Goal: Task Accomplishment & Management: Manage account settings

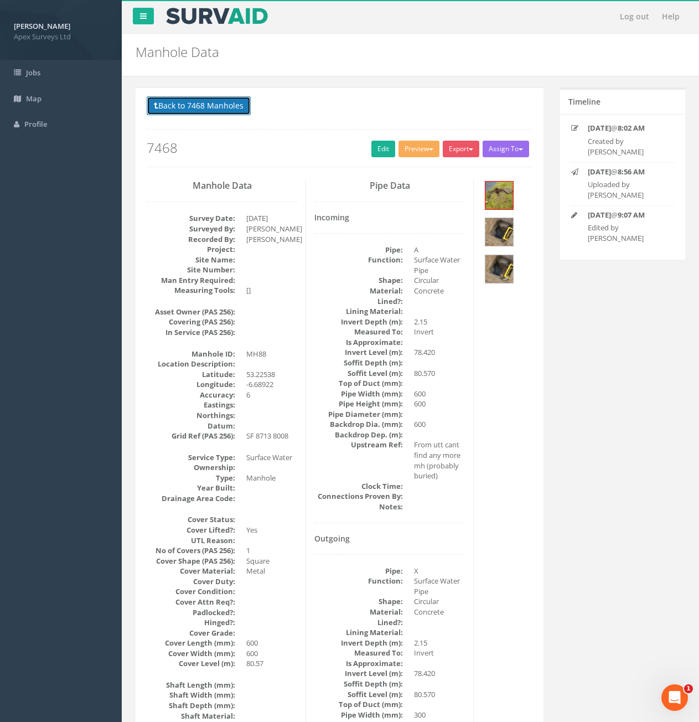
click at [203, 111] on button "Back to 7468 Manholes" at bounding box center [199, 105] width 104 height 19
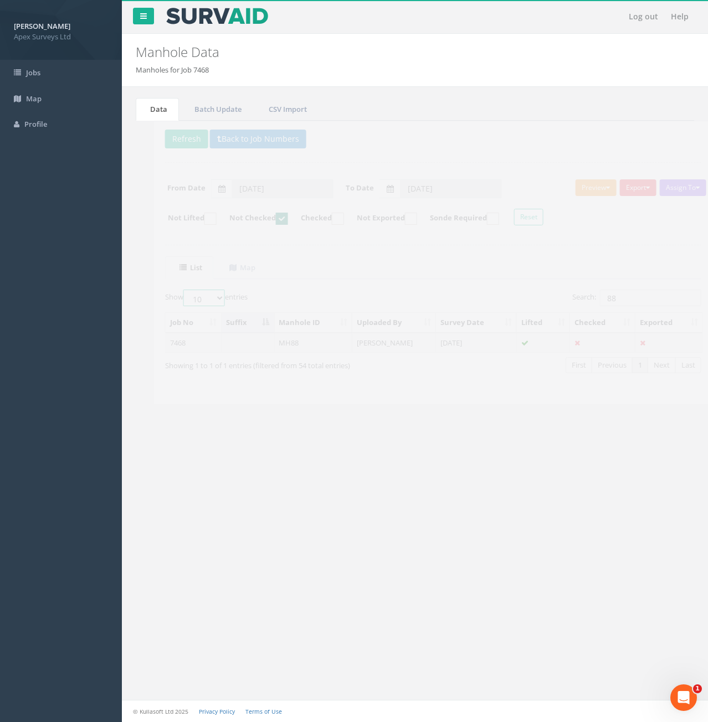
click at [191, 302] on select "10 25 50 100" at bounding box center [186, 298] width 42 height 17
select select "100"
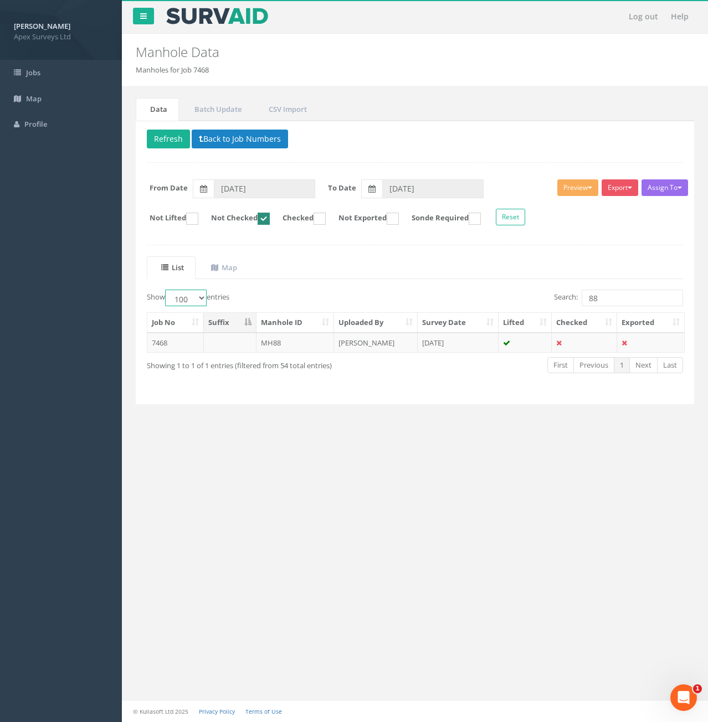
click at [167, 290] on select "10 25 50 100" at bounding box center [186, 298] width 42 height 17
drag, startPoint x: 602, startPoint y: 302, endPoint x: 578, endPoint y: 306, distance: 24.6
click at [575, 308] on div "Search: 88" at bounding box center [553, 299] width 260 height 19
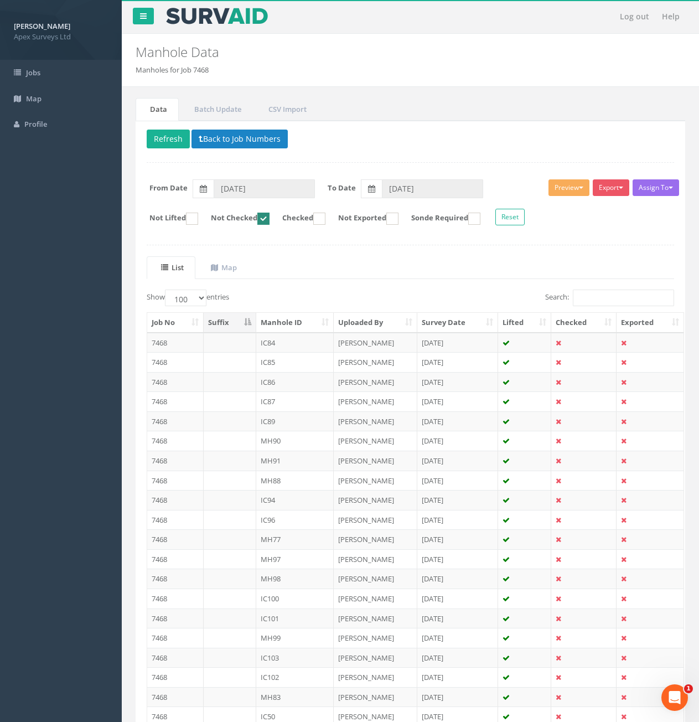
click at [292, 322] on th "Manhole ID" at bounding box center [295, 323] width 78 height 20
click at [242, 348] on td at bounding box center [230, 343] width 53 height 20
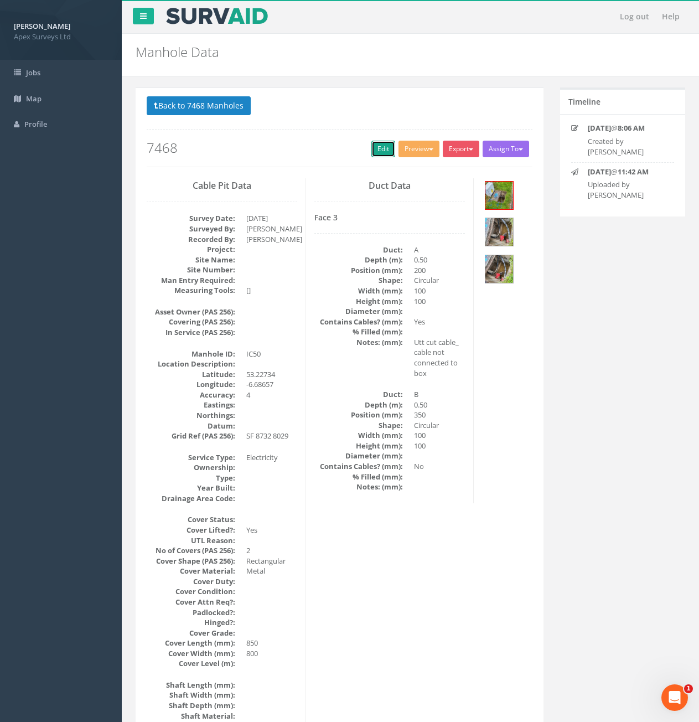
click at [381, 157] on link "Edit" at bounding box center [384, 149] width 24 height 17
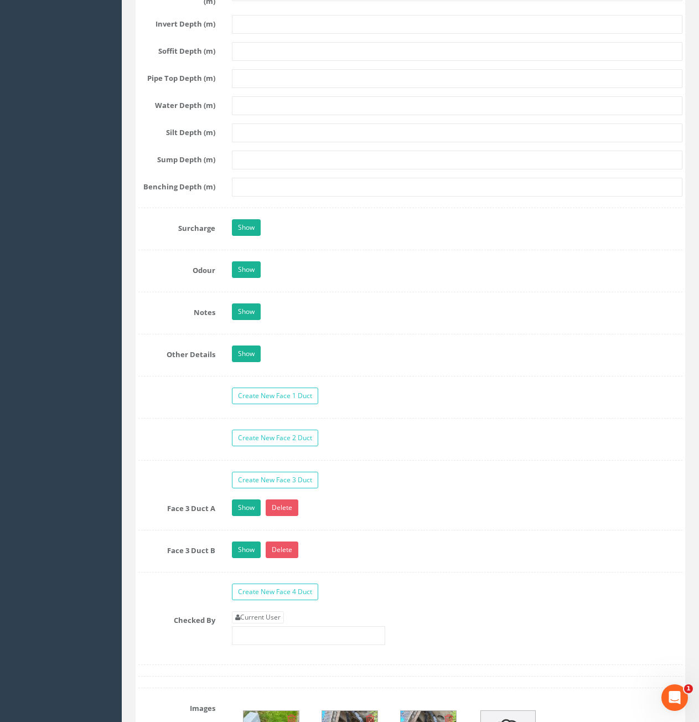
scroll to position [1717, 0]
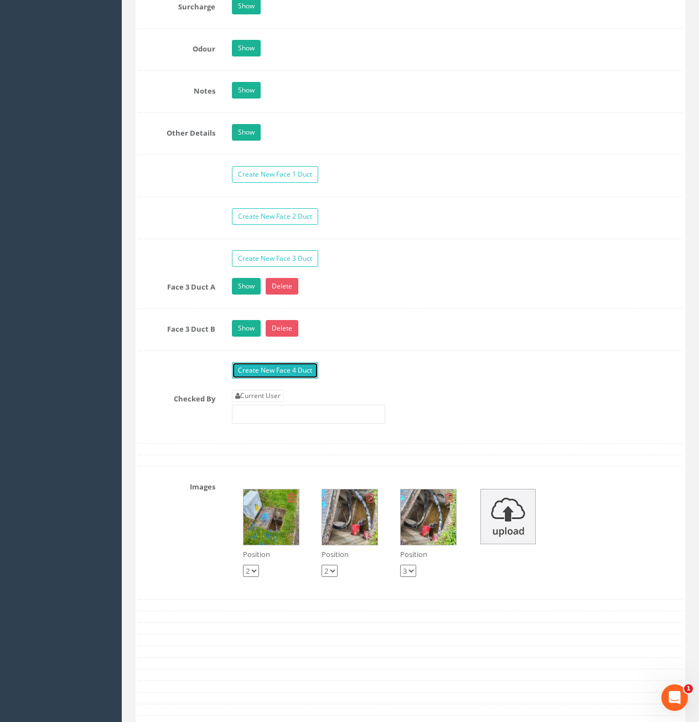
click at [296, 371] on link "Create New Face 4 Duct" at bounding box center [275, 370] width 86 height 17
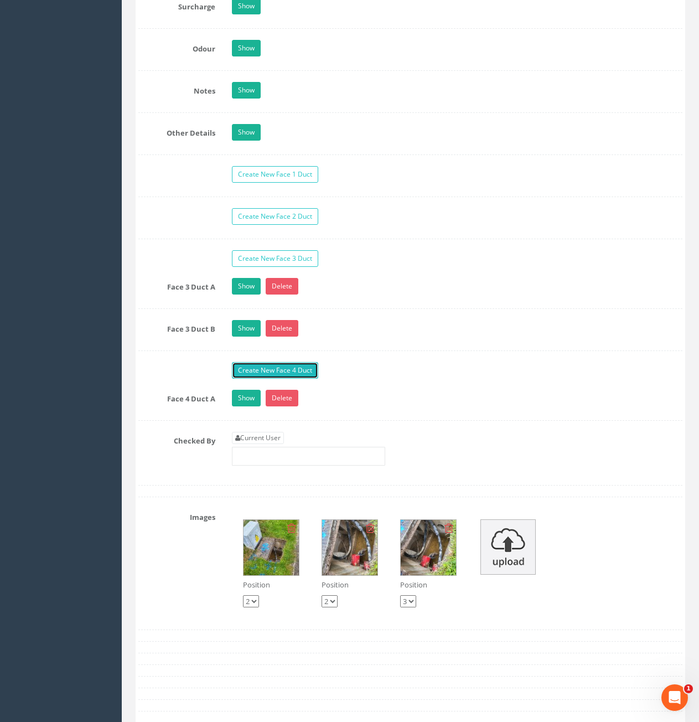
click at [296, 375] on link "Create New Face 4 Duct" at bounding box center [275, 370] width 86 height 17
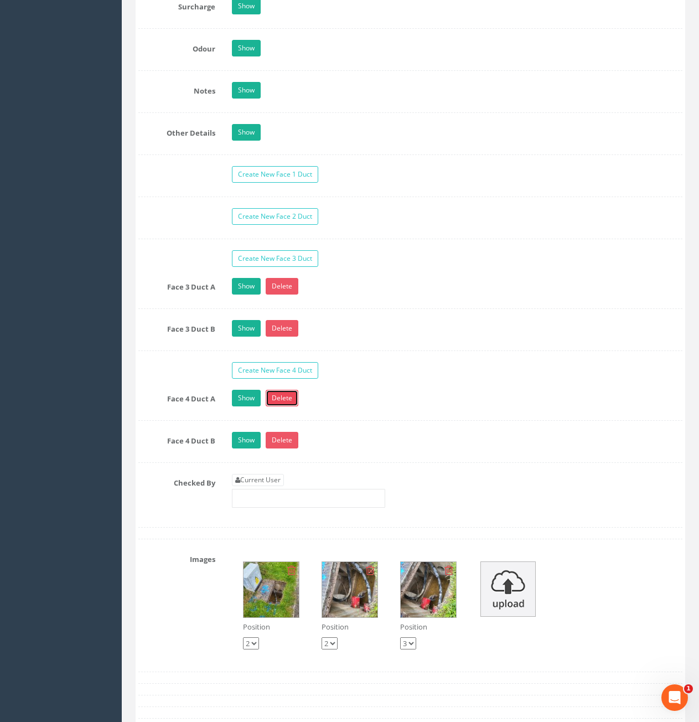
click at [291, 394] on link "Delete" at bounding box center [282, 398] width 33 height 17
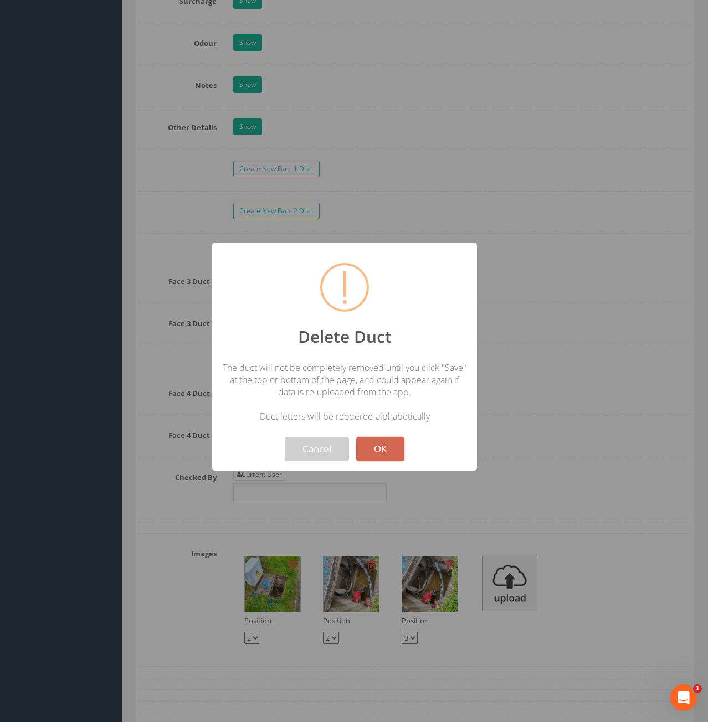
click at [374, 448] on button "OK" at bounding box center [380, 449] width 48 height 24
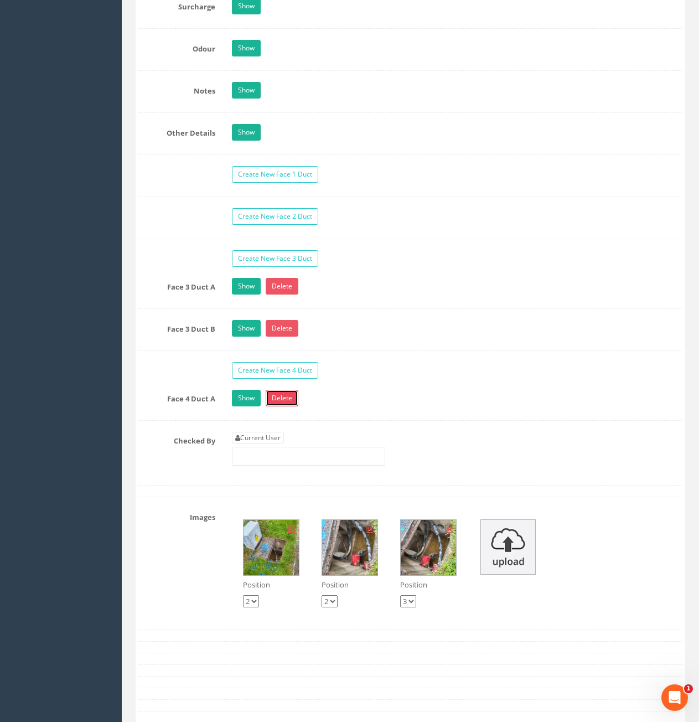
click at [286, 397] on link "Delete" at bounding box center [282, 398] width 33 height 17
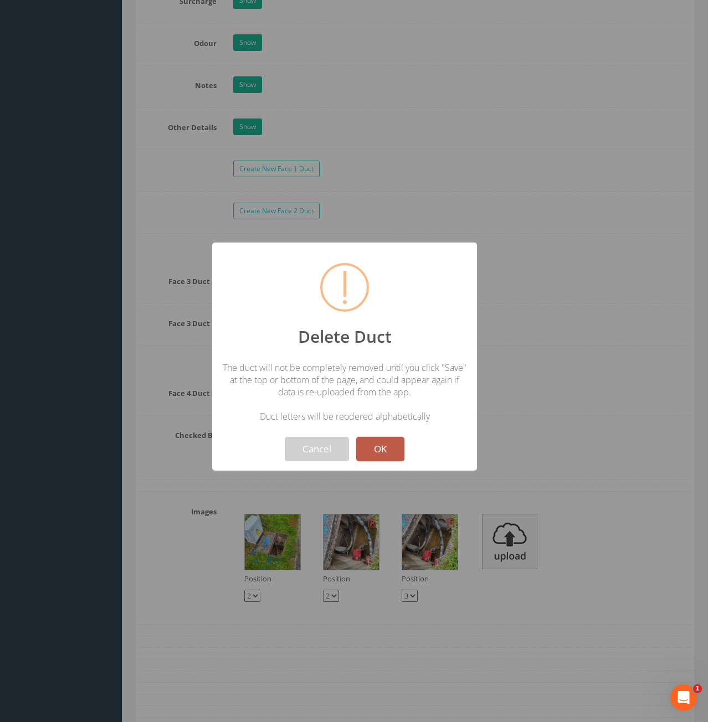
click at [374, 446] on button "OK" at bounding box center [380, 449] width 48 height 24
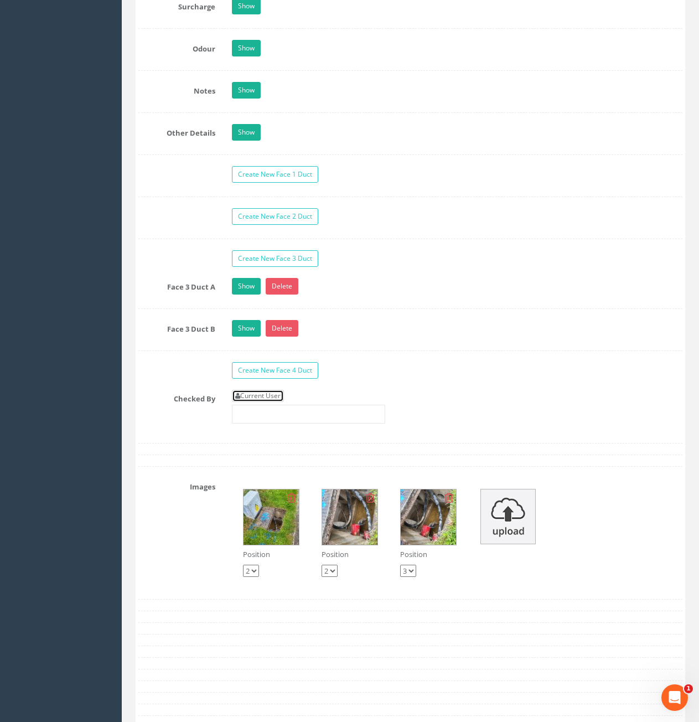
click at [259, 397] on link "Current User" at bounding box center [258, 396] width 52 height 12
type input "[PERSON_NAME]"
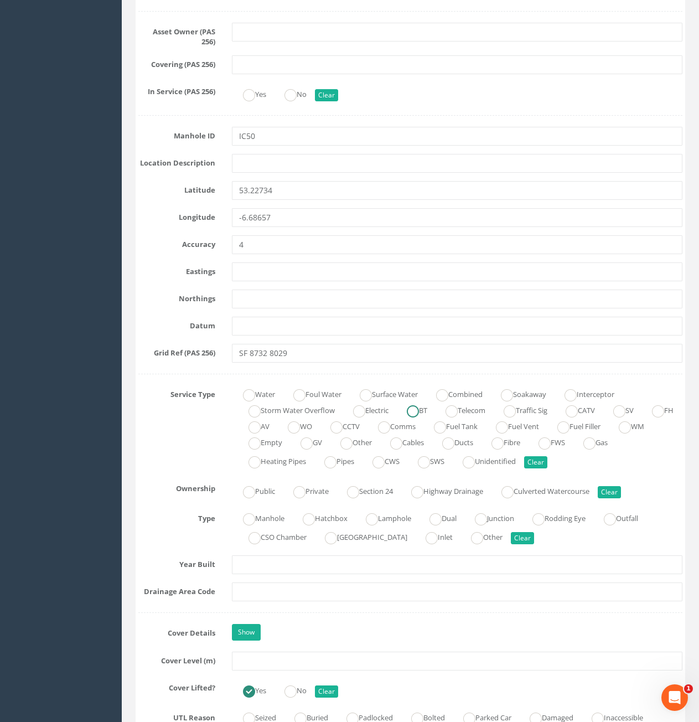
scroll to position [0, 0]
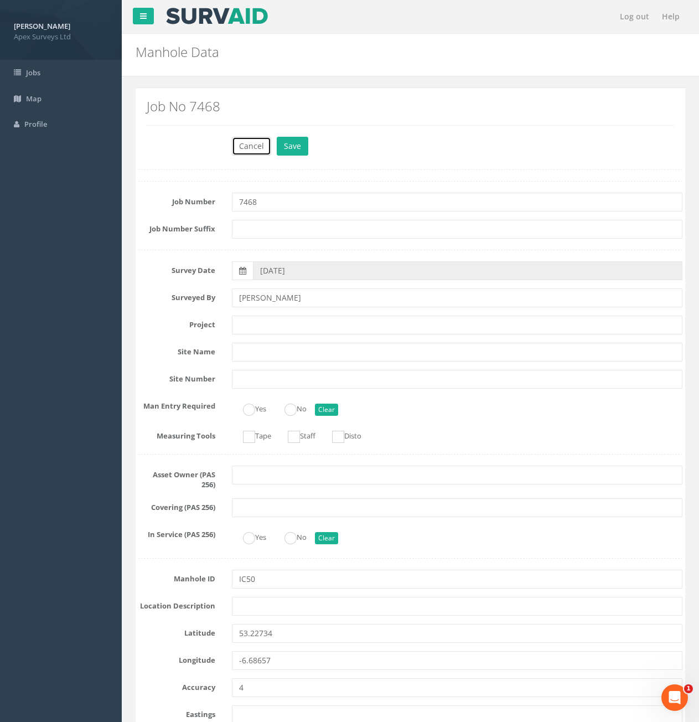
click at [254, 147] on button "Cancel" at bounding box center [251, 146] width 39 height 19
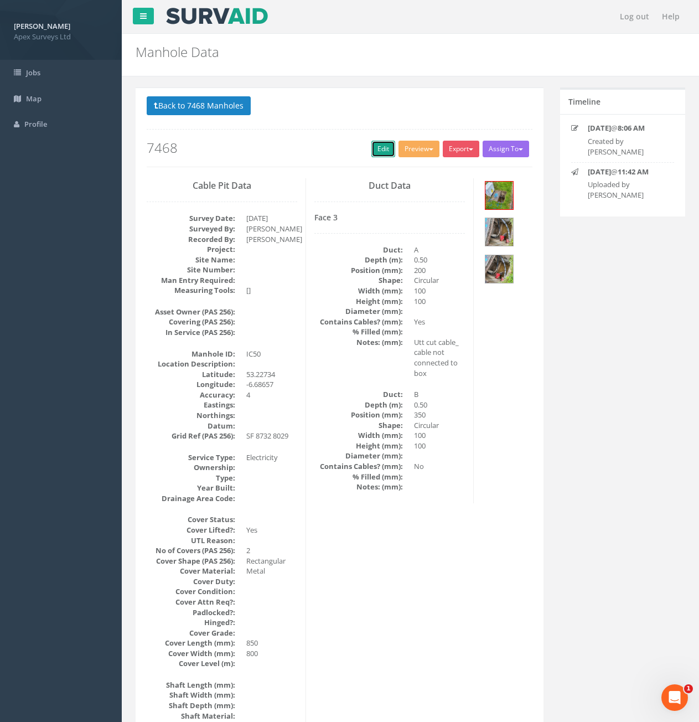
click at [381, 156] on link "Edit" at bounding box center [384, 149] width 24 height 17
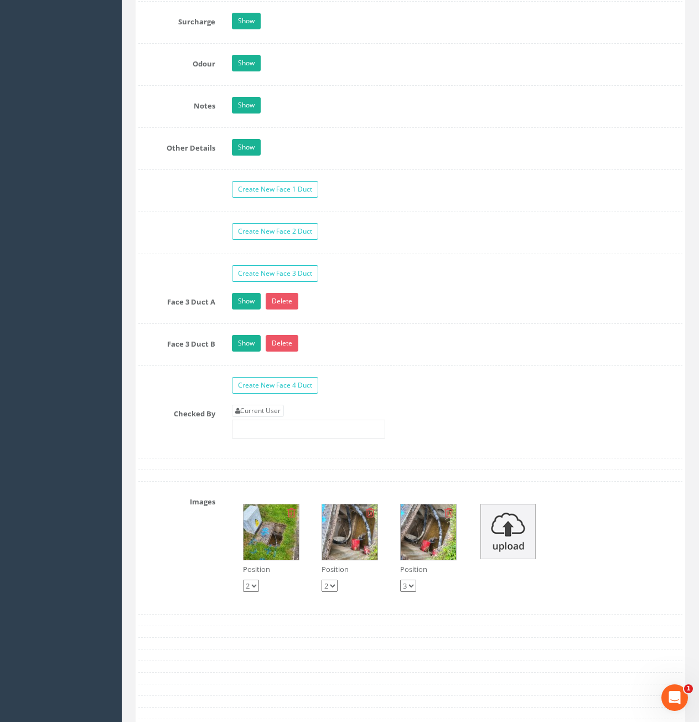
scroll to position [1661, 0]
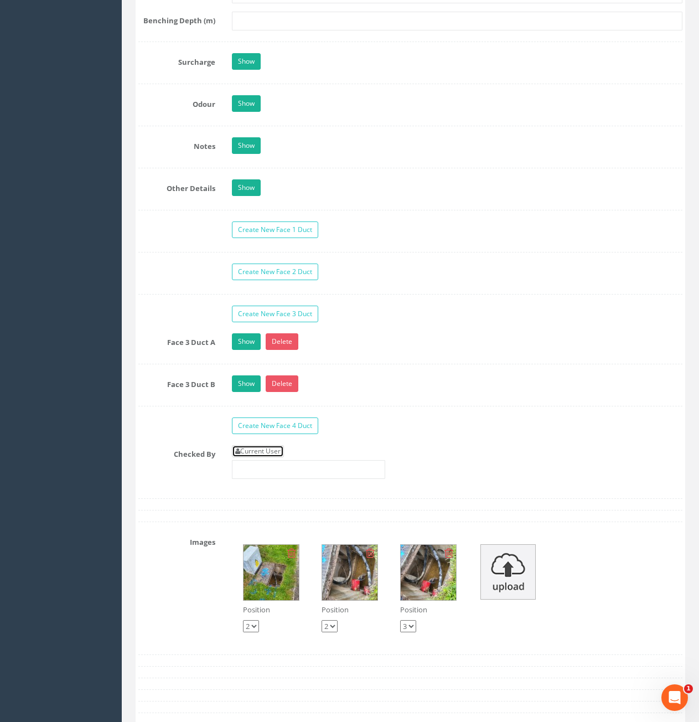
click at [257, 447] on link "Current User" at bounding box center [258, 451] width 52 height 12
type input "[PERSON_NAME]"
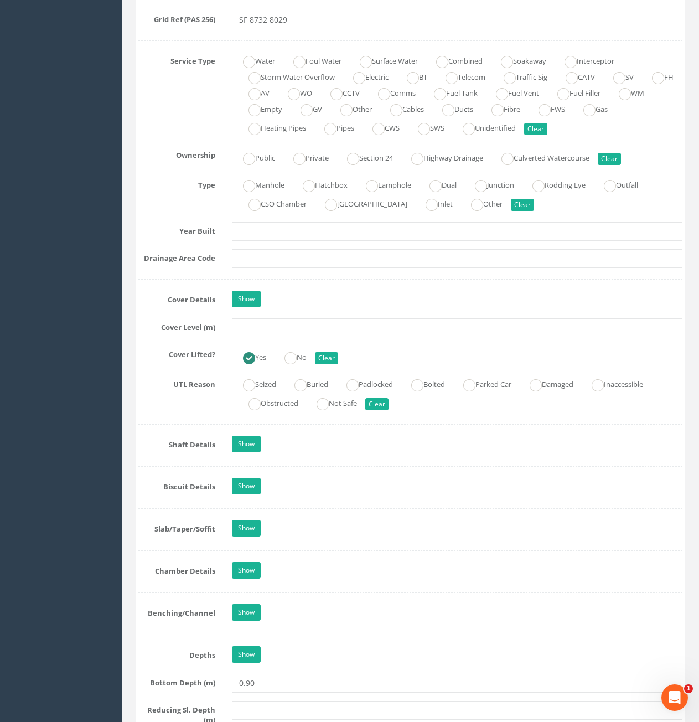
scroll to position [775, 0]
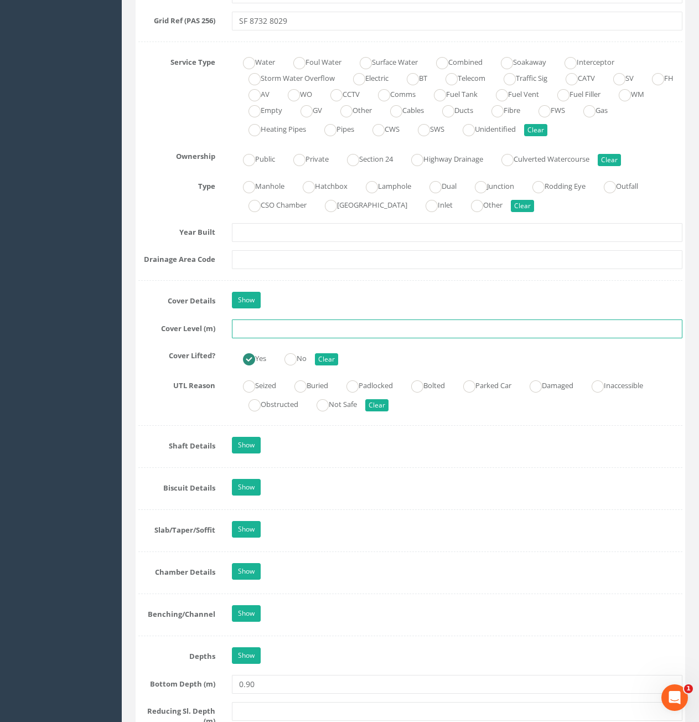
click at [300, 335] on input "text" at bounding box center [457, 329] width 451 height 19
type input "82.75"
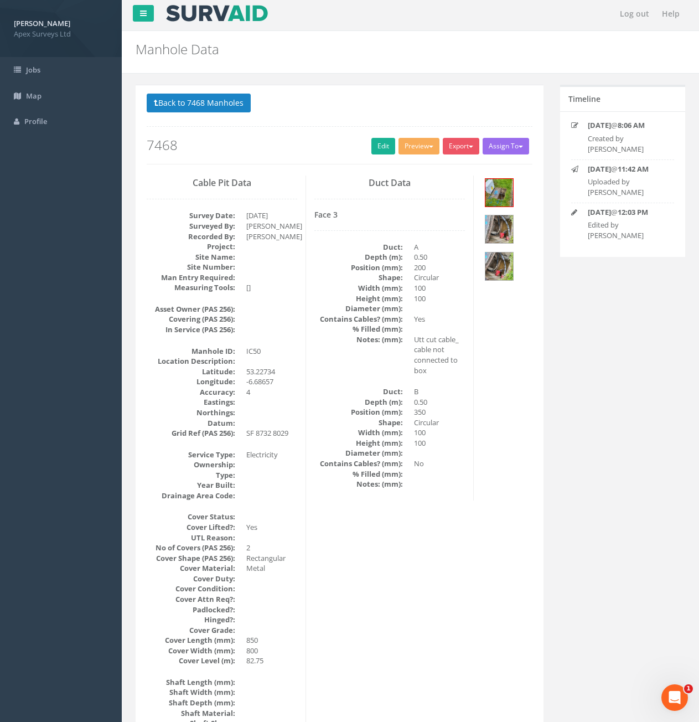
scroll to position [0, 0]
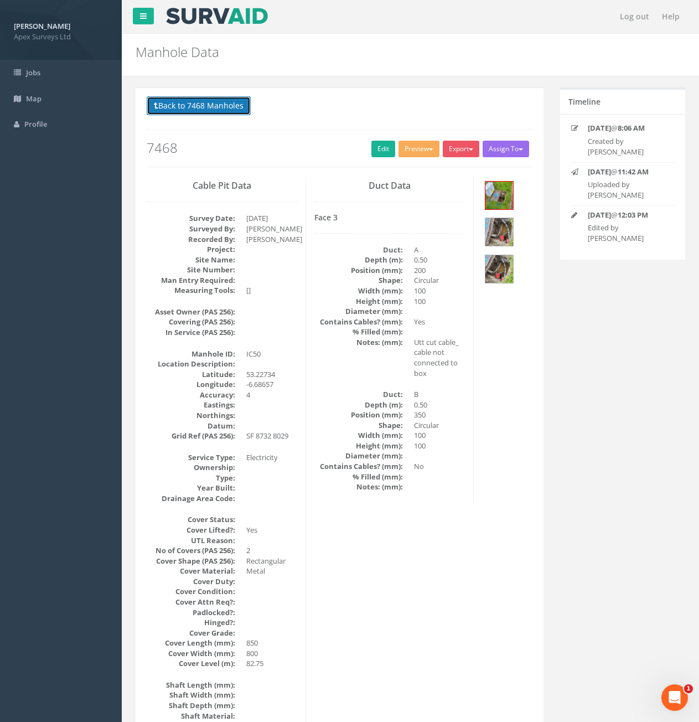
click at [228, 110] on button "Back to 7468 Manholes" at bounding box center [199, 105] width 104 height 19
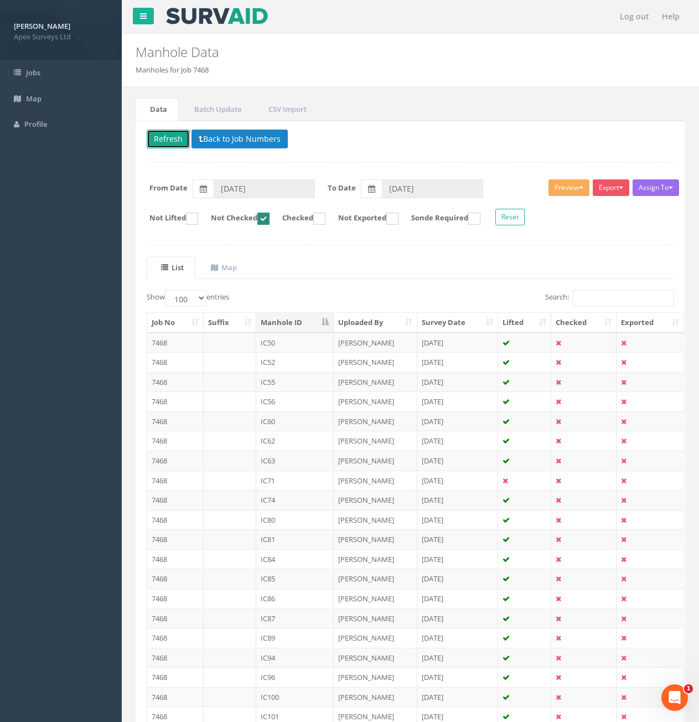
click at [176, 145] on button "Refresh" at bounding box center [168, 139] width 43 height 19
click at [301, 341] on td "IC52" at bounding box center [295, 343] width 78 height 20
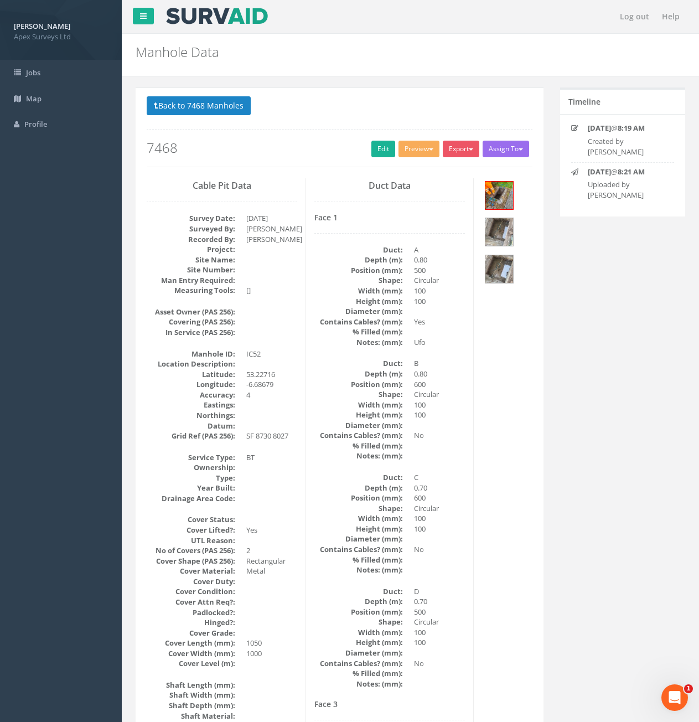
click at [192, 117] on p "Back to 7468 Manholes Back to Map" at bounding box center [340, 107] width 386 height 22
click at [191, 111] on button "Back to 7468 Manholes" at bounding box center [199, 105] width 104 height 19
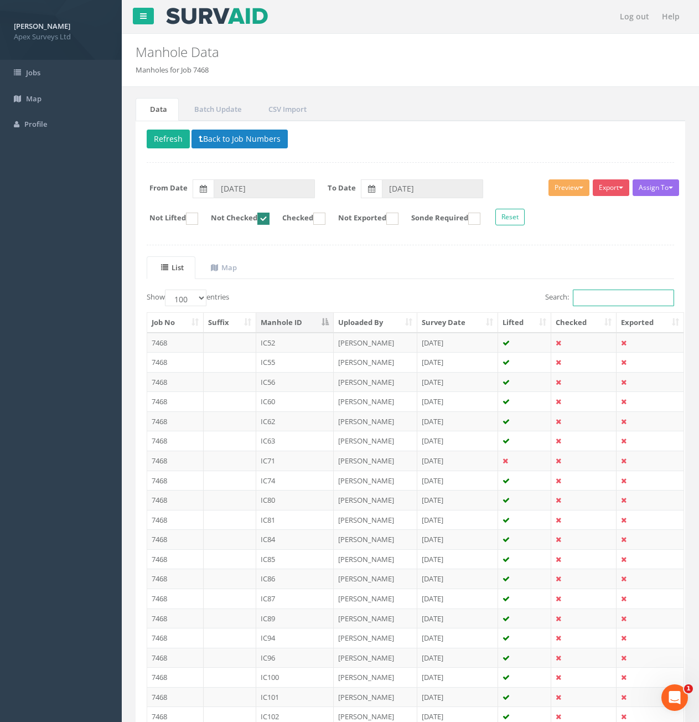
click at [601, 296] on input "Search:" at bounding box center [623, 298] width 101 height 17
click at [270, 217] on ins at bounding box center [264, 219] width 12 height 12
click at [282, 341] on td "IC50" at bounding box center [295, 343] width 78 height 20
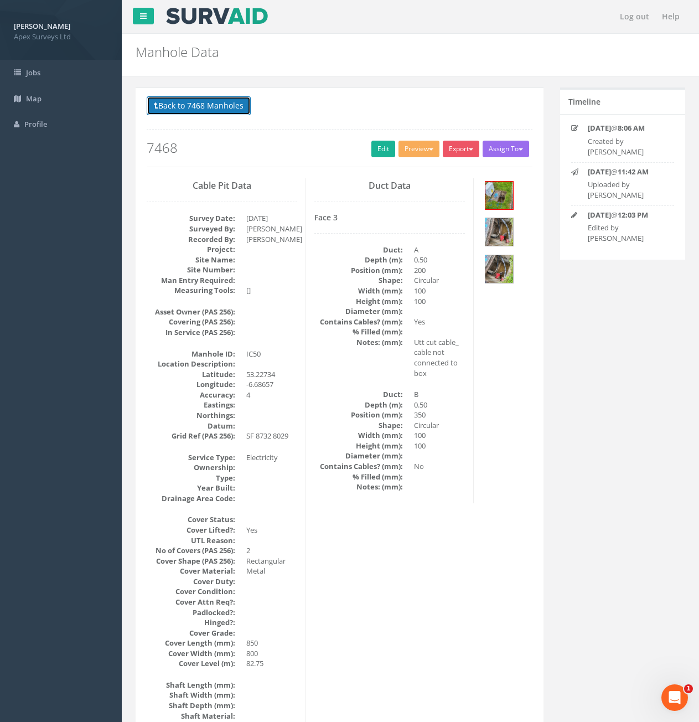
click at [229, 110] on button "Back to 7468 Manholes" at bounding box center [199, 105] width 104 height 19
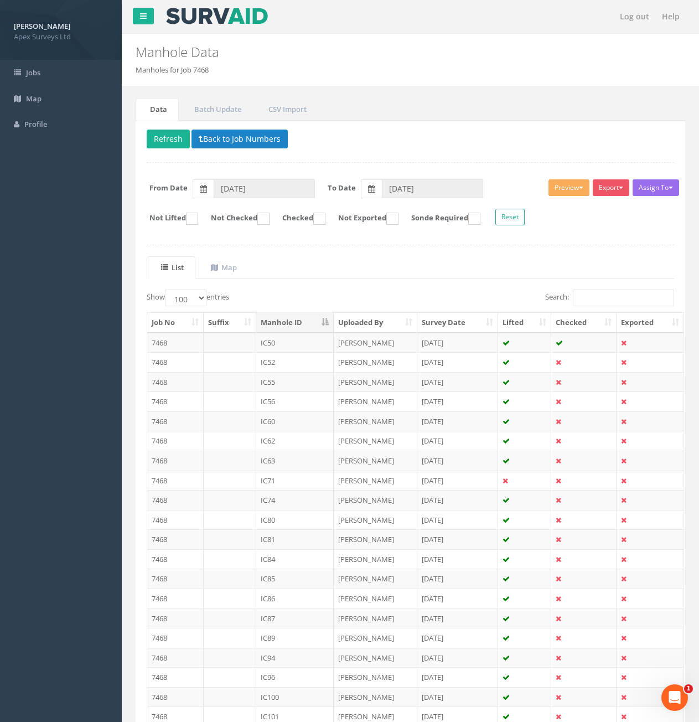
click at [270, 218] on ins at bounding box center [264, 219] width 12 height 12
checkbox input "true"
click at [307, 347] on td "IC52" at bounding box center [295, 343] width 78 height 20
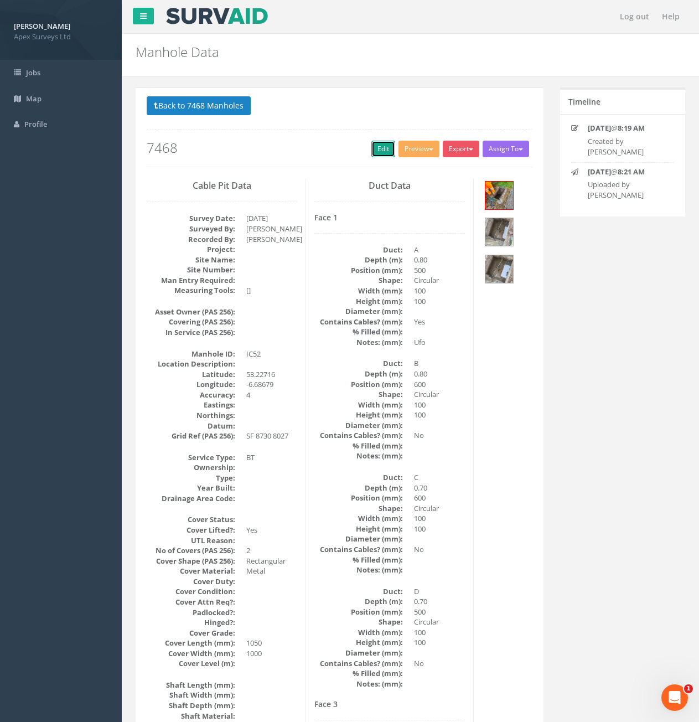
click at [378, 150] on link "Edit" at bounding box center [384, 149] width 24 height 17
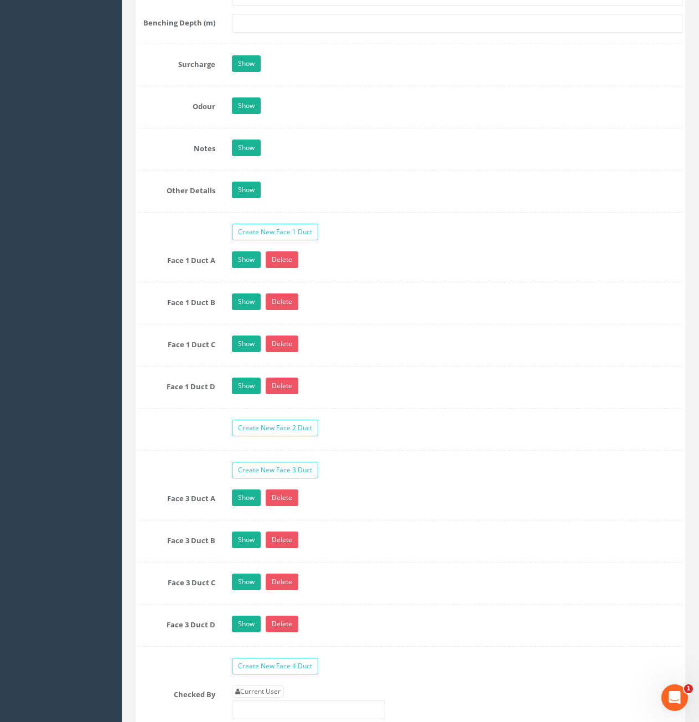
scroll to position [1828, 0]
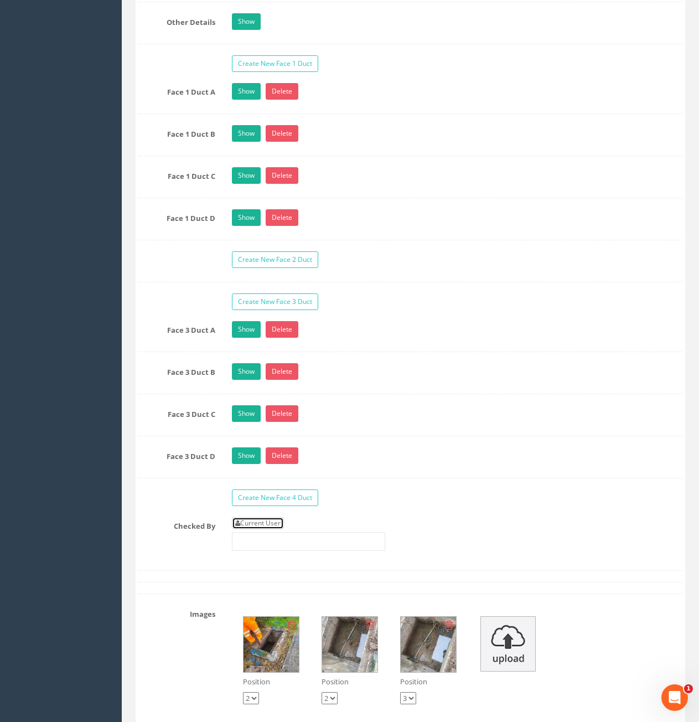
click at [275, 522] on link "Current User" at bounding box center [258, 523] width 52 height 12
type input "[PERSON_NAME]"
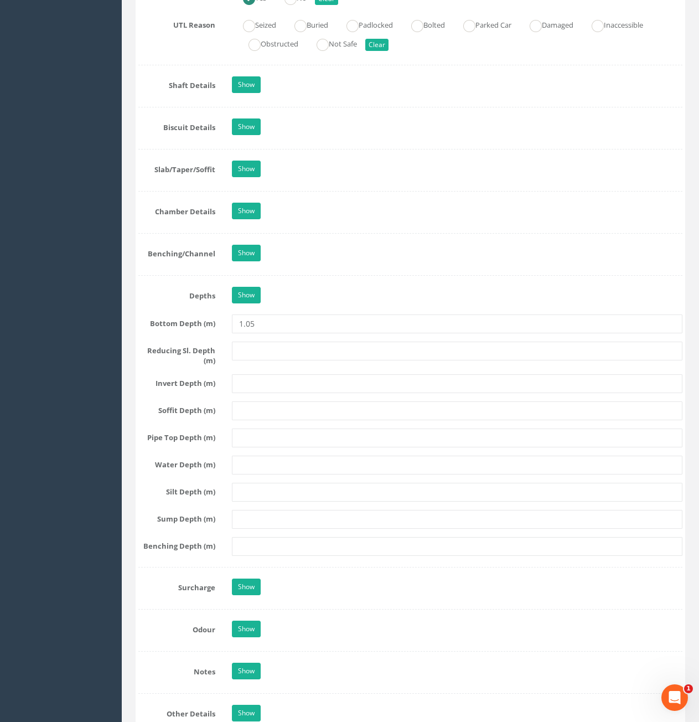
scroll to position [941, 0]
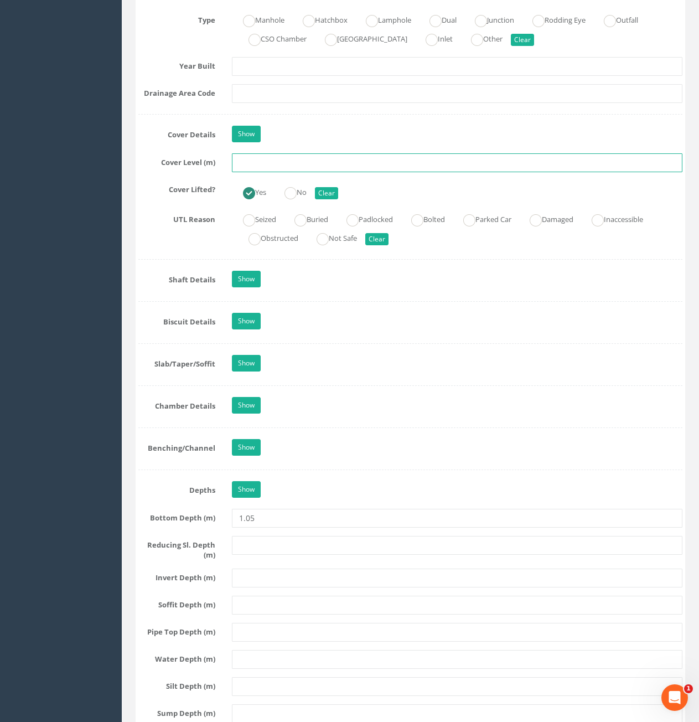
click at [299, 162] on input "text" at bounding box center [457, 162] width 451 height 19
type input "82.44"
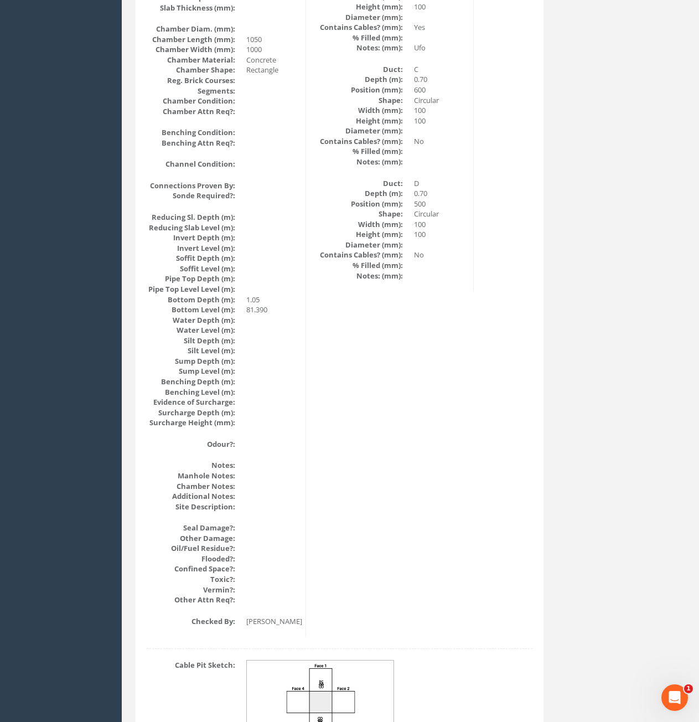
scroll to position [951, 0]
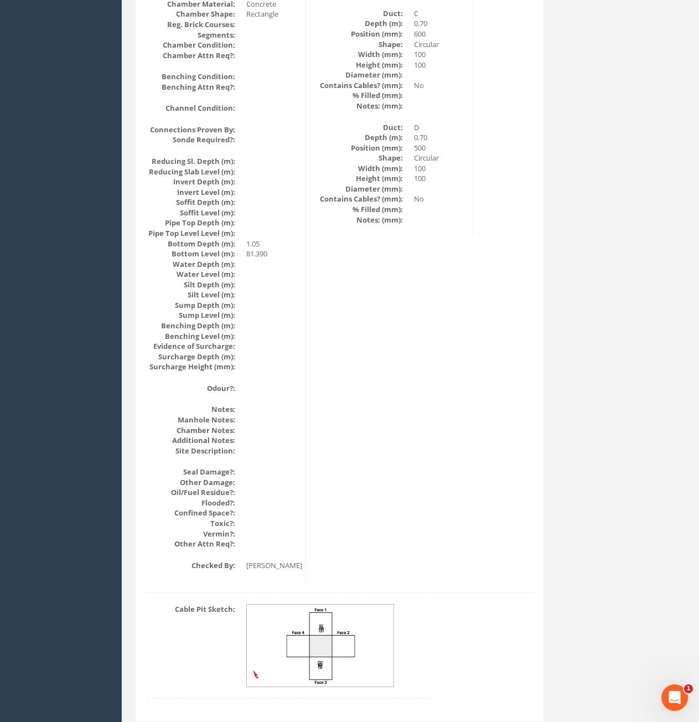
click at [337, 646] on img at bounding box center [321, 646] width 148 height 83
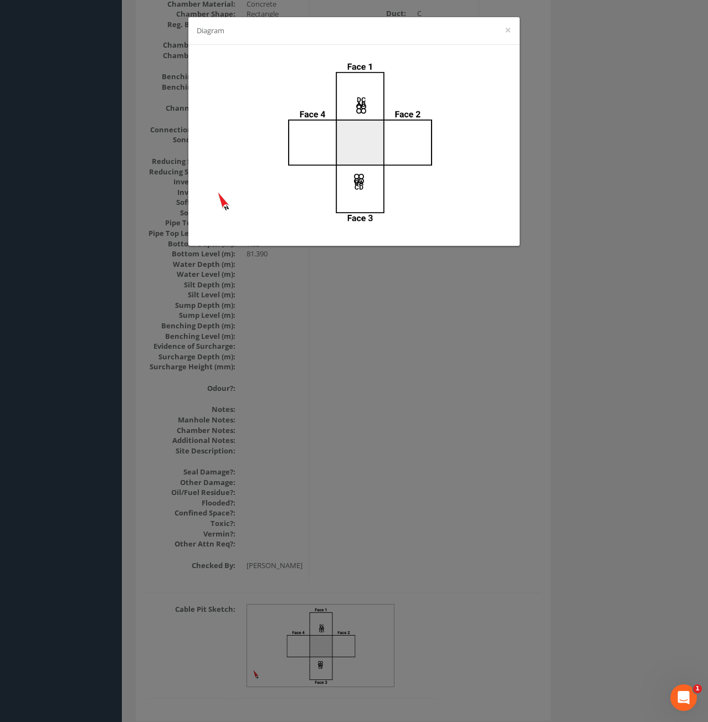
click at [549, 321] on div "Diagram ×" at bounding box center [354, 361] width 708 height 722
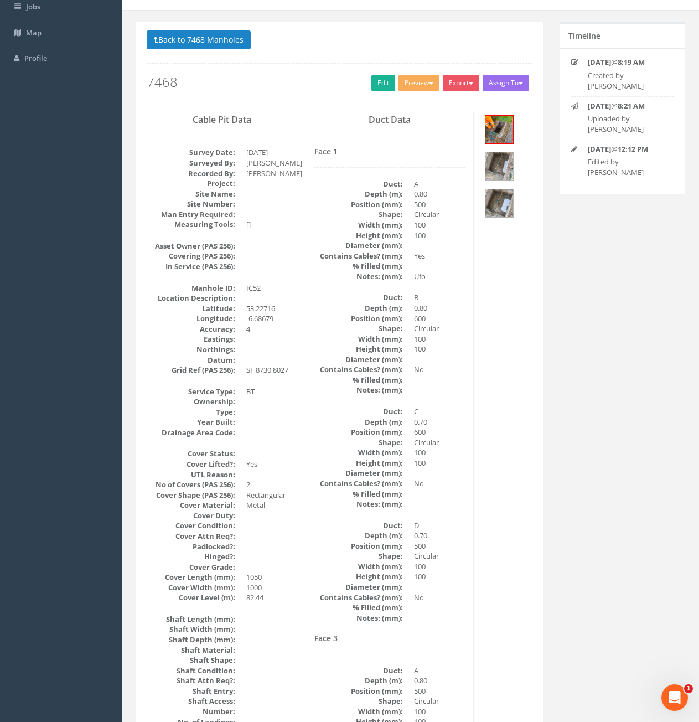
scroll to position [0, 0]
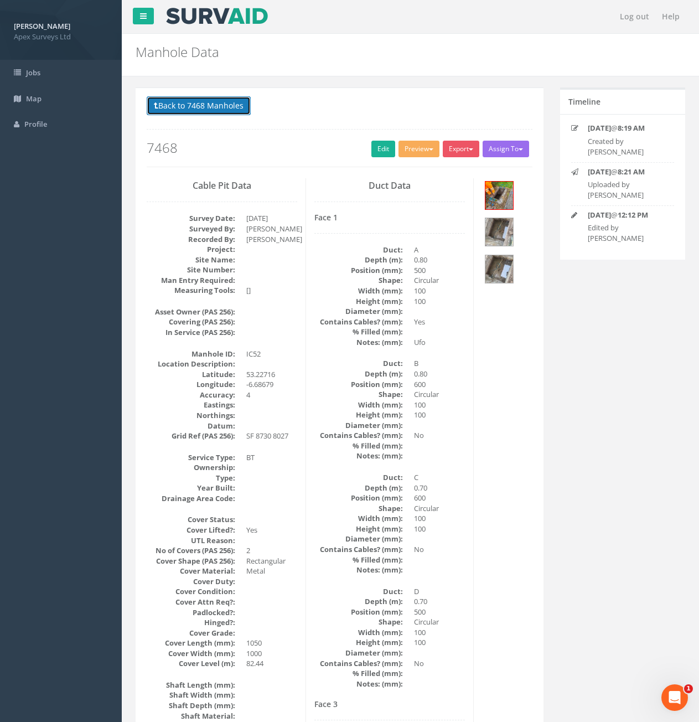
click at [208, 105] on button "Back to 7468 Manholes" at bounding box center [199, 105] width 104 height 19
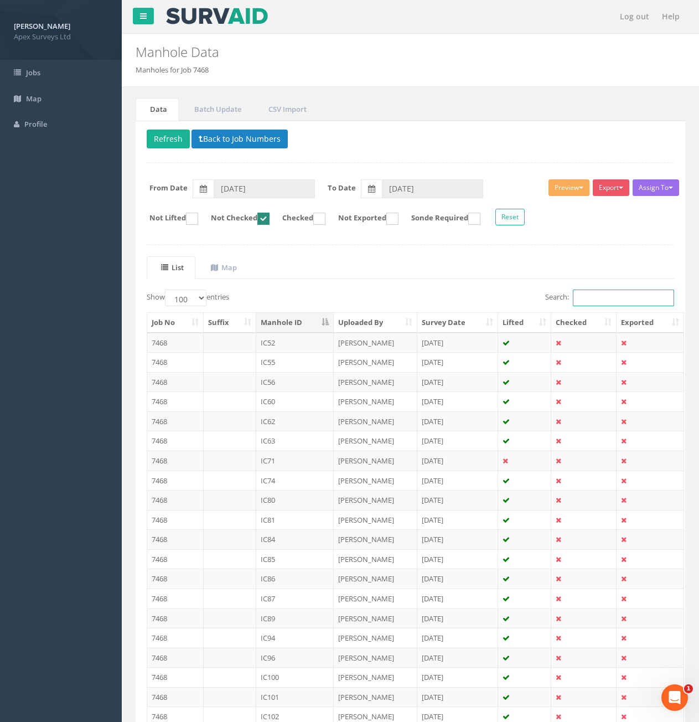
click at [589, 300] on input "Search:" at bounding box center [623, 298] width 101 height 17
click at [171, 141] on button "Refresh" at bounding box center [168, 139] width 43 height 19
click at [232, 341] on td at bounding box center [230, 343] width 53 height 20
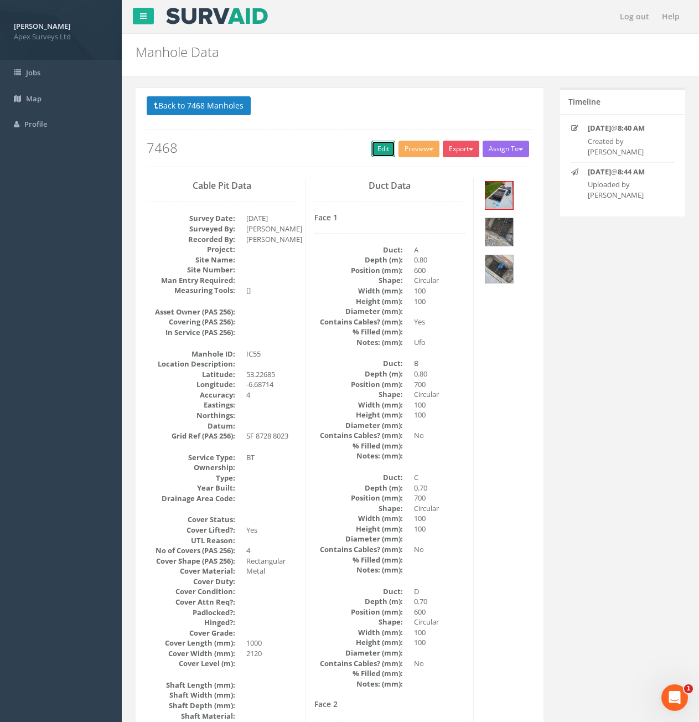
click at [378, 148] on link "Edit" at bounding box center [384, 149] width 24 height 17
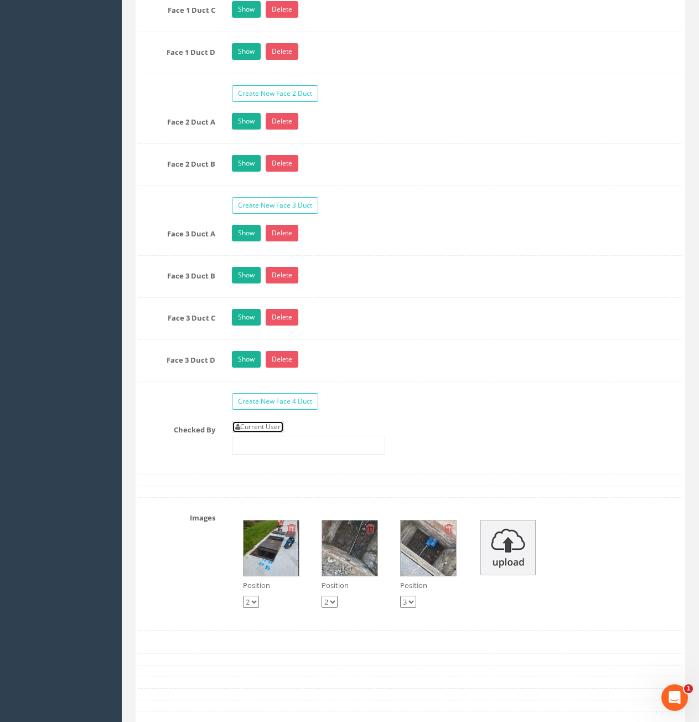
click at [275, 424] on link "Current User" at bounding box center [258, 427] width 52 height 12
type input "[PERSON_NAME]"
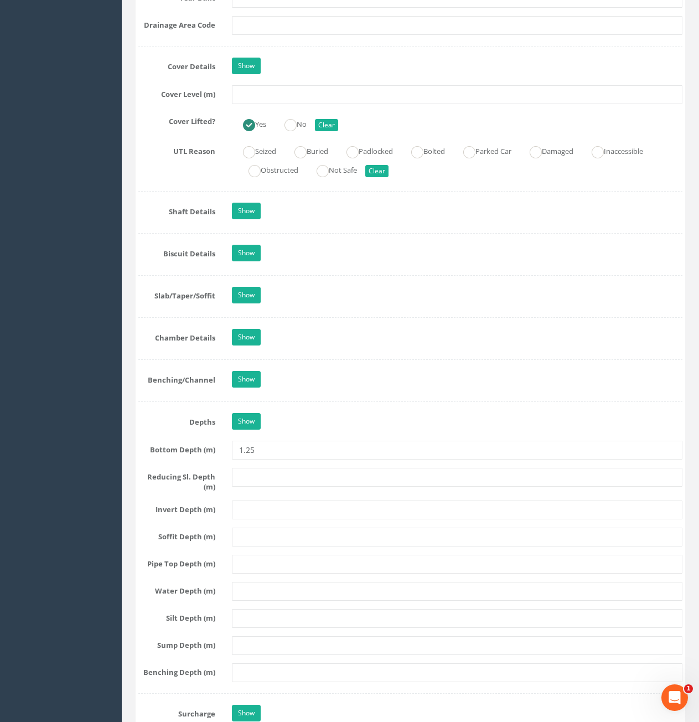
scroll to position [997, 0]
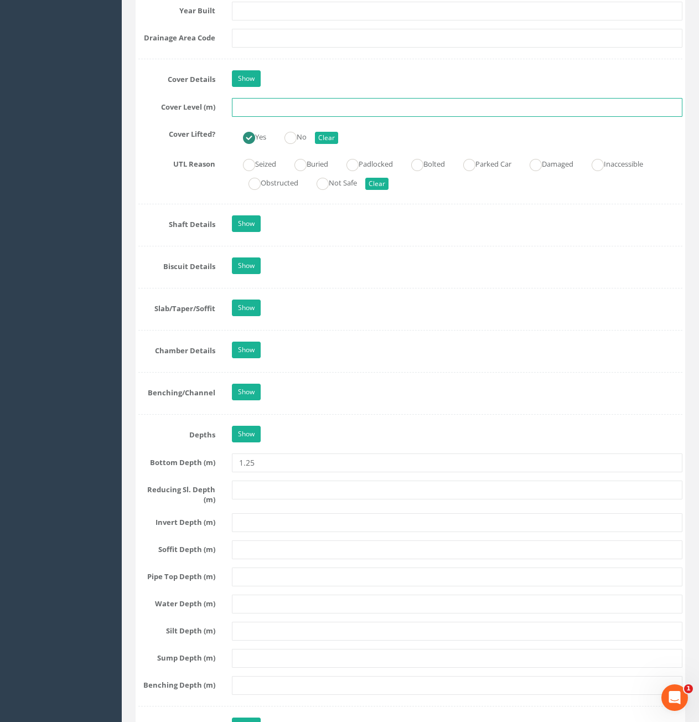
click at [261, 108] on input "text" at bounding box center [457, 107] width 451 height 19
type input "82.25"
click at [405, 112] on input "82.25" at bounding box center [457, 107] width 451 height 19
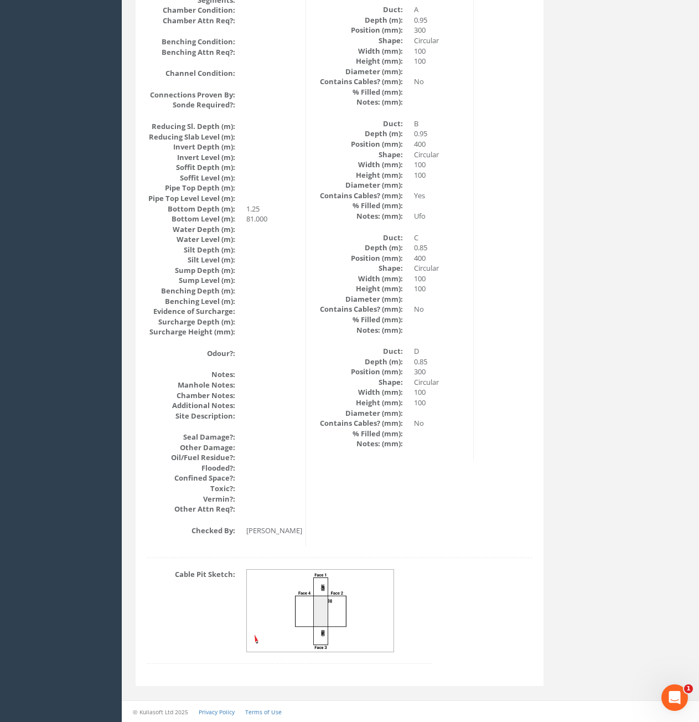
scroll to position [1006, 0]
click at [356, 618] on img at bounding box center [321, 611] width 148 height 83
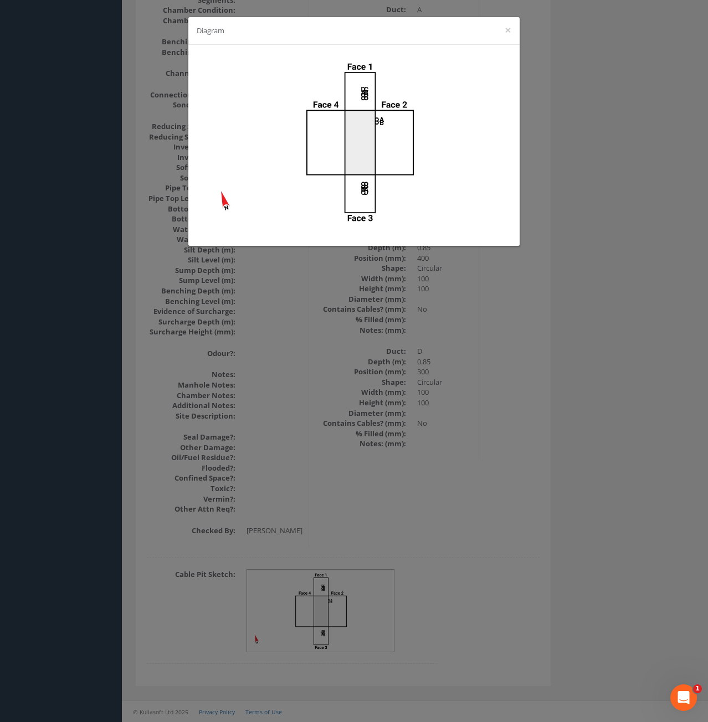
click at [602, 328] on div "Diagram ×" at bounding box center [354, 361] width 708 height 722
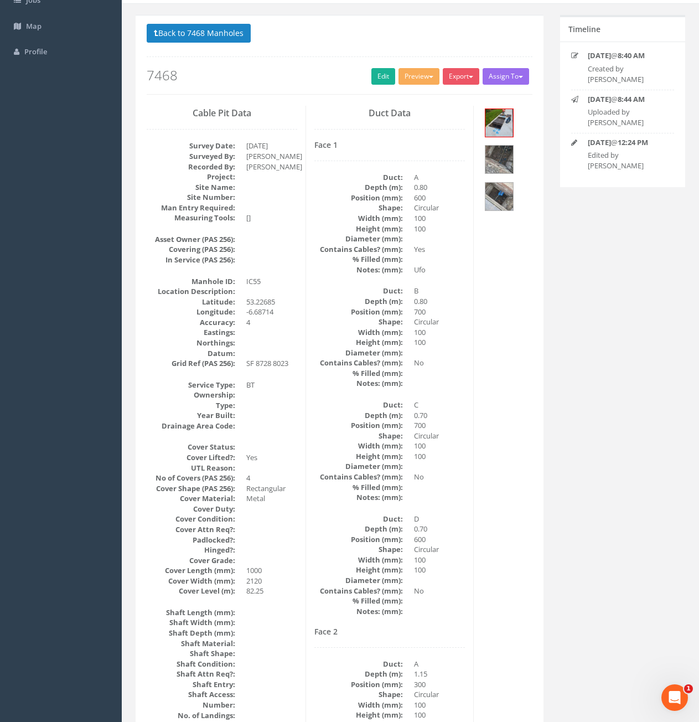
scroll to position [65, 0]
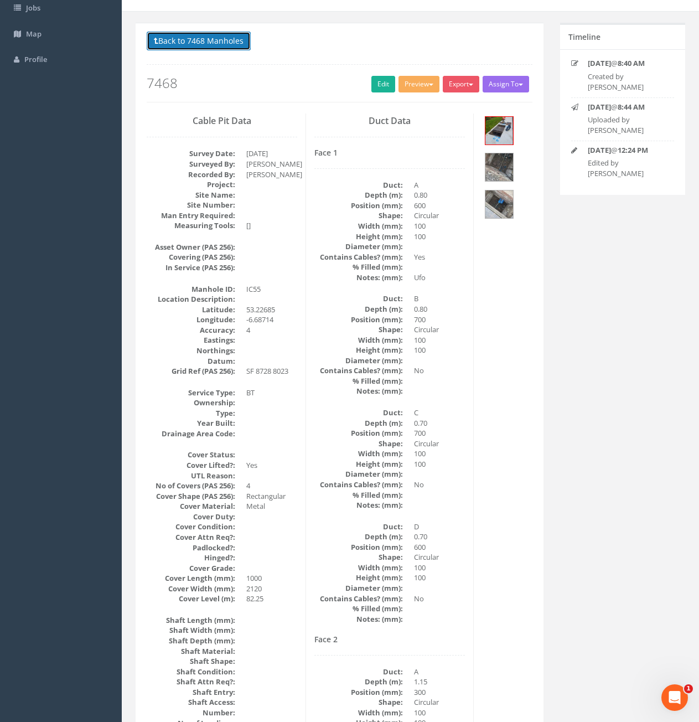
click at [179, 46] on button "Back to 7468 Manholes" at bounding box center [199, 41] width 104 height 19
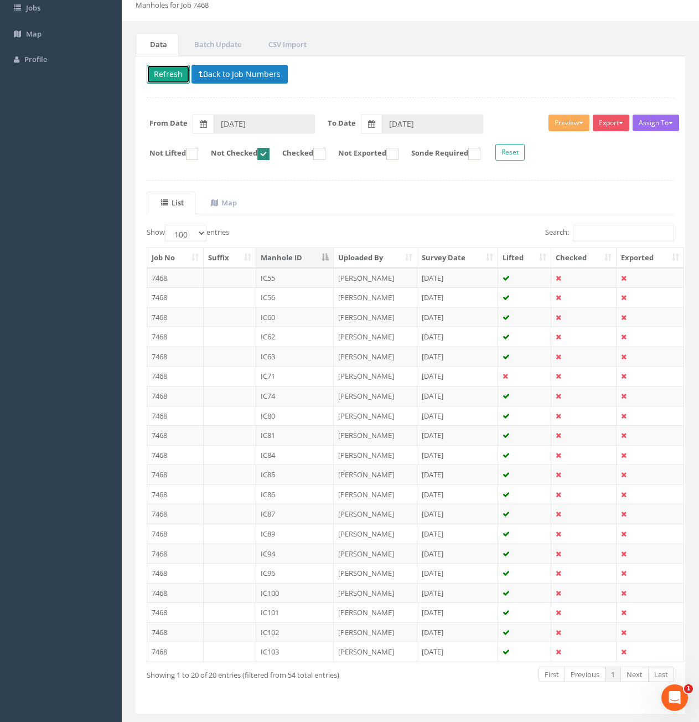
click at [169, 73] on button "Refresh" at bounding box center [168, 74] width 43 height 19
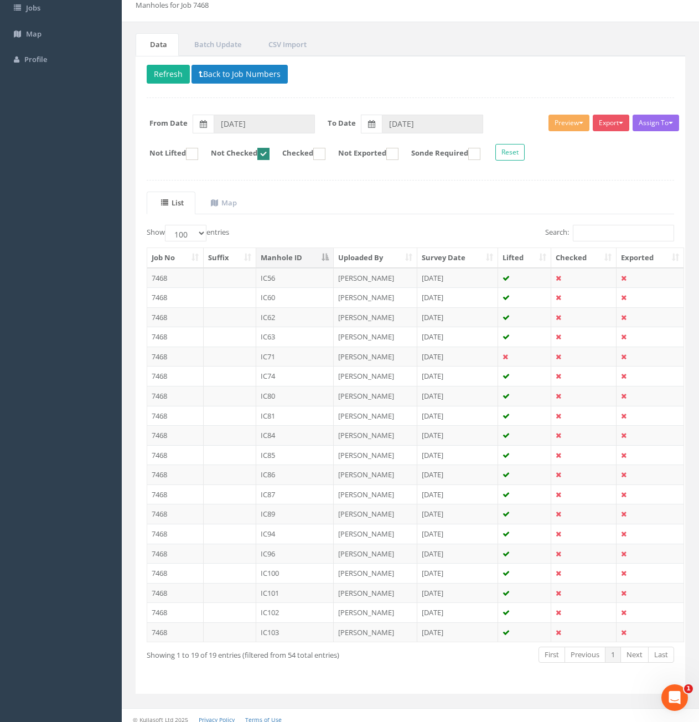
drag, startPoint x: 225, startPoint y: 278, endPoint x: 234, endPoint y: 280, distance: 9.0
click at [225, 278] on td at bounding box center [230, 278] width 53 height 20
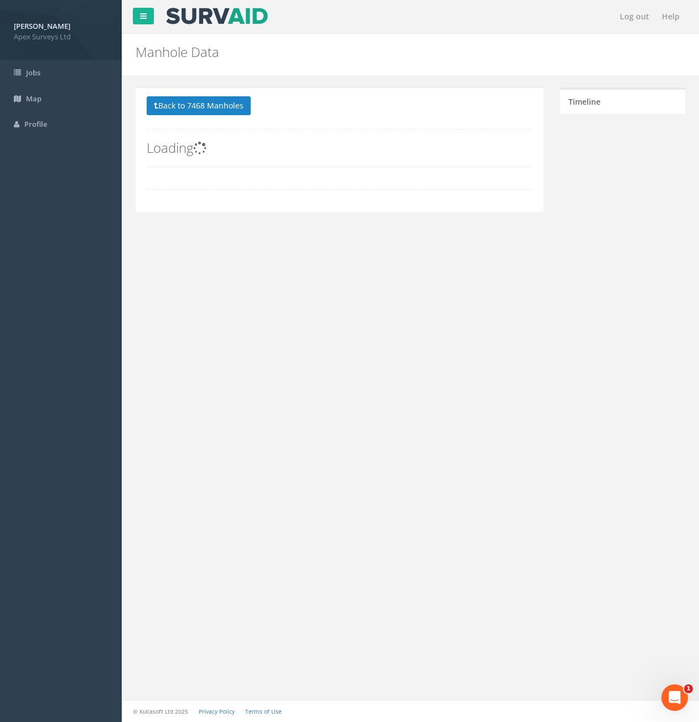
scroll to position [0, 0]
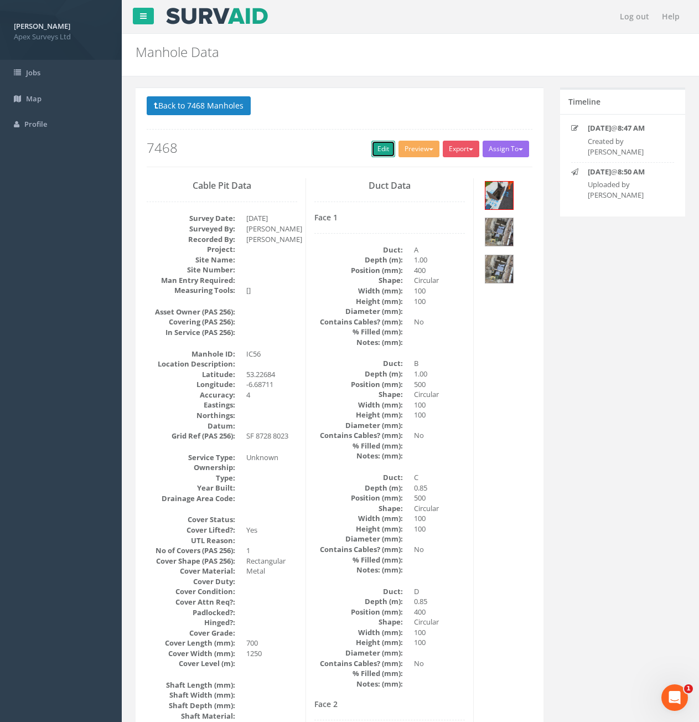
click at [373, 147] on link "Edit" at bounding box center [384, 149] width 24 height 17
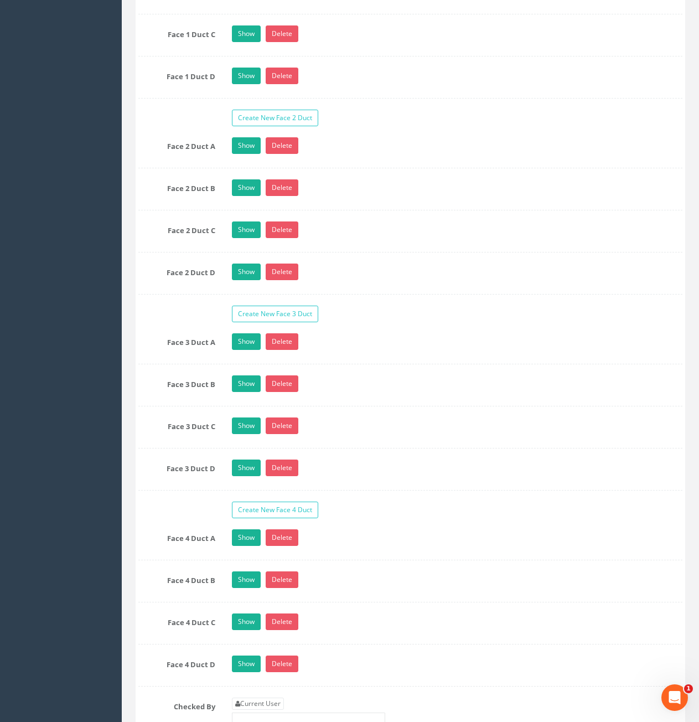
scroll to position [2215, 0]
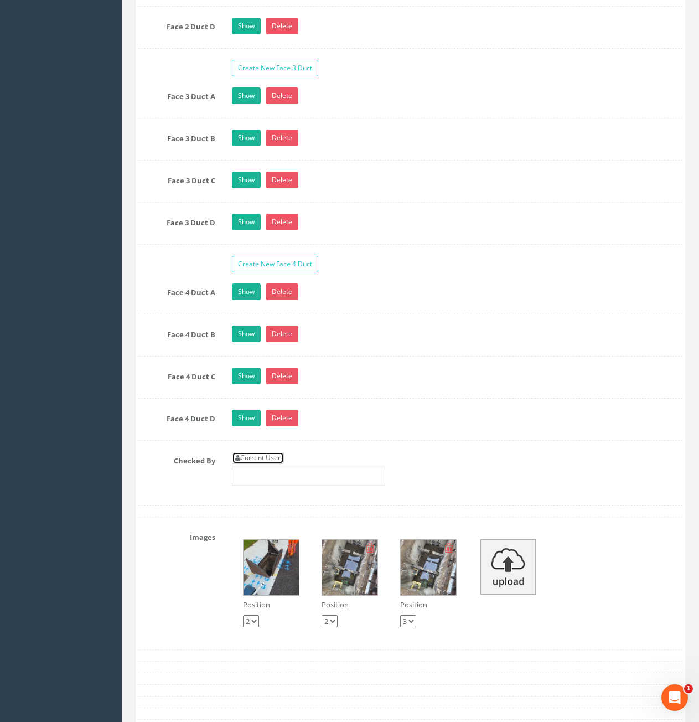
click at [276, 457] on link "Current User" at bounding box center [258, 458] width 52 height 12
type input "[PERSON_NAME]"
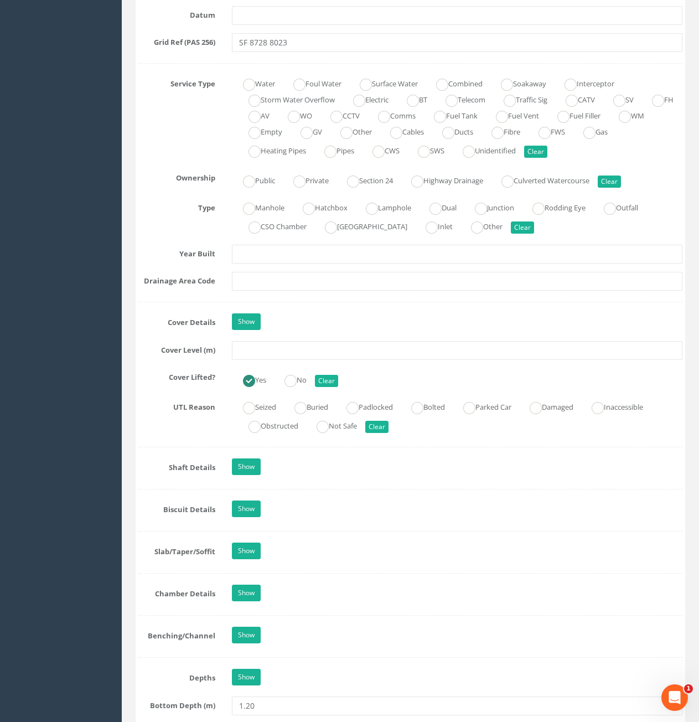
scroll to position [609, 0]
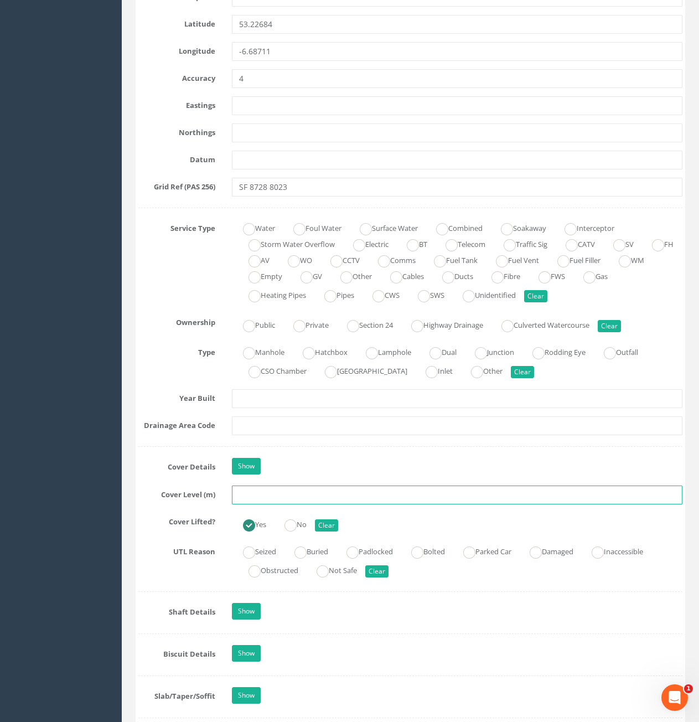
click at [351, 493] on input "text" at bounding box center [457, 495] width 451 height 19
click at [307, 495] on input "text" at bounding box center [457, 495] width 451 height 19
type input "82.22"
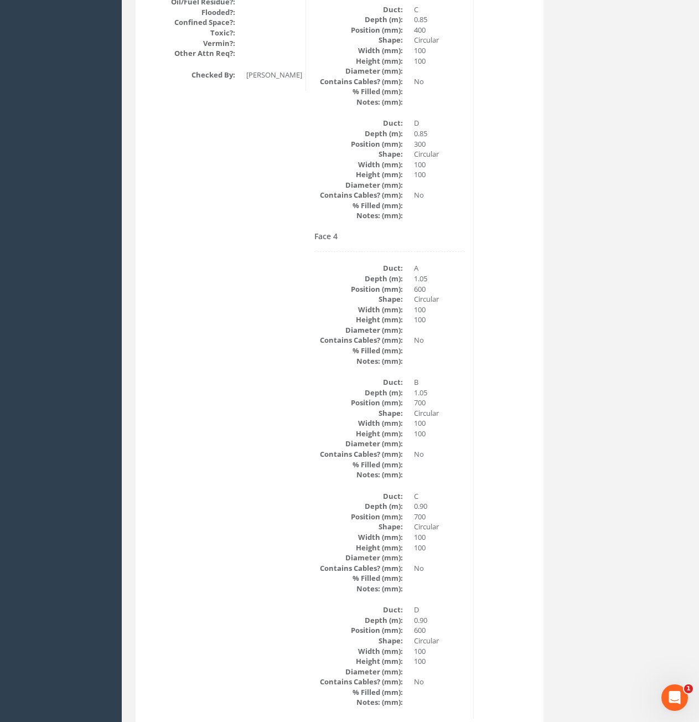
scroll to position [1614, 0]
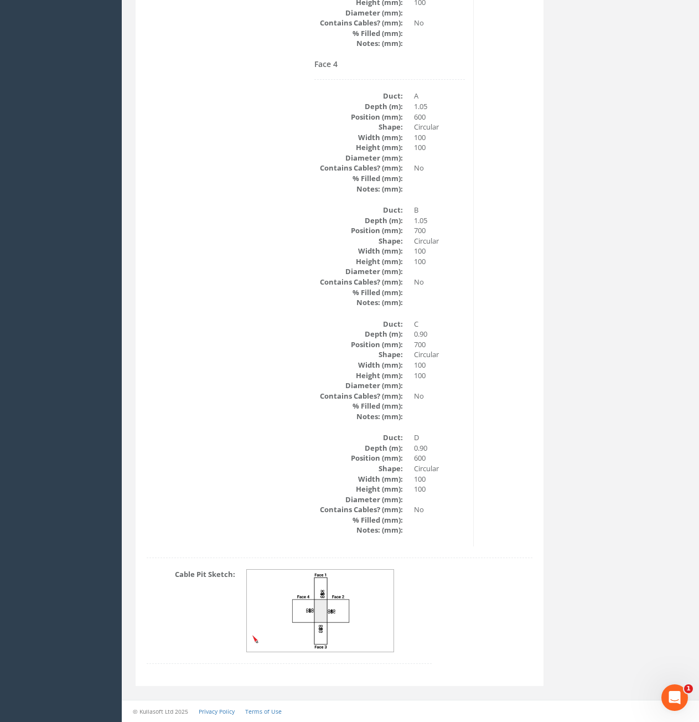
click at [343, 642] on img at bounding box center [321, 611] width 148 height 83
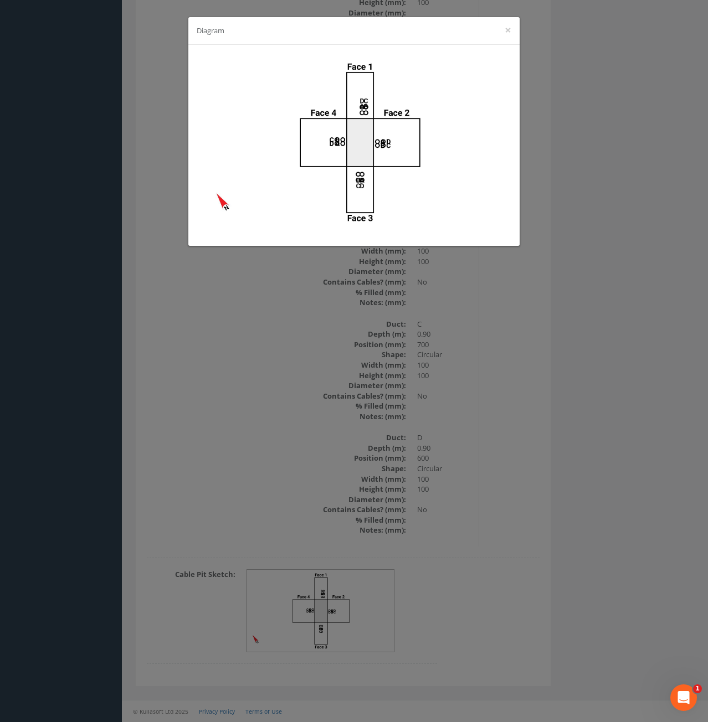
click at [585, 359] on div "Diagram ×" at bounding box center [354, 361] width 708 height 722
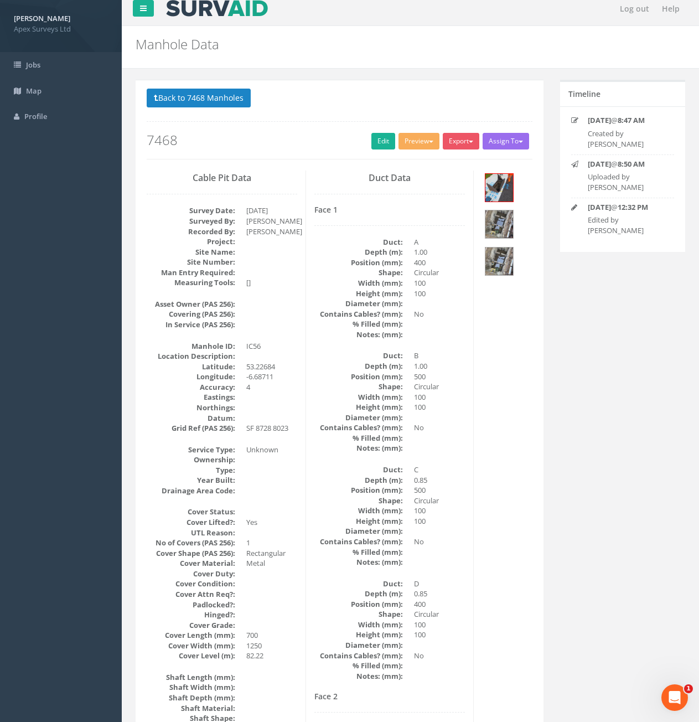
scroll to position [0, 0]
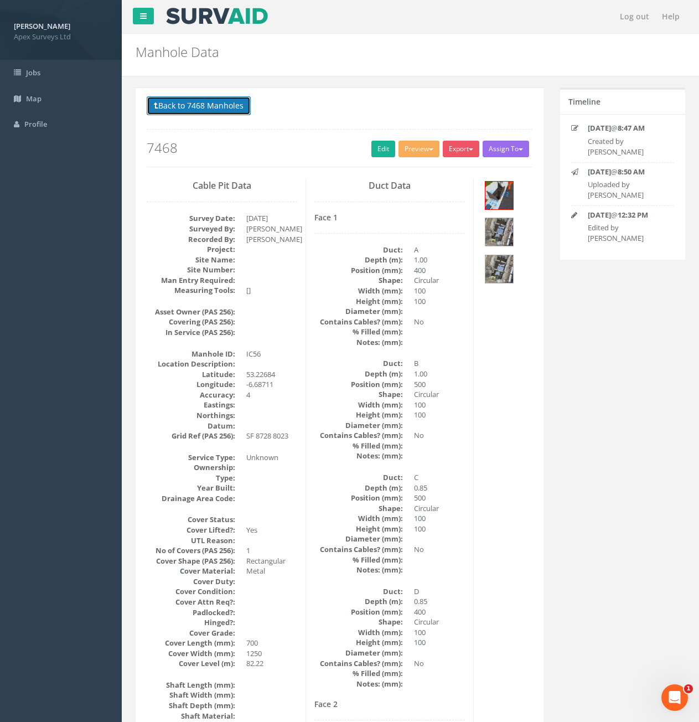
click at [200, 110] on button "Back to 7468 Manholes" at bounding box center [199, 105] width 104 height 19
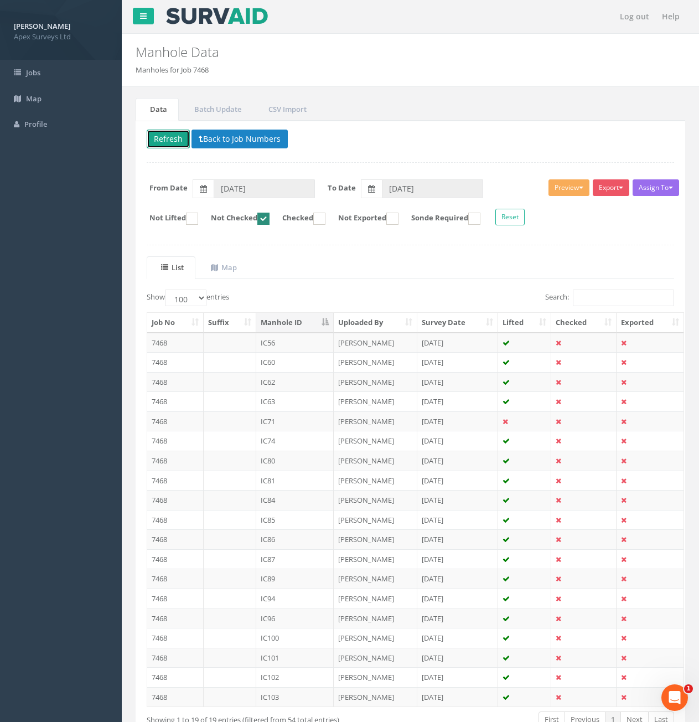
click at [166, 140] on button "Refresh" at bounding box center [168, 139] width 43 height 19
click at [224, 338] on td at bounding box center [230, 343] width 53 height 20
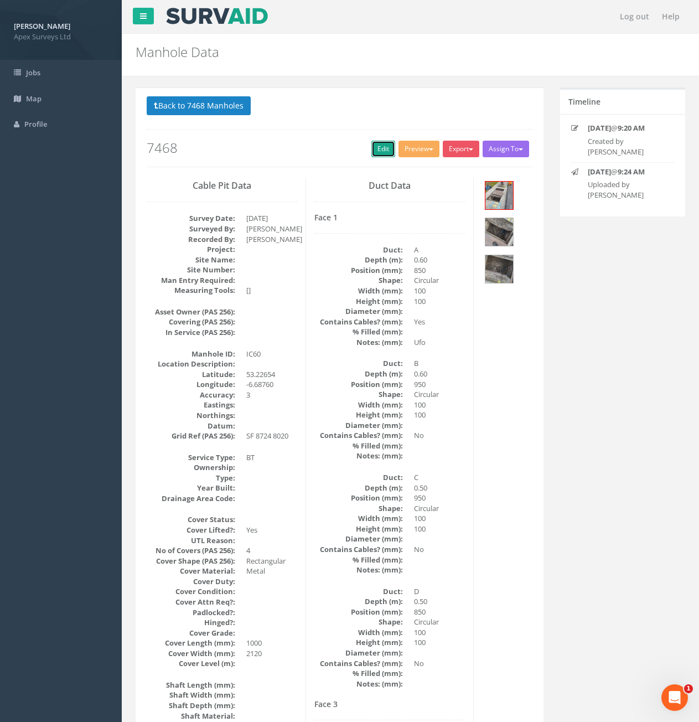
click at [378, 148] on link "Edit" at bounding box center [384, 149] width 24 height 17
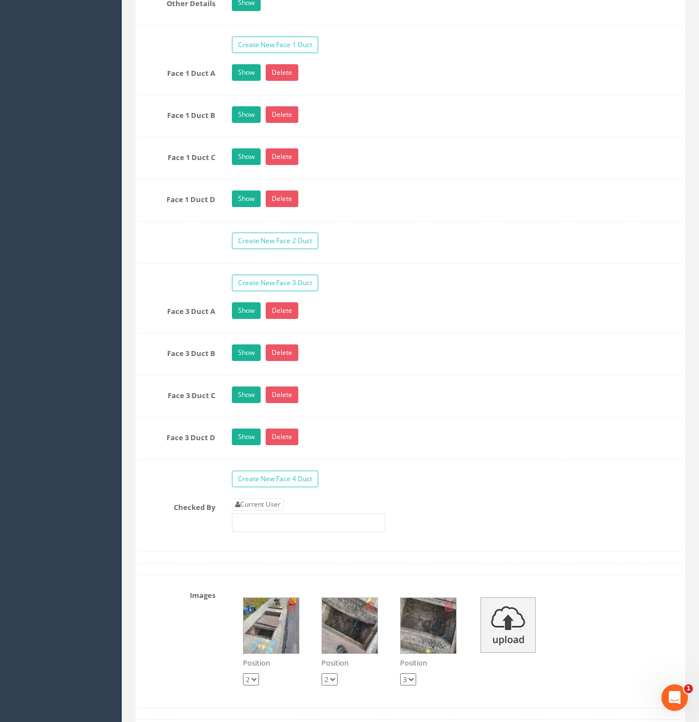
scroll to position [2049, 0]
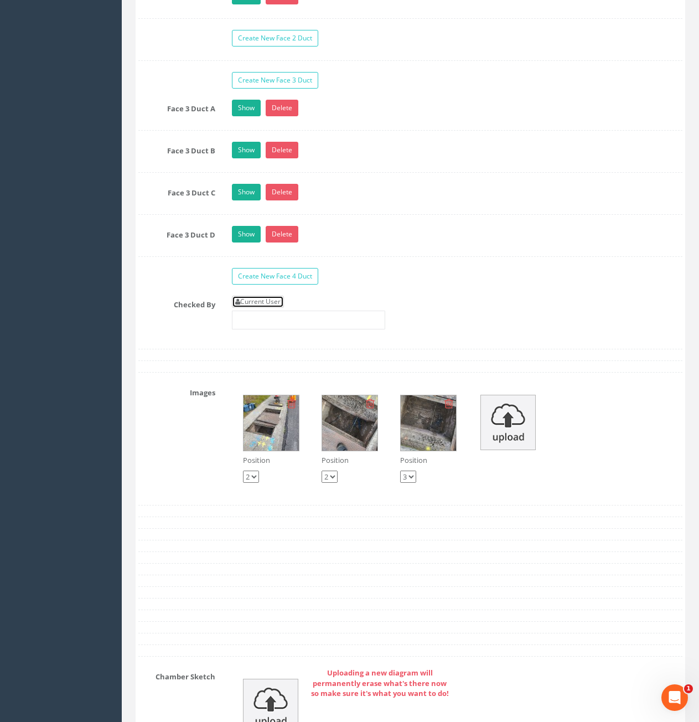
click at [264, 301] on link "Current User" at bounding box center [258, 302] width 52 height 12
type input "[PERSON_NAME]"
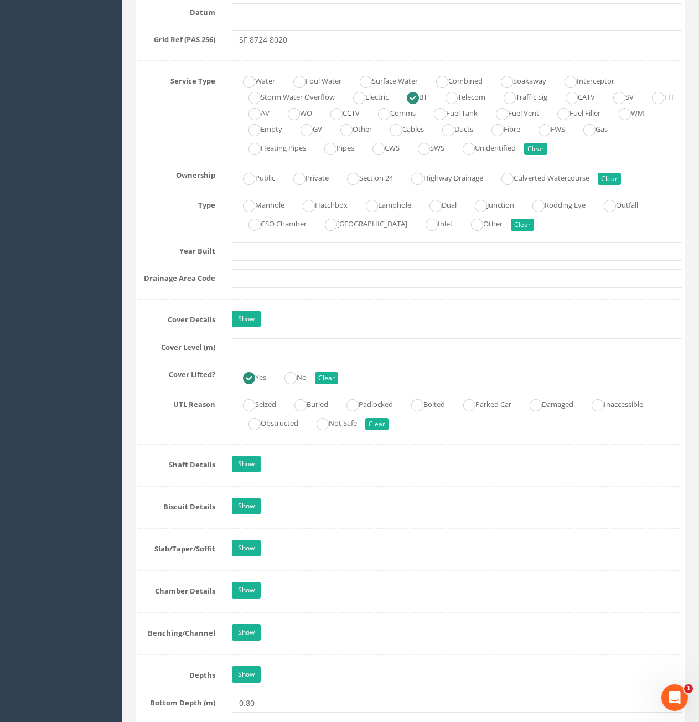
scroll to position [720, 0]
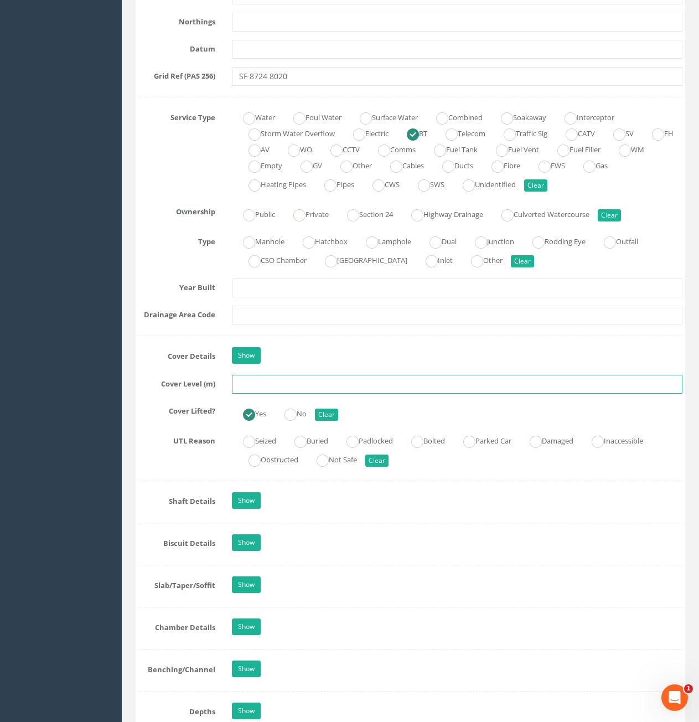
click at [305, 387] on input "text" at bounding box center [457, 384] width 451 height 19
type input "81.97"
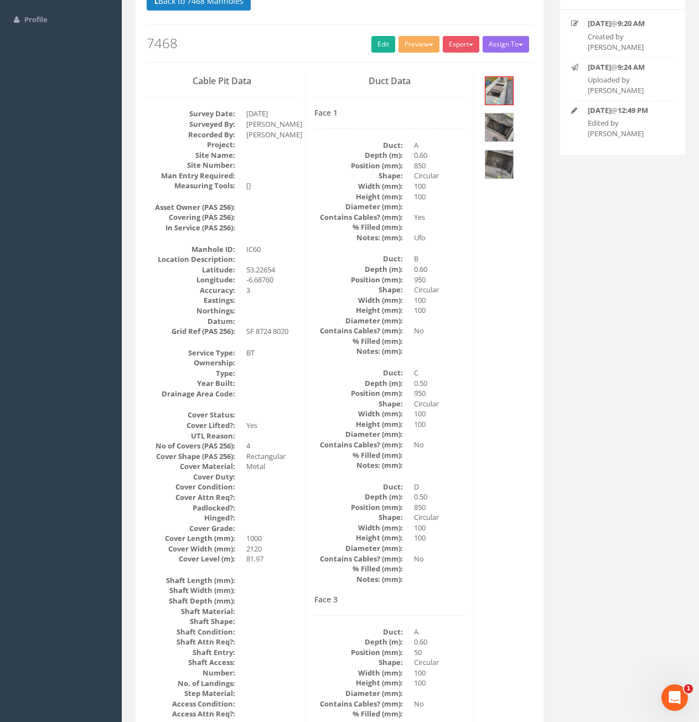
scroll to position [0, 0]
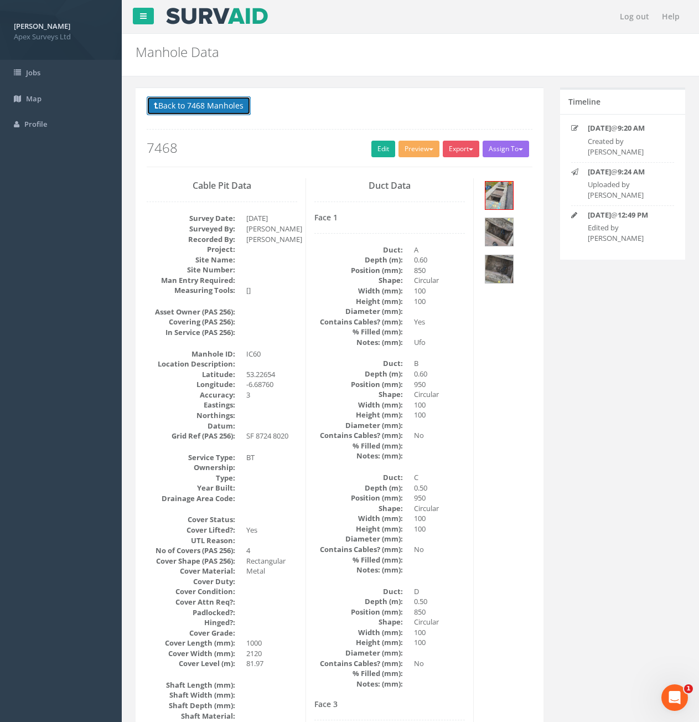
click at [176, 107] on button "Back to 7468 Manholes" at bounding box center [199, 105] width 104 height 19
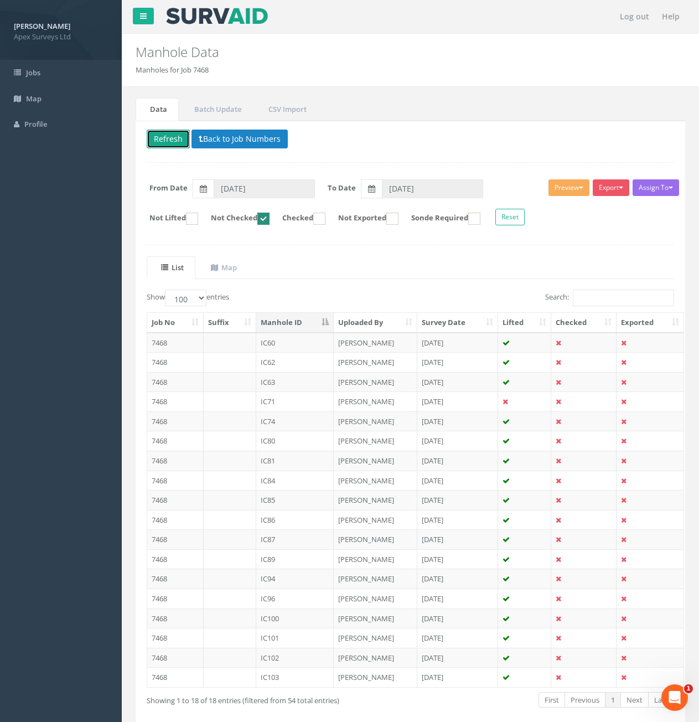
click at [167, 136] on button "Refresh" at bounding box center [168, 139] width 43 height 19
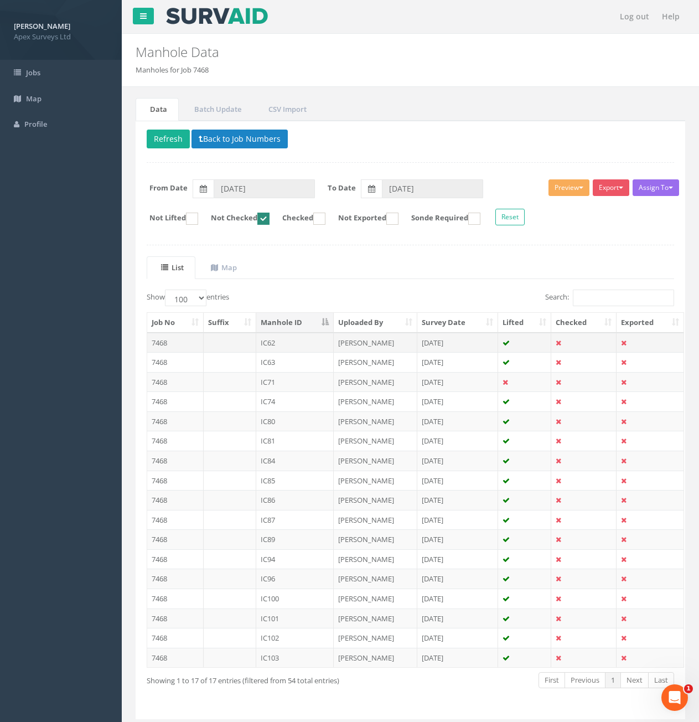
click at [225, 342] on td at bounding box center [230, 343] width 53 height 20
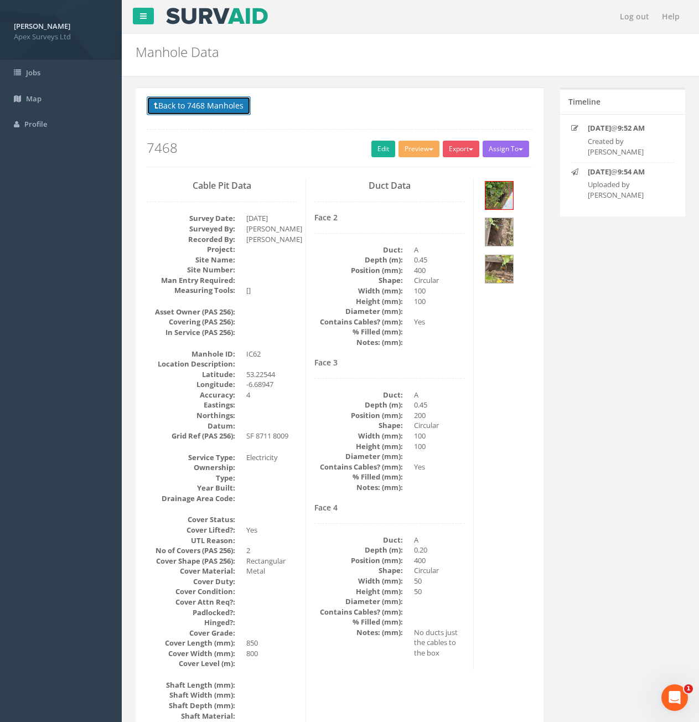
click at [229, 110] on button "Back to 7468 Manholes" at bounding box center [199, 105] width 104 height 19
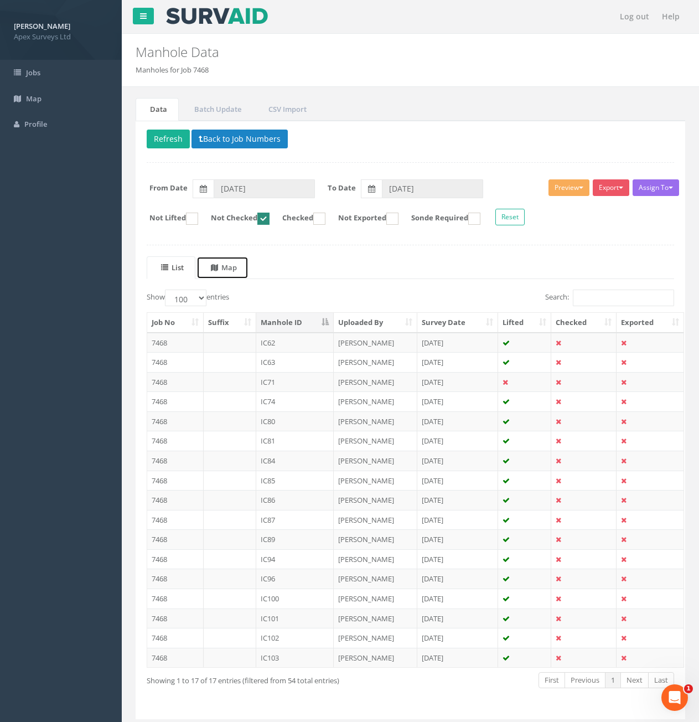
click at [222, 270] on span at bounding box center [216, 268] width 11 height 10
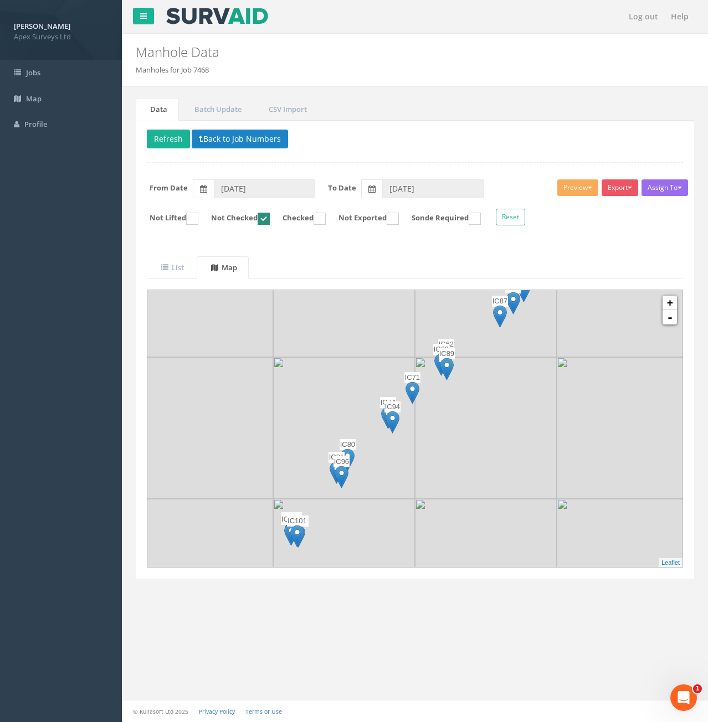
drag, startPoint x: 535, startPoint y: 344, endPoint x: 523, endPoint y: 338, distance: 13.4
click at [523, 338] on img at bounding box center [486, 286] width 142 height 142
drag, startPoint x: 459, startPoint y: 377, endPoint x: 626, endPoint y: 334, distance: 172.6
click at [460, 384] on img at bounding box center [485, 428] width 142 height 142
click at [666, 301] on link "+" at bounding box center [669, 303] width 14 height 14
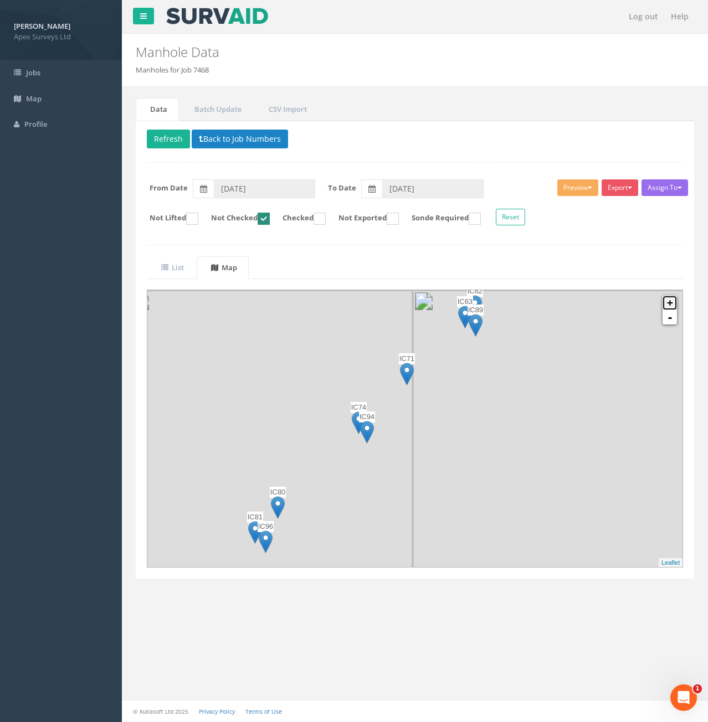
click at [668, 301] on link "+" at bounding box center [669, 303] width 14 height 14
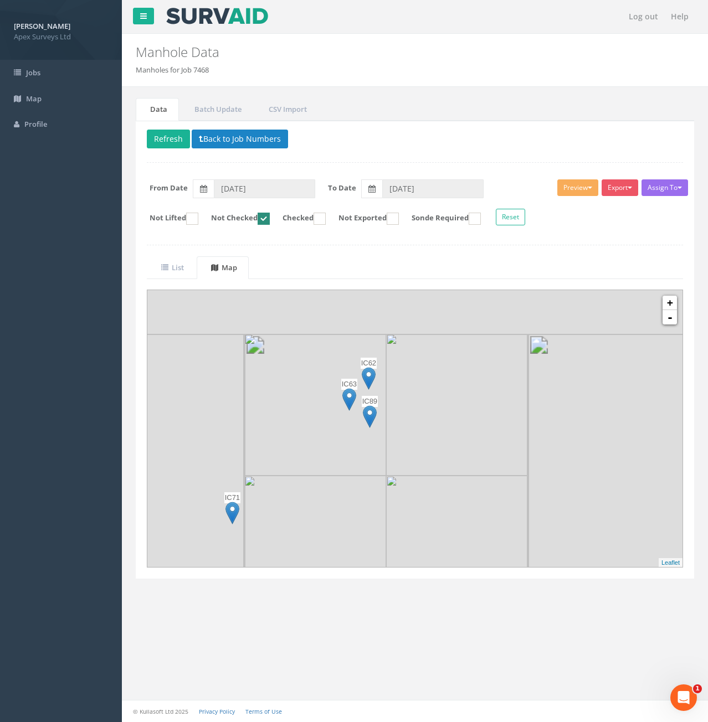
drag, startPoint x: 578, startPoint y: 323, endPoint x: 406, endPoint y: 503, distance: 248.7
click at [666, 307] on link "+" at bounding box center [669, 303] width 14 height 14
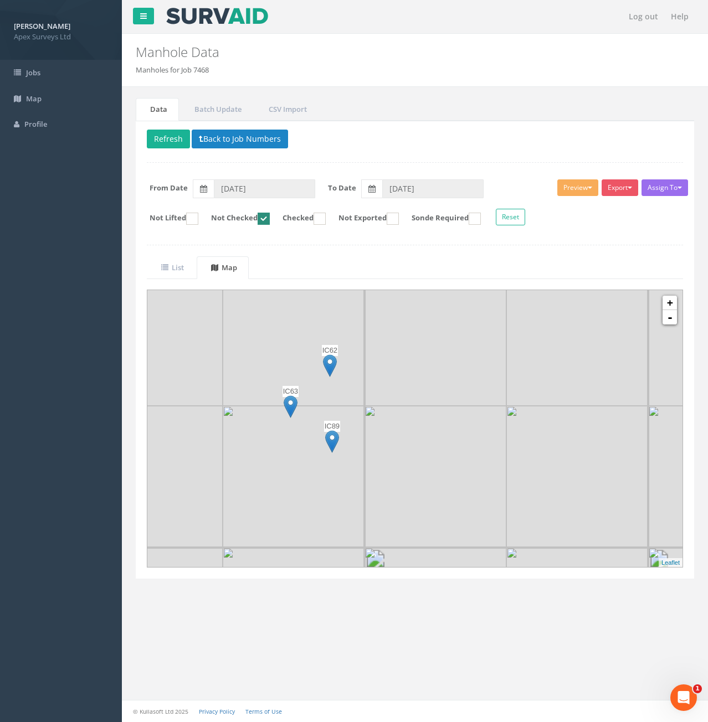
drag, startPoint x: 433, startPoint y: 399, endPoint x: 442, endPoint y: 402, distance: 10.0
click at [442, 402] on img at bounding box center [435, 335] width 142 height 142
click at [184, 269] on uib-tab-heading "List" at bounding box center [172, 268] width 23 height 10
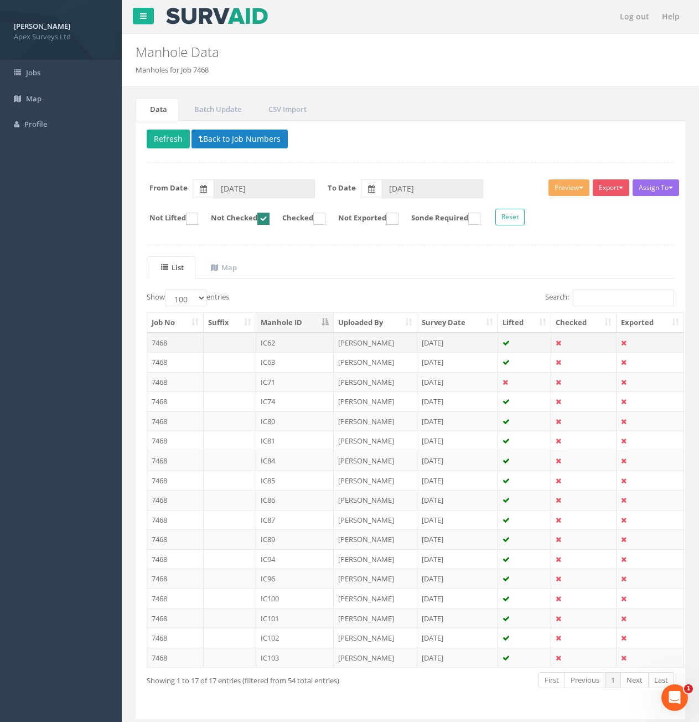
click at [238, 342] on td at bounding box center [230, 343] width 53 height 20
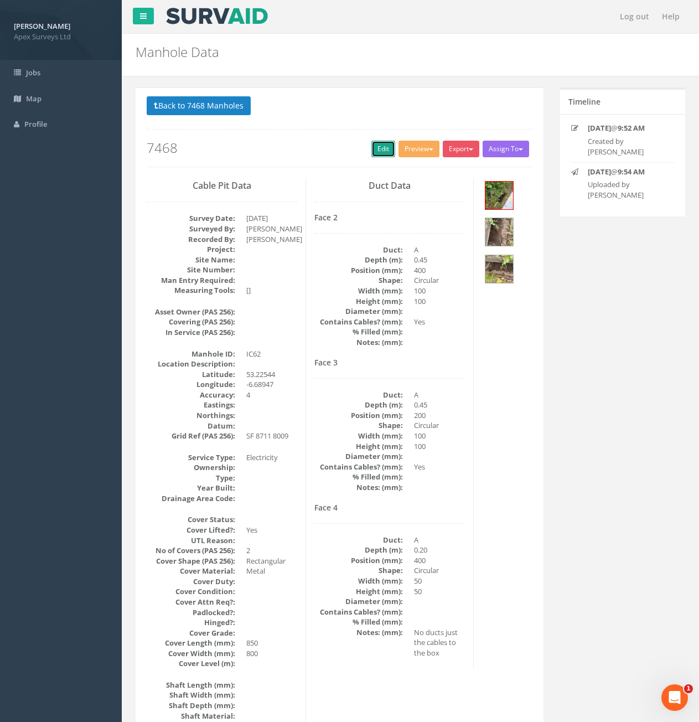
click at [377, 151] on link "Edit" at bounding box center [384, 149] width 24 height 17
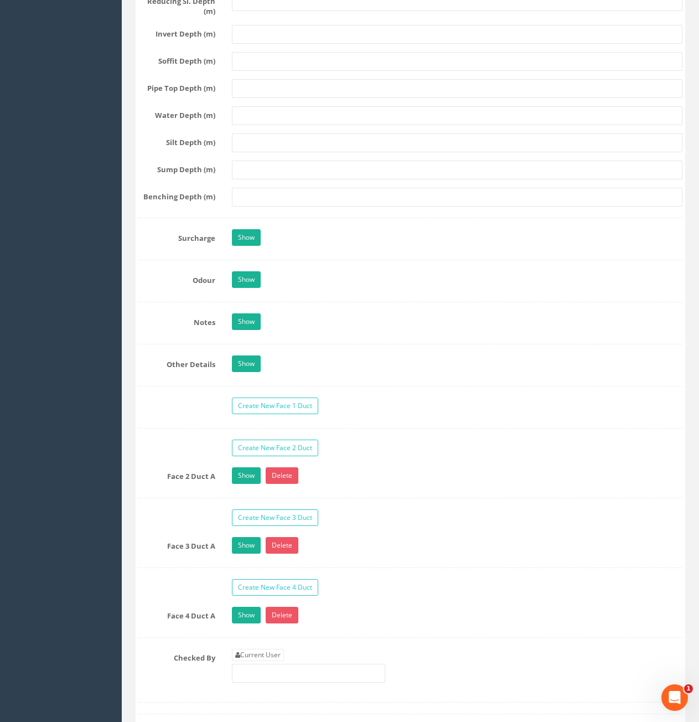
scroll to position [1717, 0]
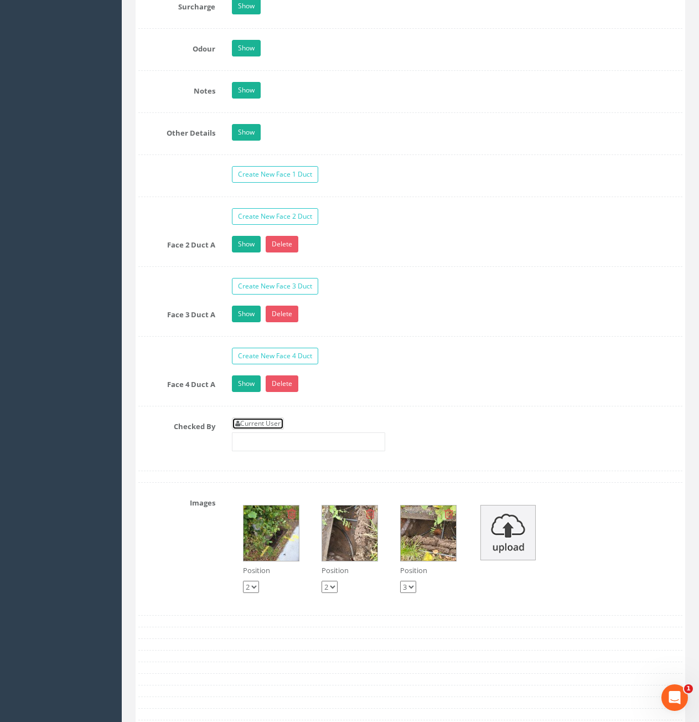
click at [264, 422] on link "Current User" at bounding box center [258, 424] width 52 height 12
type input "[PERSON_NAME]"
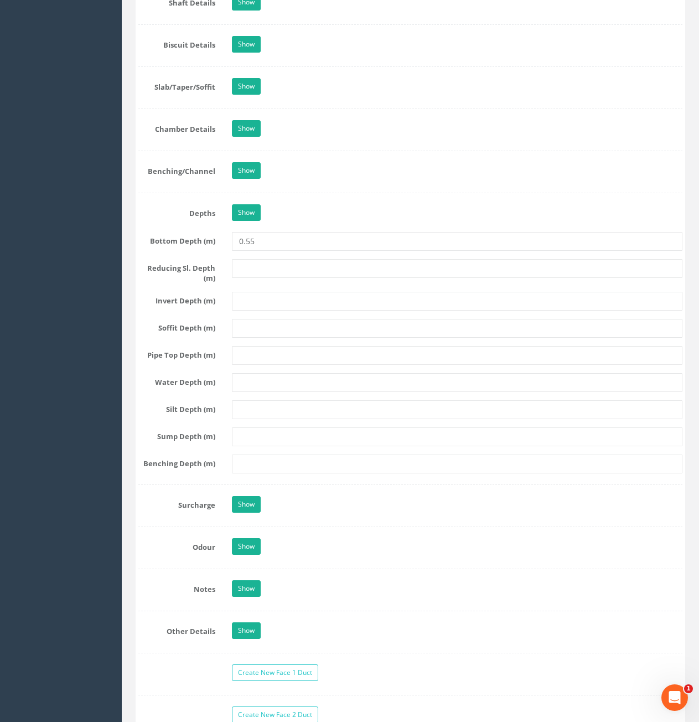
scroll to position [941, 0]
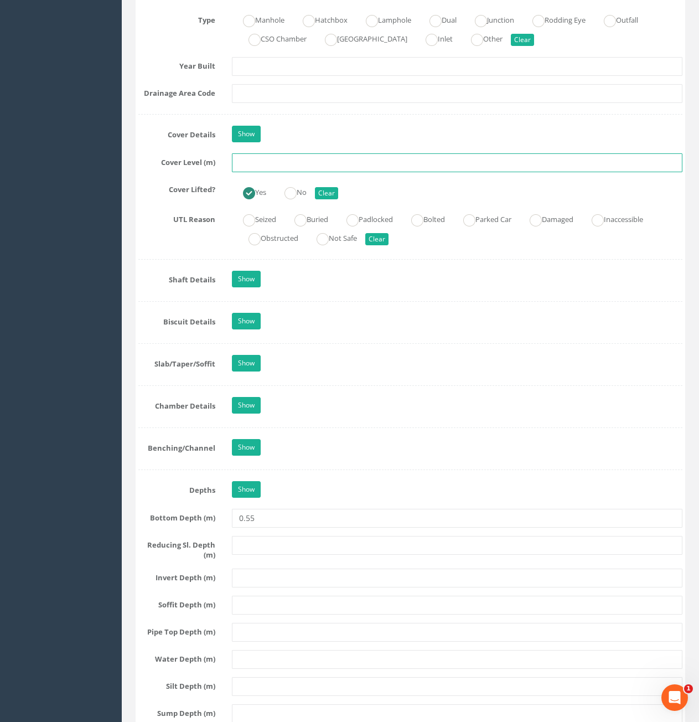
click at [293, 171] on input "text" at bounding box center [457, 162] width 451 height 19
type input "80.71"
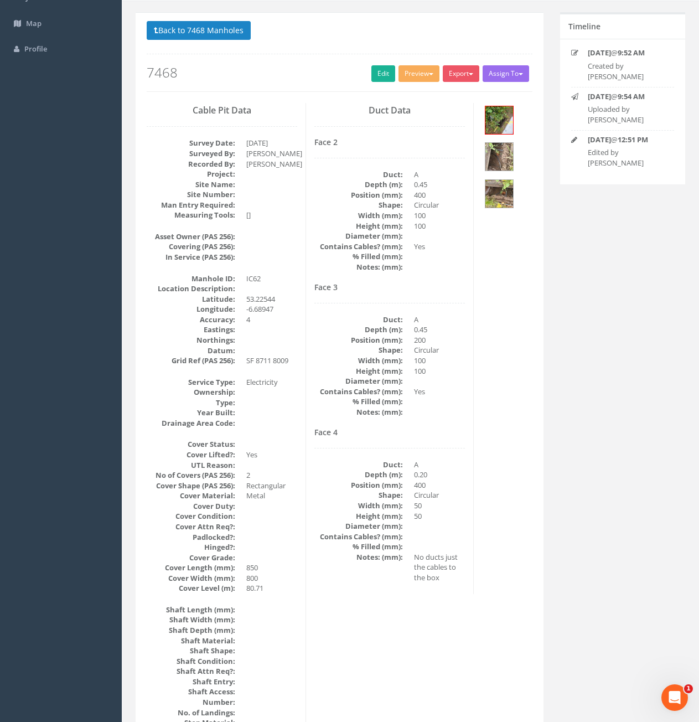
scroll to position [0, 0]
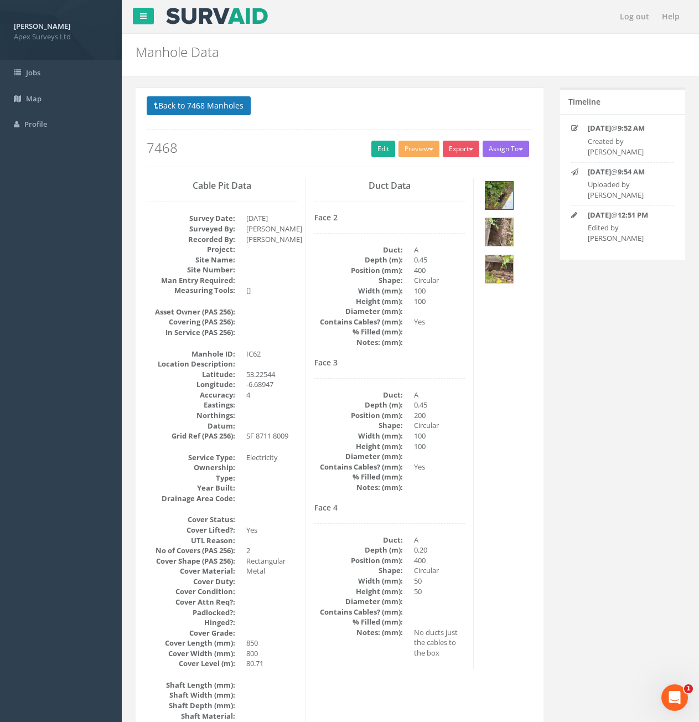
click at [197, 100] on button "Back to 7468 Manholes" at bounding box center [199, 105] width 104 height 19
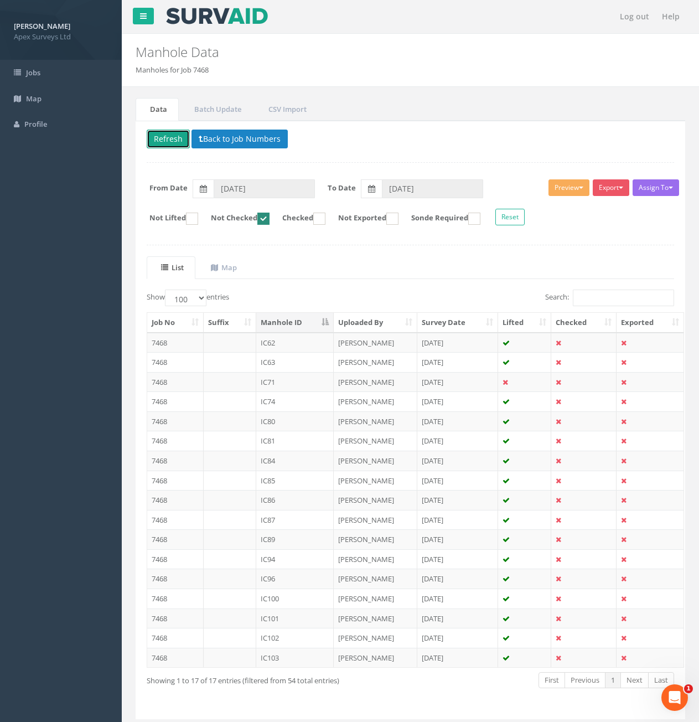
click at [165, 142] on button "Refresh" at bounding box center [168, 139] width 43 height 19
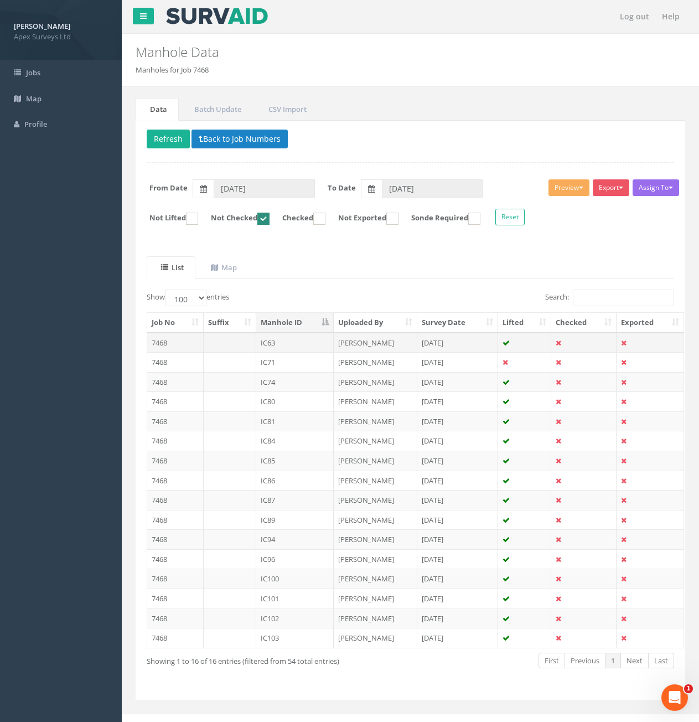
click at [231, 344] on td at bounding box center [230, 343] width 53 height 20
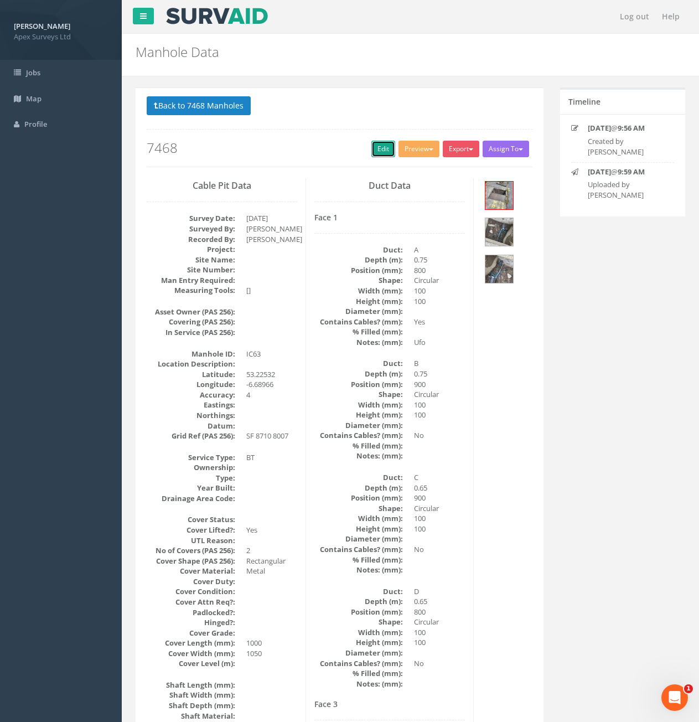
click at [382, 151] on link "Edit" at bounding box center [384, 149] width 24 height 17
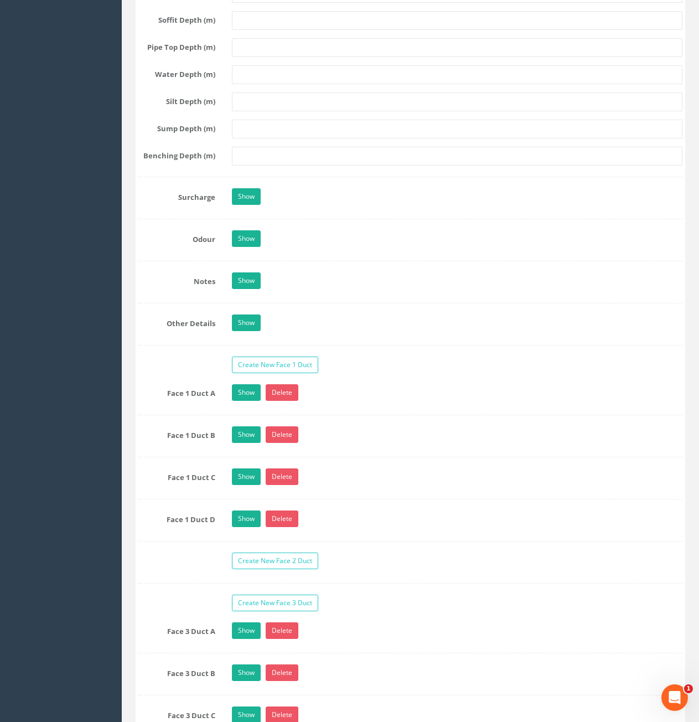
scroll to position [1828, 0]
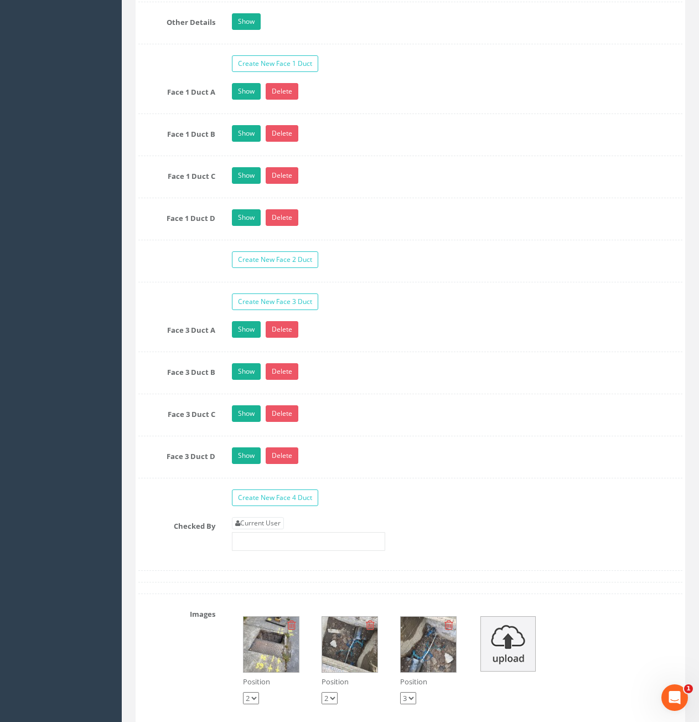
click at [272, 519] on link "Current User" at bounding box center [258, 523] width 52 height 12
type input "[PERSON_NAME]"
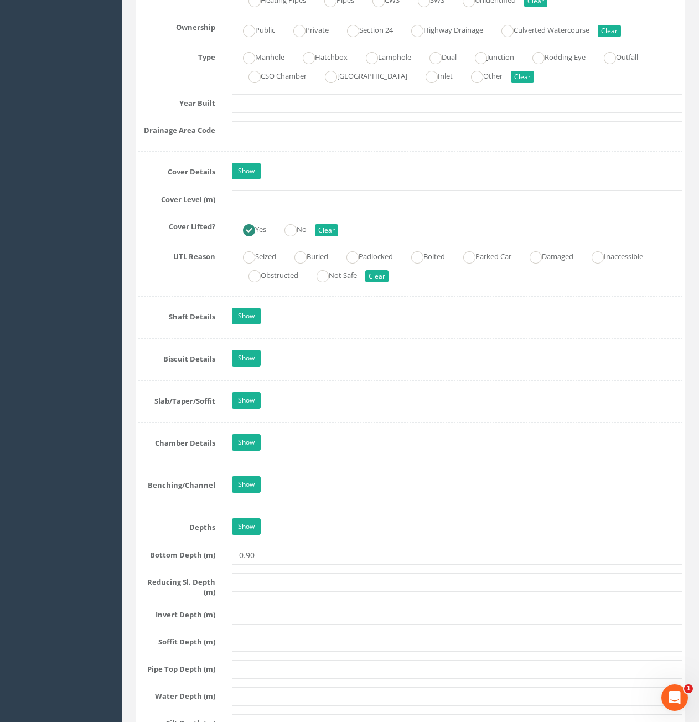
scroll to position [886, 0]
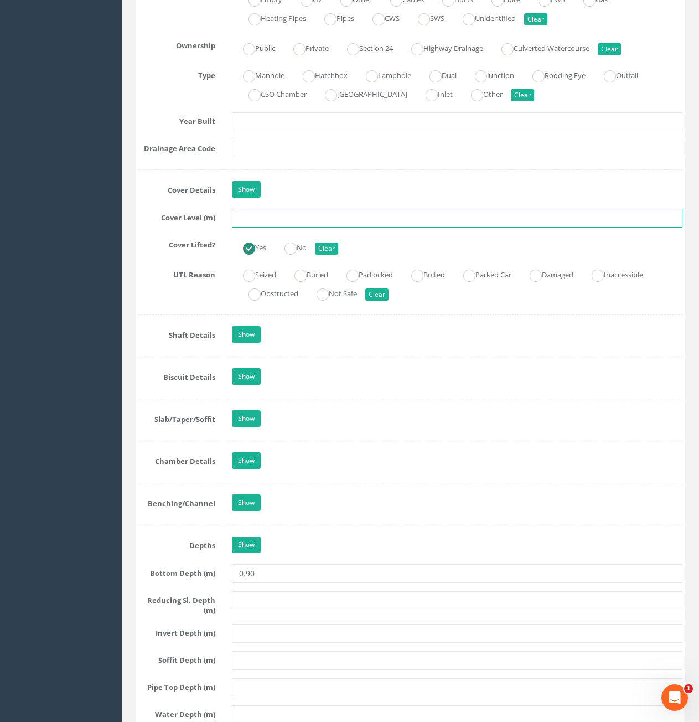
click at [313, 220] on input "text" at bounding box center [457, 218] width 451 height 19
type input "6"
type input "80.51"
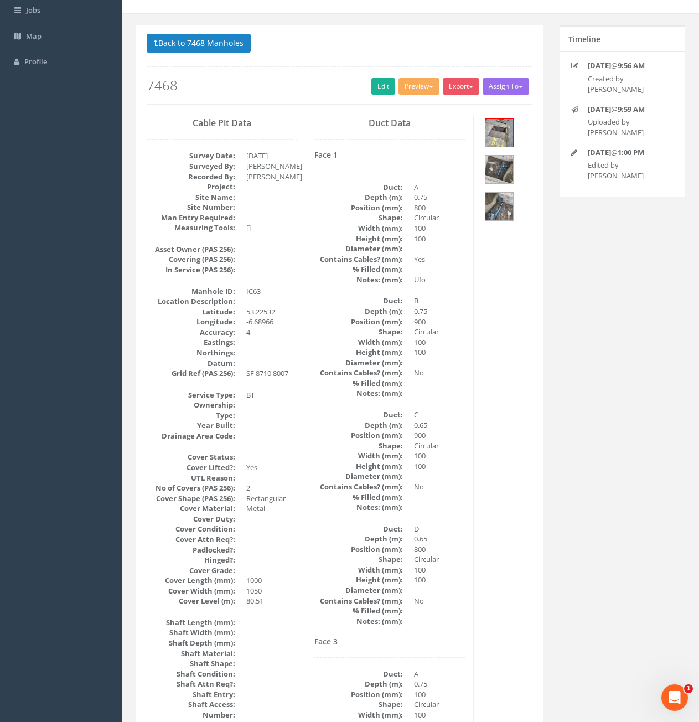
scroll to position [0, 0]
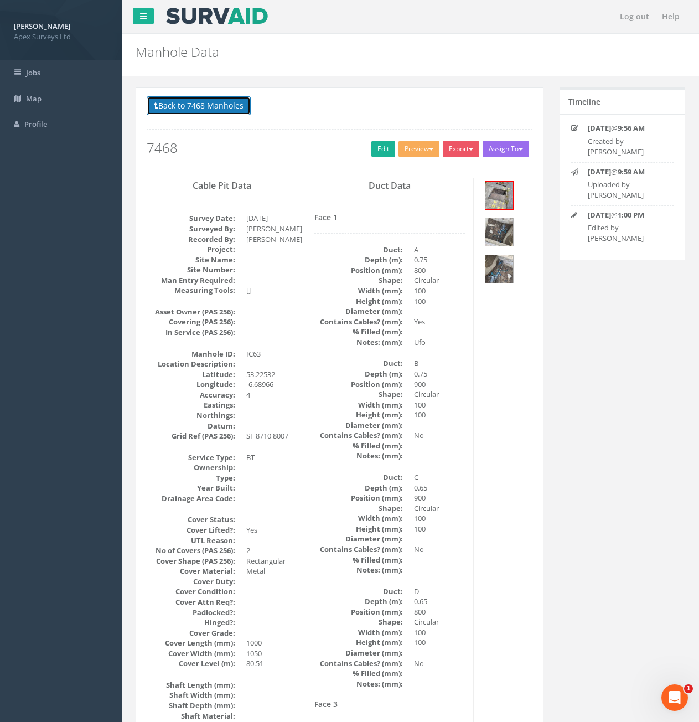
click at [164, 107] on button "Back to 7468 Manholes" at bounding box center [199, 105] width 104 height 19
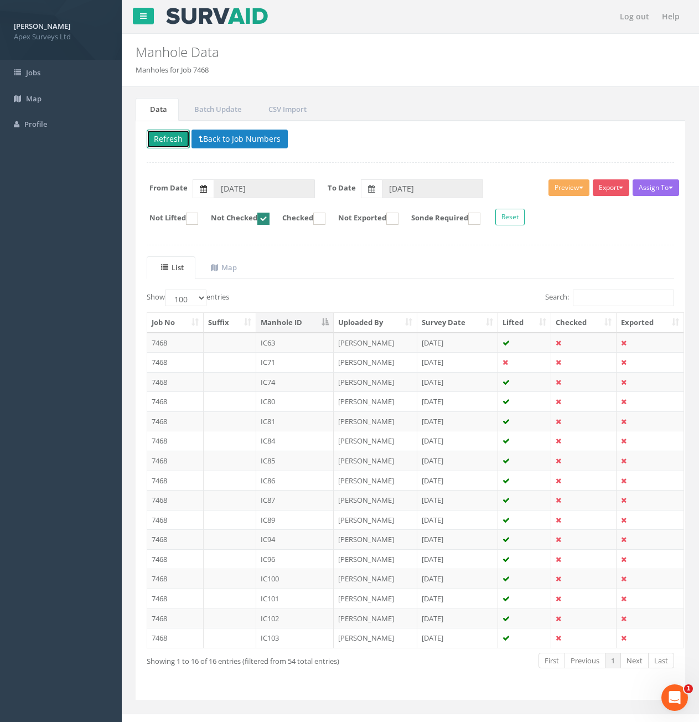
drag, startPoint x: 174, startPoint y: 145, endPoint x: 197, endPoint y: 179, distance: 41.6
click at [174, 145] on button "Refresh" at bounding box center [168, 139] width 43 height 19
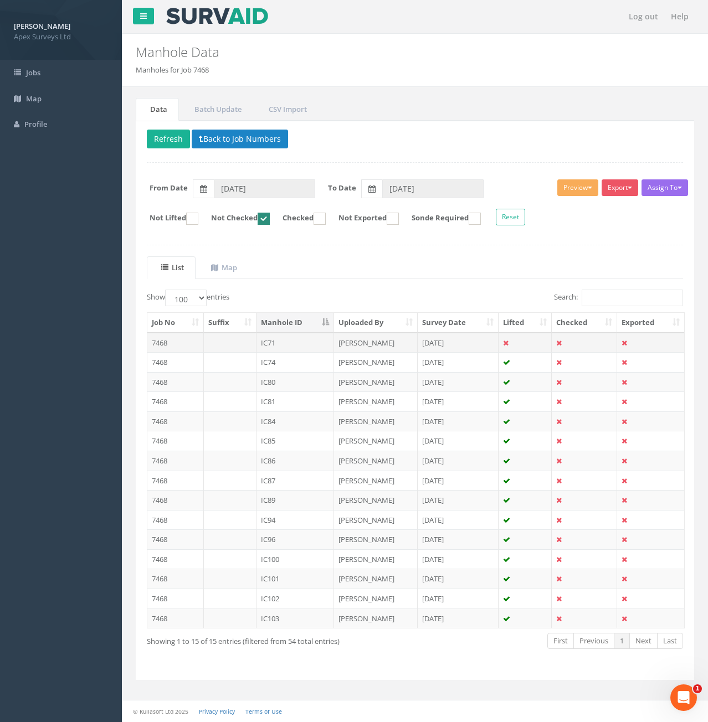
click at [239, 345] on td at bounding box center [230, 343] width 53 height 20
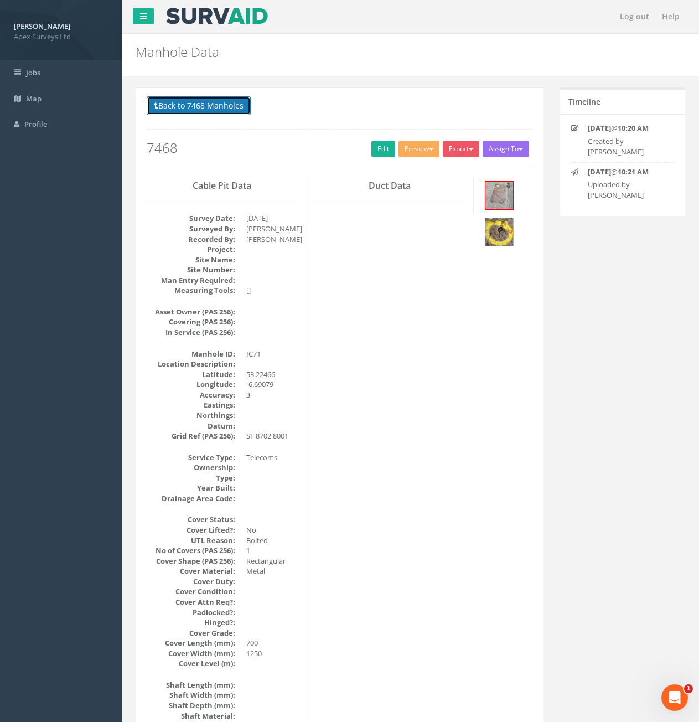
click at [215, 115] on button "Back to 7468 Manholes" at bounding box center [199, 105] width 104 height 19
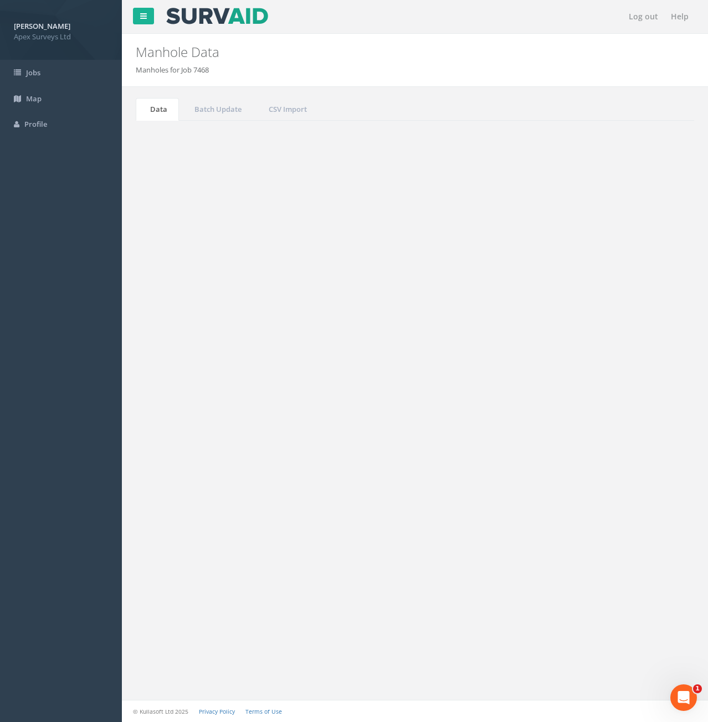
click at [169, 140] on button "Refresh" at bounding box center [168, 139] width 43 height 19
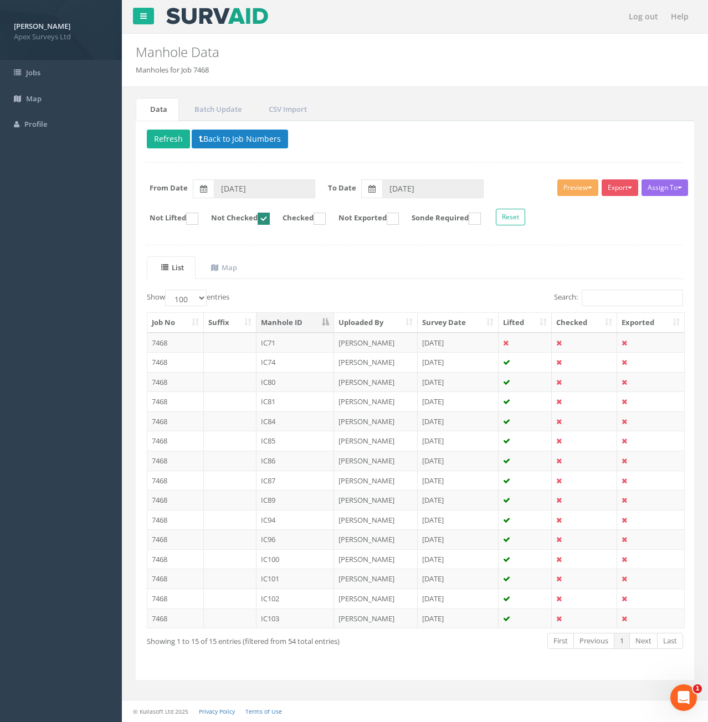
click at [222, 293] on label "Show 10 25 50 100 entries" at bounding box center [188, 298] width 83 height 17
click at [207, 293] on select "10 25 50 100" at bounding box center [186, 298] width 42 height 17
click at [227, 259] on link "Map" at bounding box center [223, 267] width 52 height 23
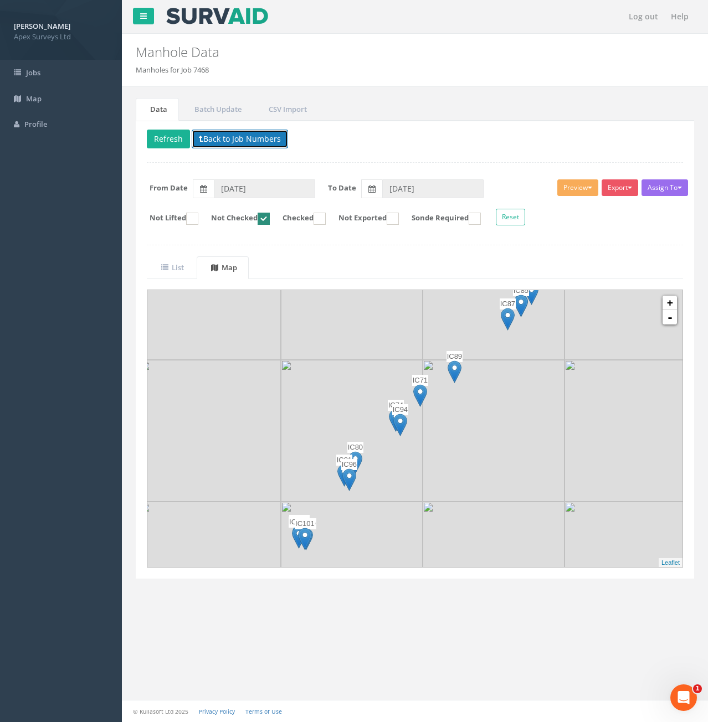
click at [203, 141] on button "Back to Job Numbers" at bounding box center [240, 139] width 96 height 19
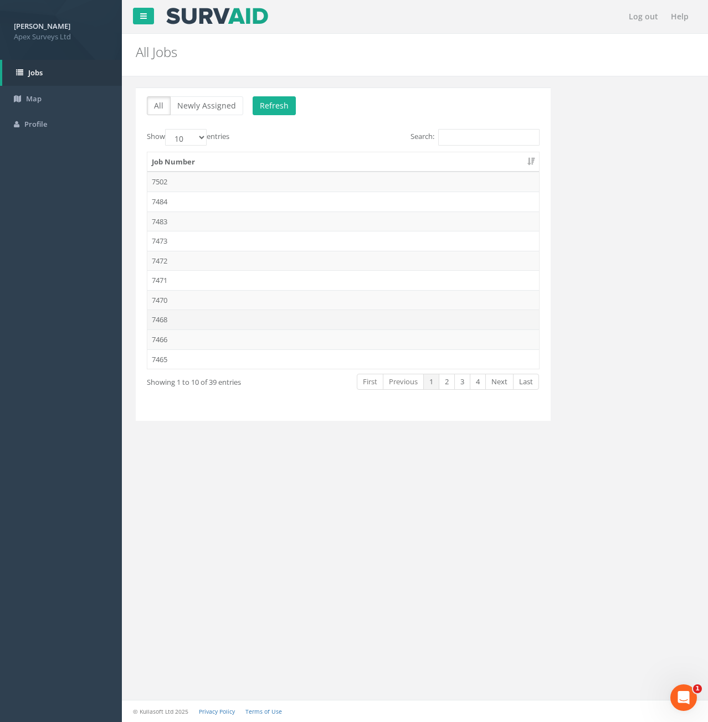
click at [174, 312] on td "7468" at bounding box center [343, 320] width 392 height 20
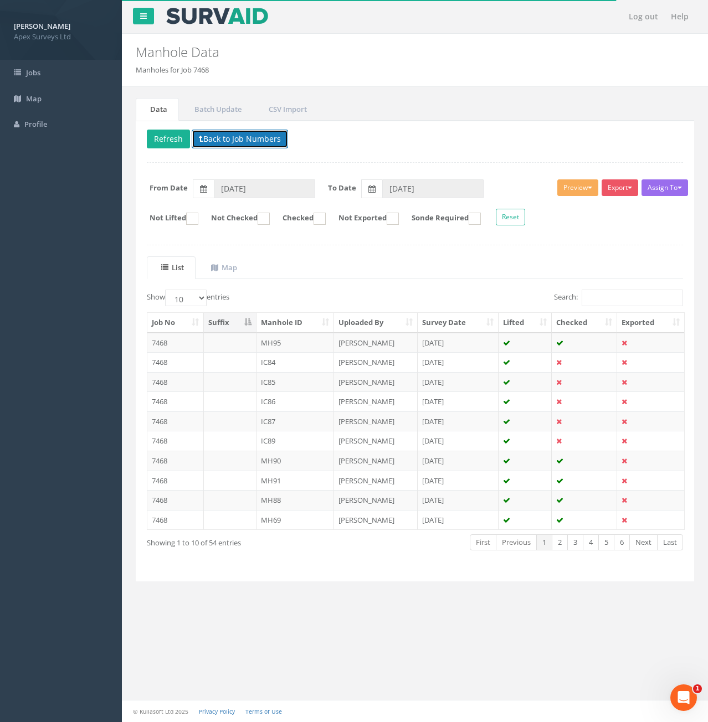
click at [204, 138] on button "Back to Job Numbers" at bounding box center [240, 139] width 96 height 19
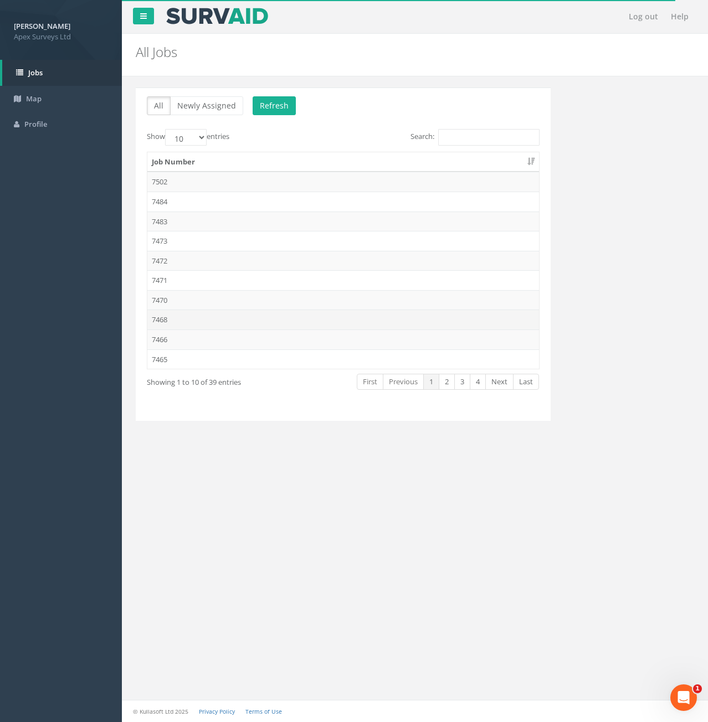
click at [169, 318] on td "7468" at bounding box center [343, 320] width 392 height 20
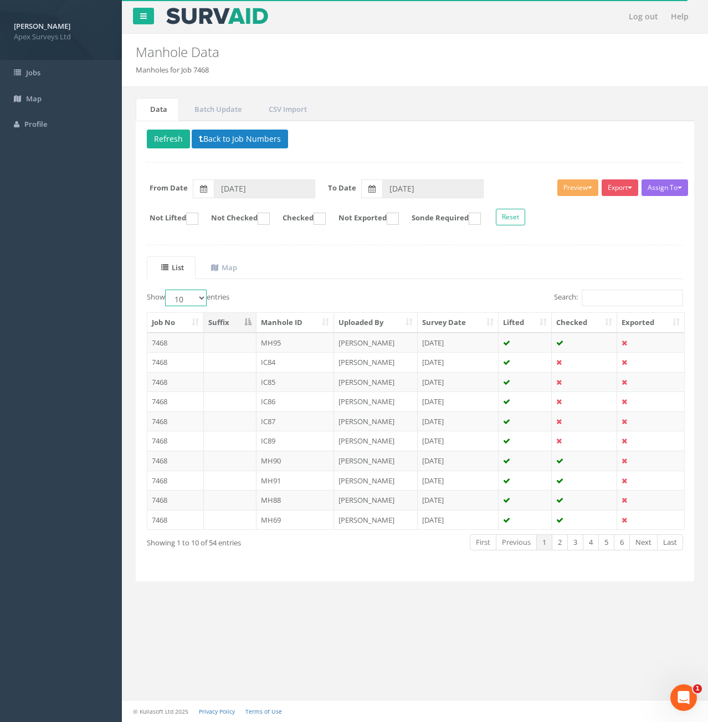
drag, startPoint x: 191, startPoint y: 296, endPoint x: 201, endPoint y: 303, distance: 12.7
click at [194, 297] on select "10 25 50 100" at bounding box center [186, 298] width 42 height 17
select select "100"
click at [167, 290] on select "10 25 50 100" at bounding box center [186, 298] width 42 height 17
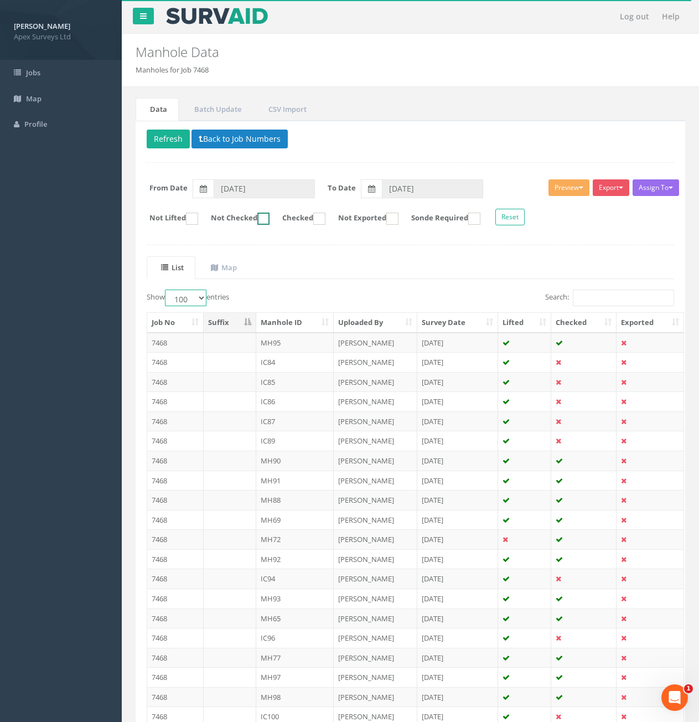
click at [269, 223] on ins at bounding box center [264, 219] width 12 height 12
checkbox input "true"
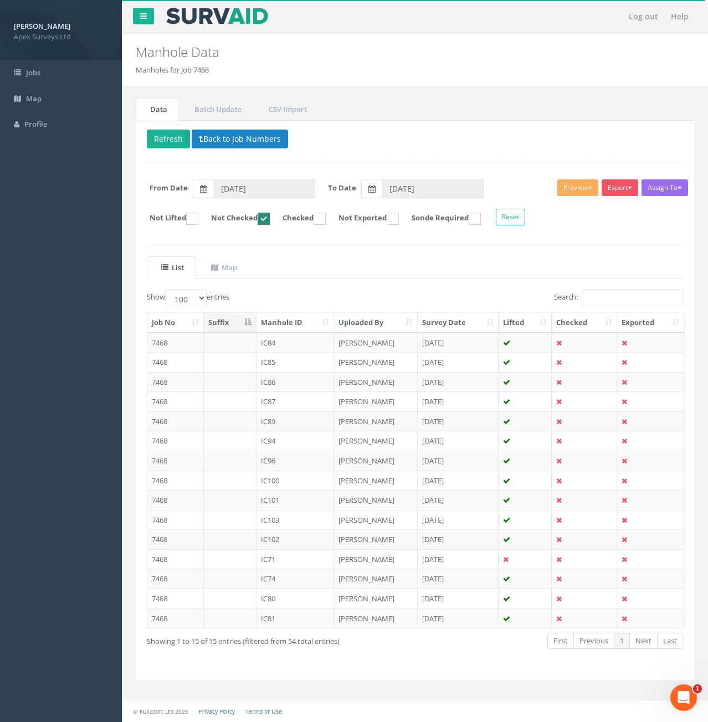
click at [303, 324] on th "Manhole ID" at bounding box center [295, 323] width 78 height 20
click at [281, 346] on td "IC71" at bounding box center [295, 343] width 78 height 20
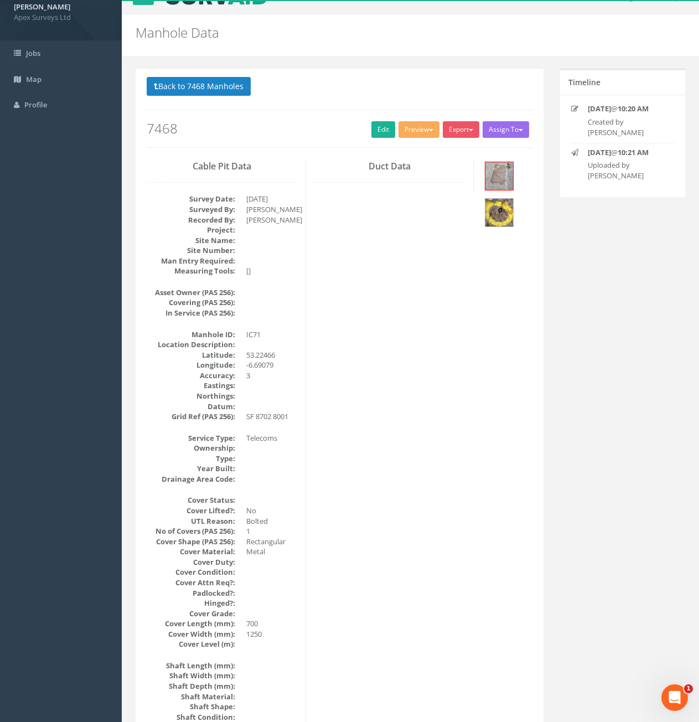
scroll to position [14, 0]
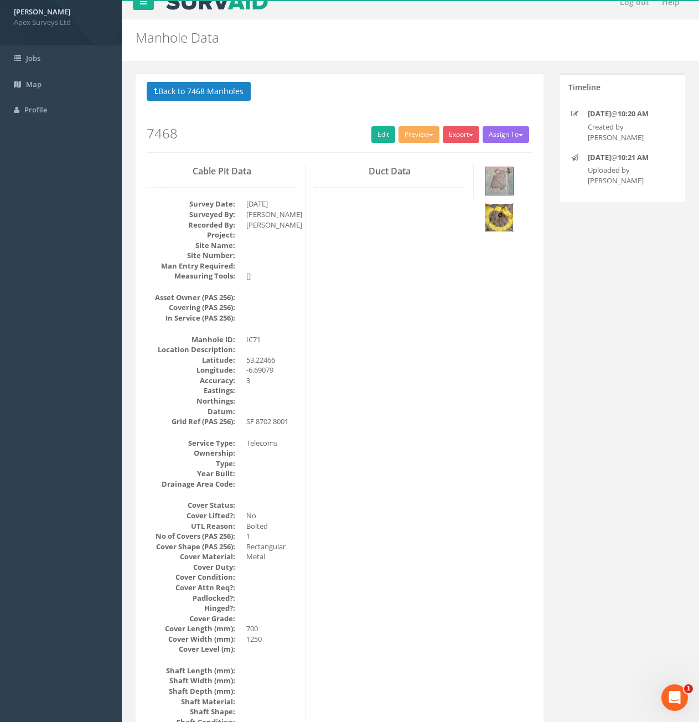
click at [493, 213] on img at bounding box center [500, 218] width 28 height 28
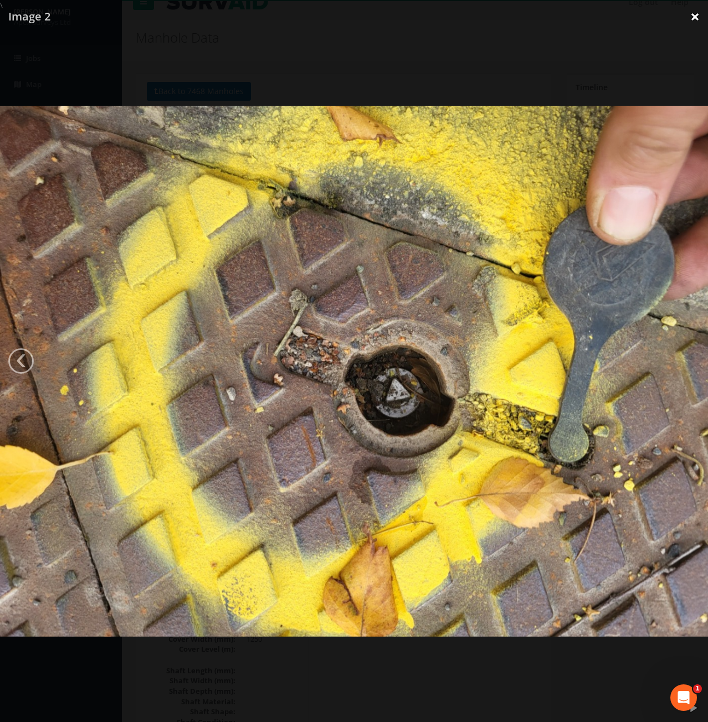
click at [688, 17] on link "×" at bounding box center [695, 16] width 26 height 33
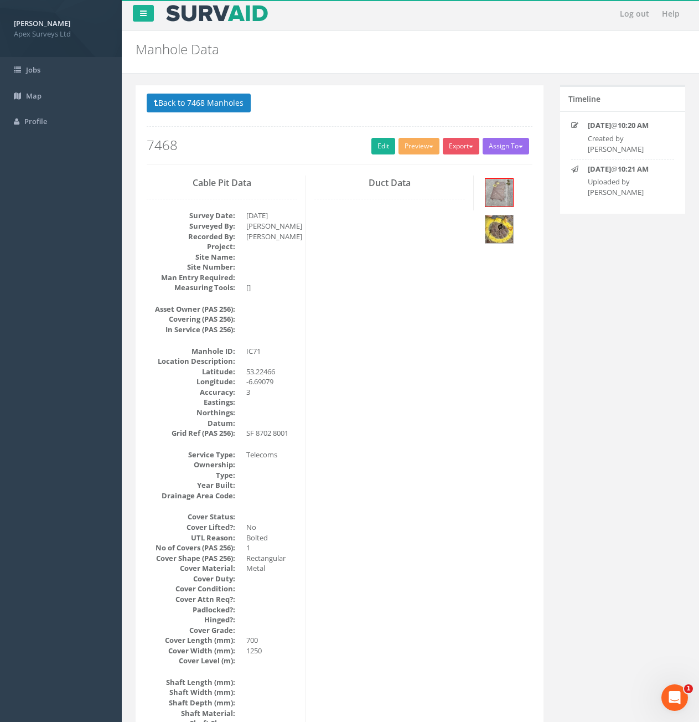
scroll to position [0, 0]
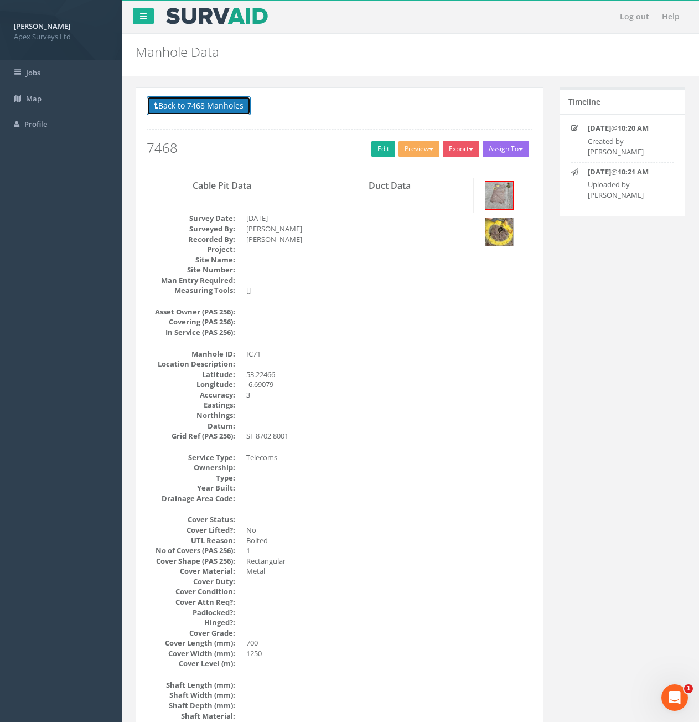
click at [193, 105] on button "Back to 7468 Manholes" at bounding box center [199, 105] width 104 height 19
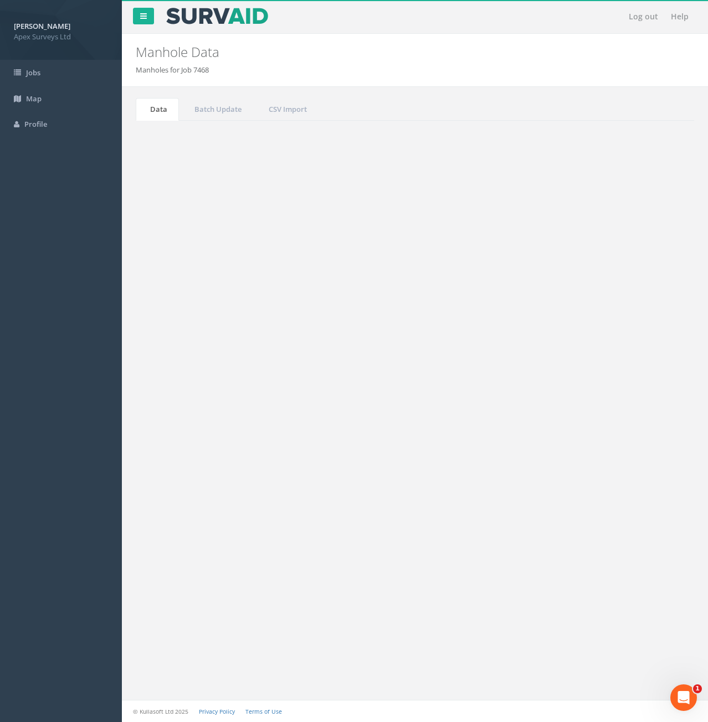
click at [175, 147] on button "Refresh" at bounding box center [168, 139] width 43 height 19
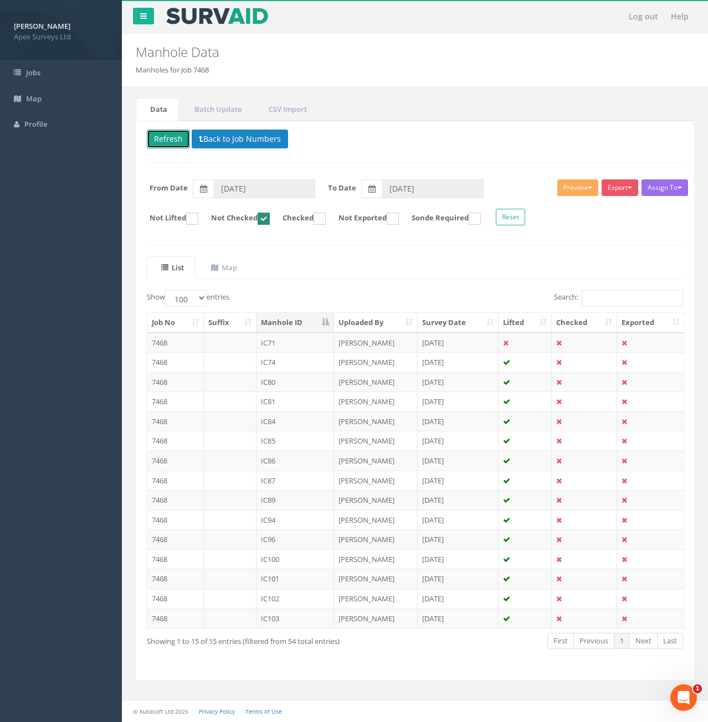
click at [168, 140] on button "Refresh" at bounding box center [168, 139] width 43 height 19
drag, startPoint x: 359, startPoint y: 266, endPoint x: 367, endPoint y: 256, distance: 13.1
click at [302, 339] on td "IC71" at bounding box center [295, 343] width 78 height 20
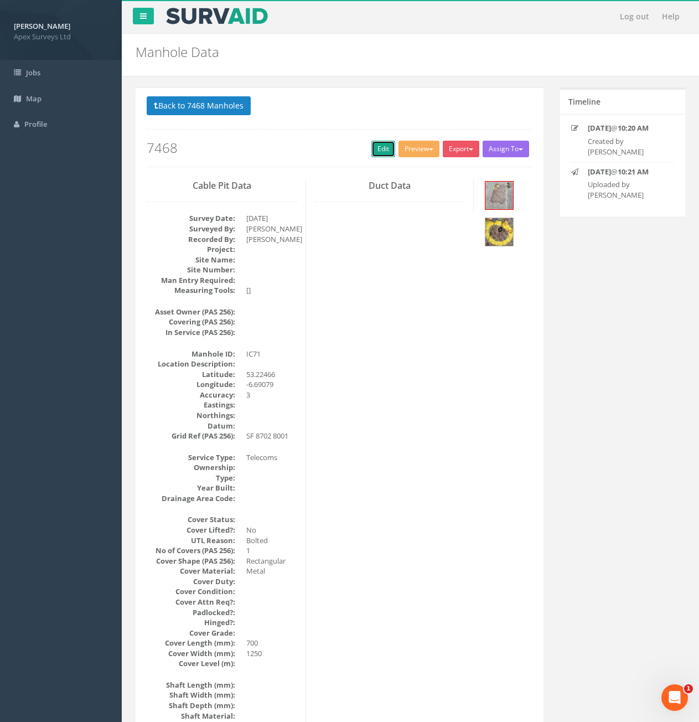
click at [372, 148] on link "Edit" at bounding box center [384, 149] width 24 height 17
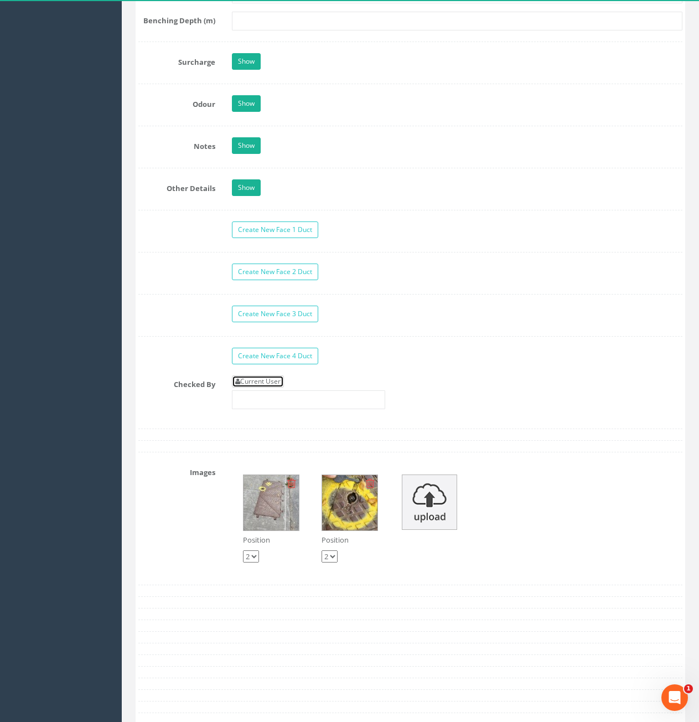
click at [267, 385] on link "Current User" at bounding box center [258, 381] width 52 height 12
type input "[PERSON_NAME]"
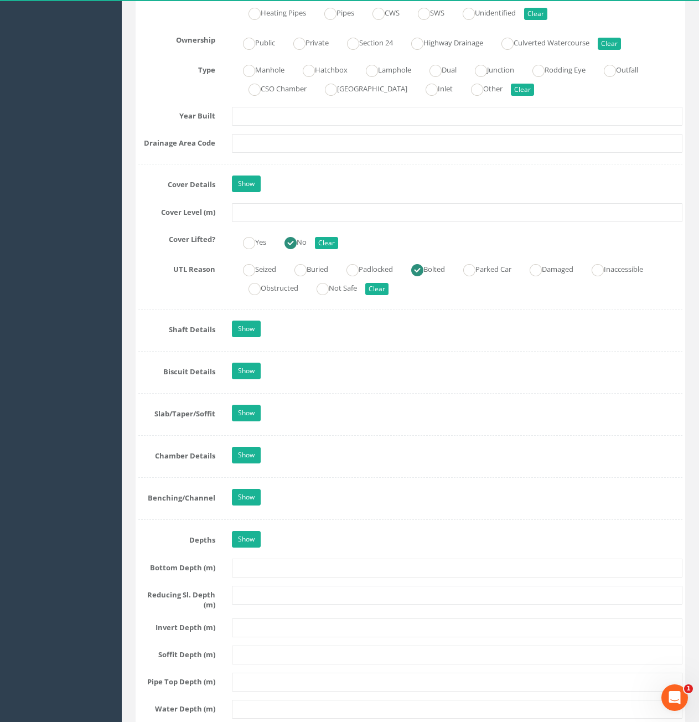
scroll to position [665, 0]
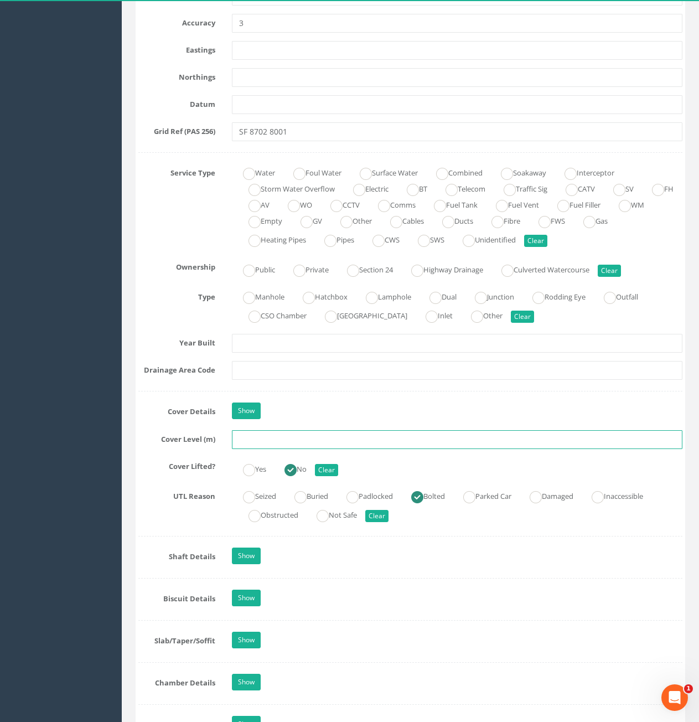
click at [285, 440] on input "text" at bounding box center [457, 439] width 451 height 19
type input "80.65"
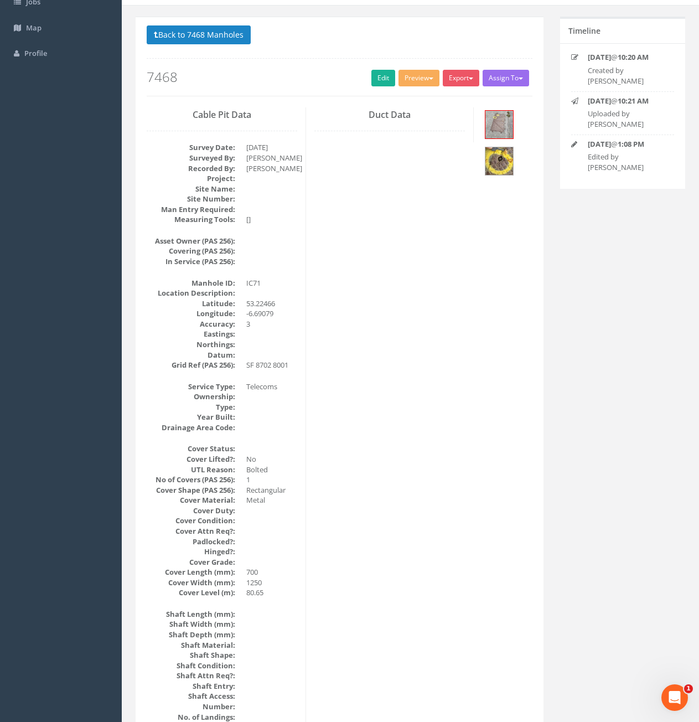
scroll to position [0, 0]
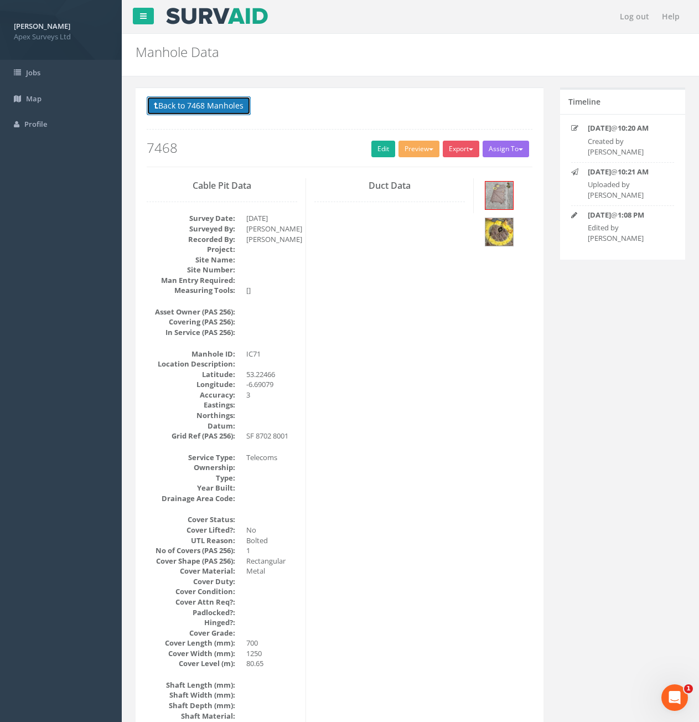
click at [231, 112] on button "Back to 7468 Manholes" at bounding box center [199, 105] width 104 height 19
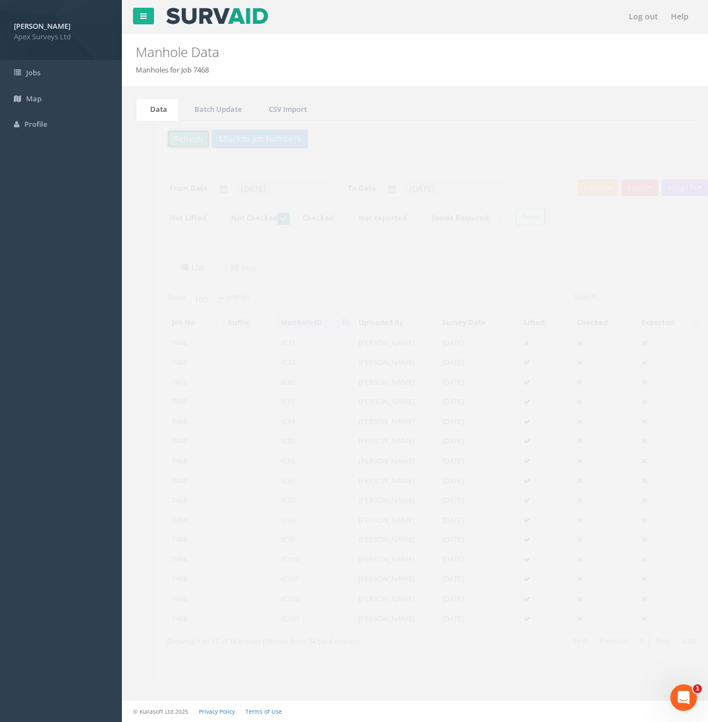
click at [161, 143] on button "Refresh" at bounding box center [168, 139] width 43 height 19
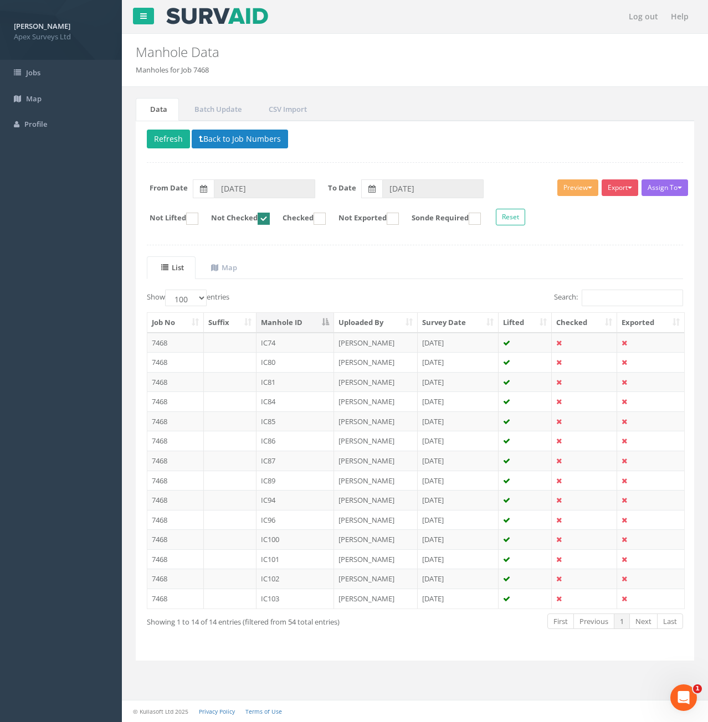
click at [230, 338] on td at bounding box center [230, 343] width 53 height 20
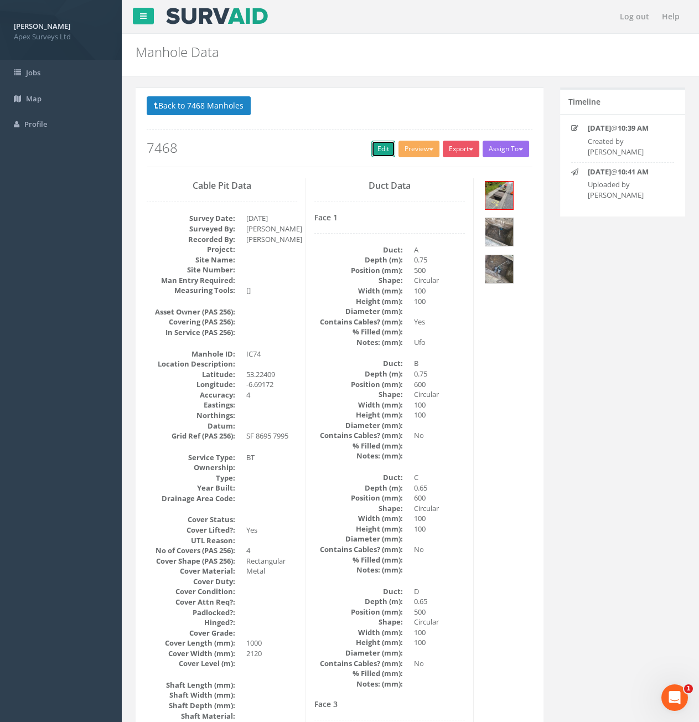
click at [384, 146] on link "Edit" at bounding box center [384, 149] width 24 height 17
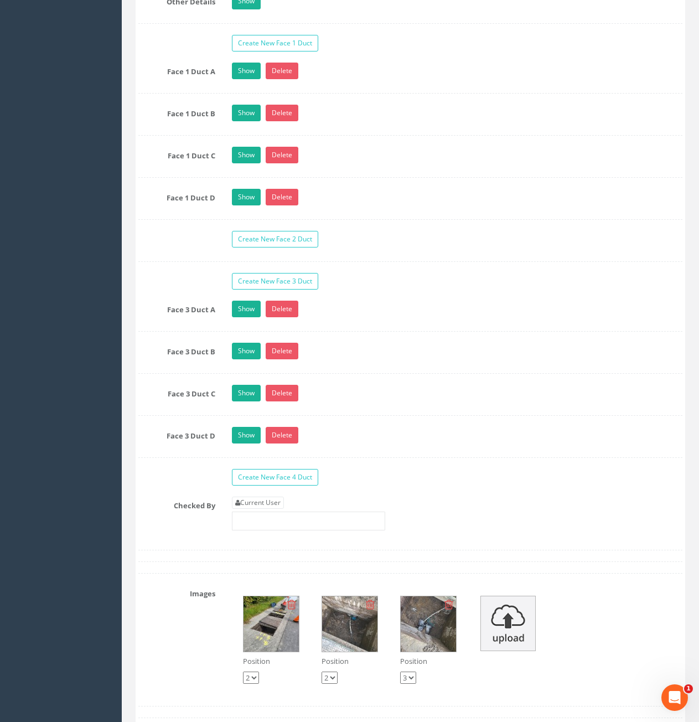
scroll to position [2104, 0]
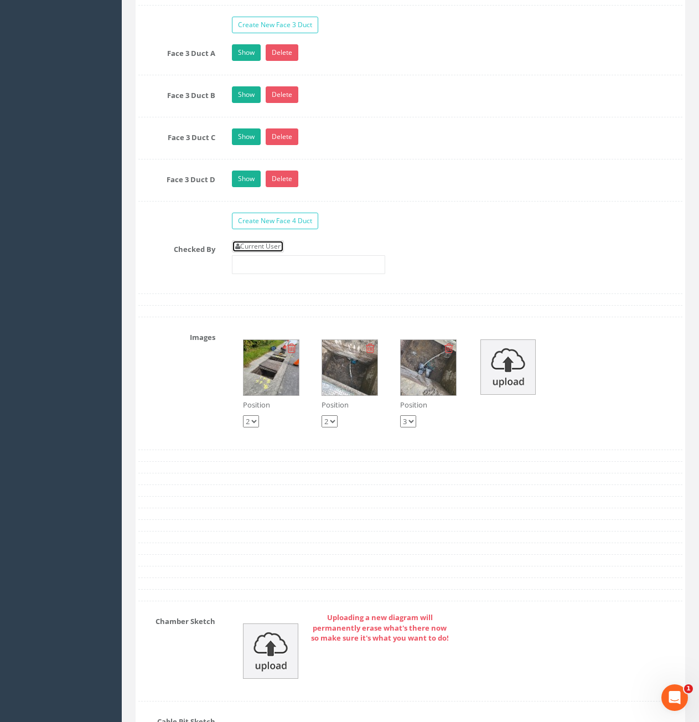
click at [254, 250] on link "Current User" at bounding box center [258, 246] width 52 height 12
type input "[PERSON_NAME]"
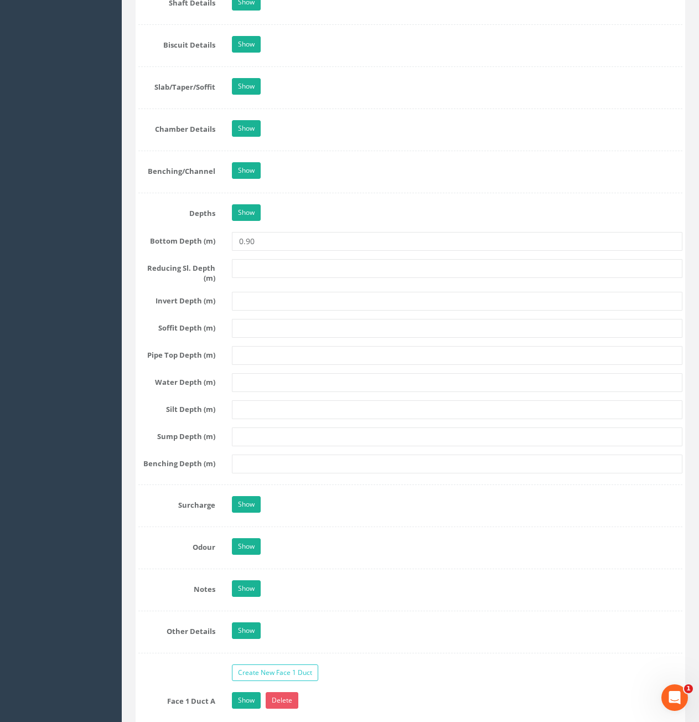
scroll to position [831, 0]
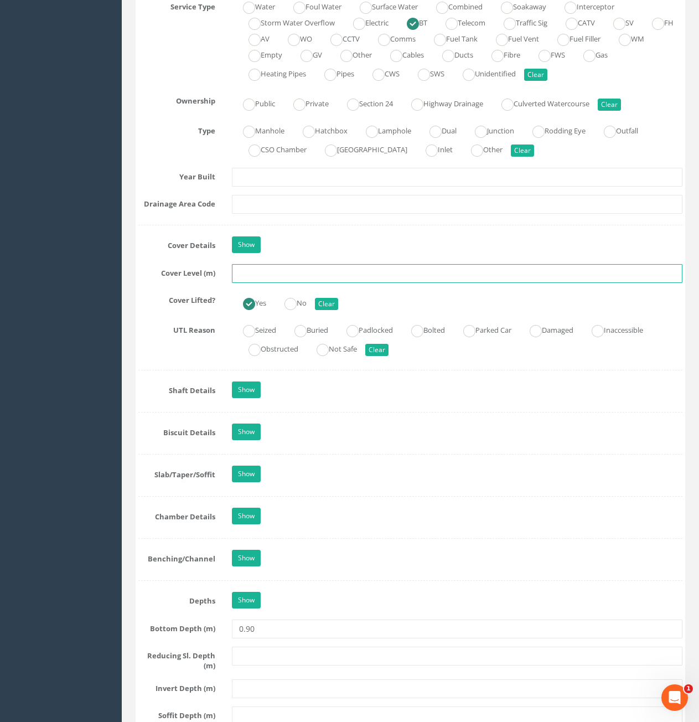
click at [352, 273] on input "text" at bounding box center [457, 273] width 451 height 19
click at [405, 281] on input "text" at bounding box center [457, 273] width 451 height 19
type input "81.13"
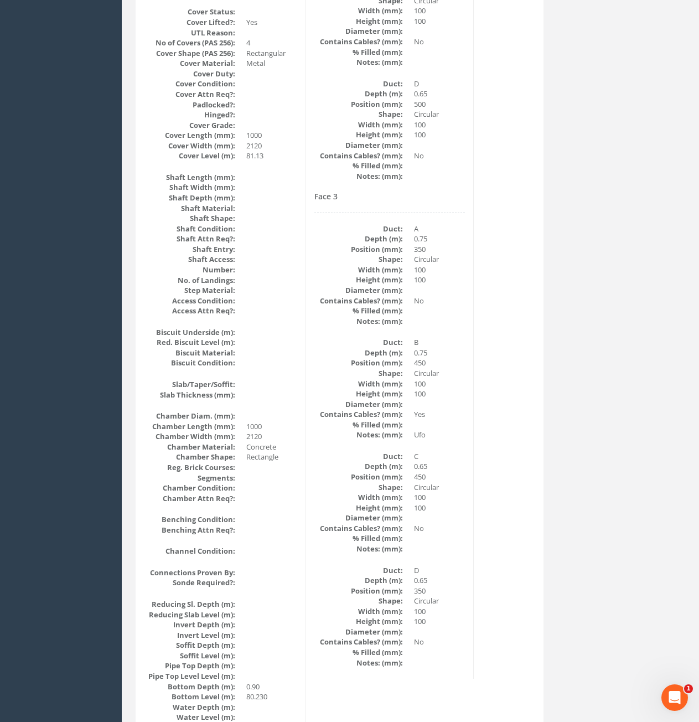
scroll to position [0, 0]
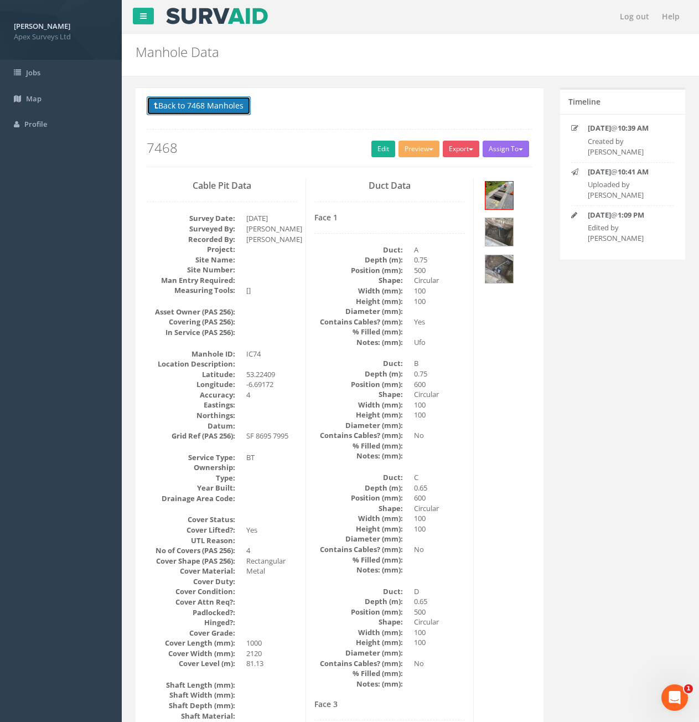
click at [153, 102] on button "Back to 7468 Manholes" at bounding box center [199, 105] width 104 height 19
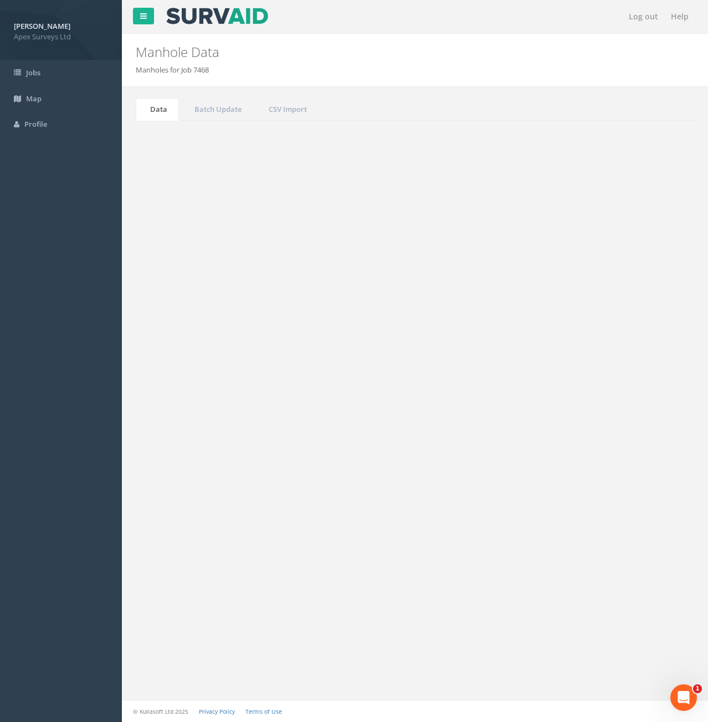
click at [166, 143] on button "Refresh" at bounding box center [168, 139] width 43 height 19
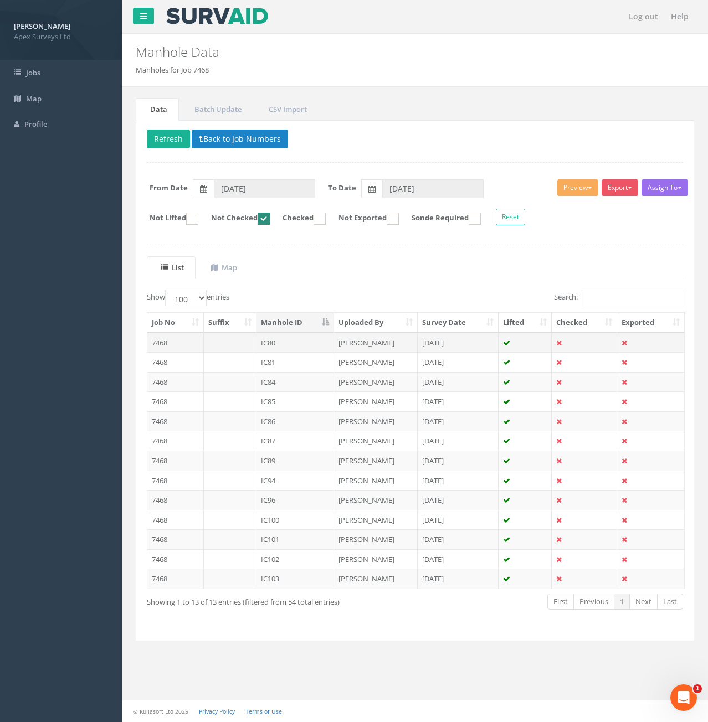
click at [234, 341] on td at bounding box center [230, 343] width 53 height 20
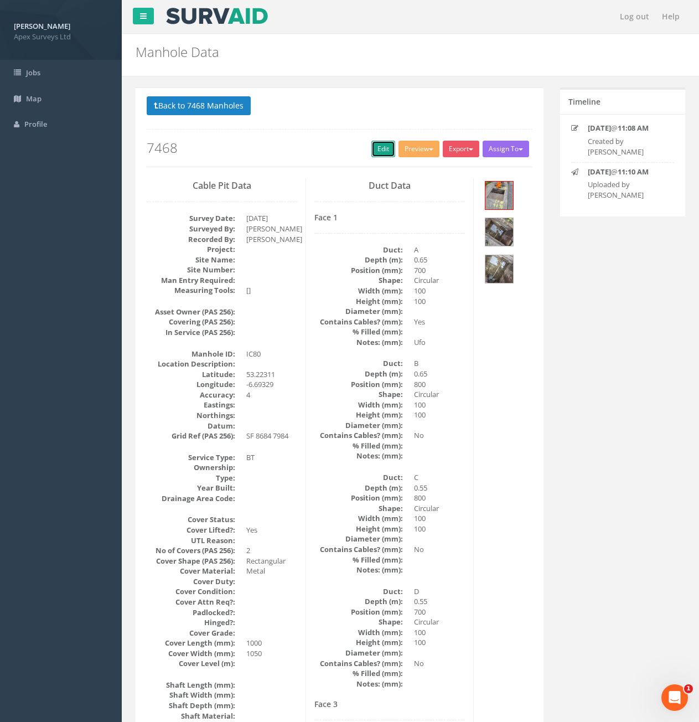
click at [384, 157] on link "Edit" at bounding box center [384, 149] width 24 height 17
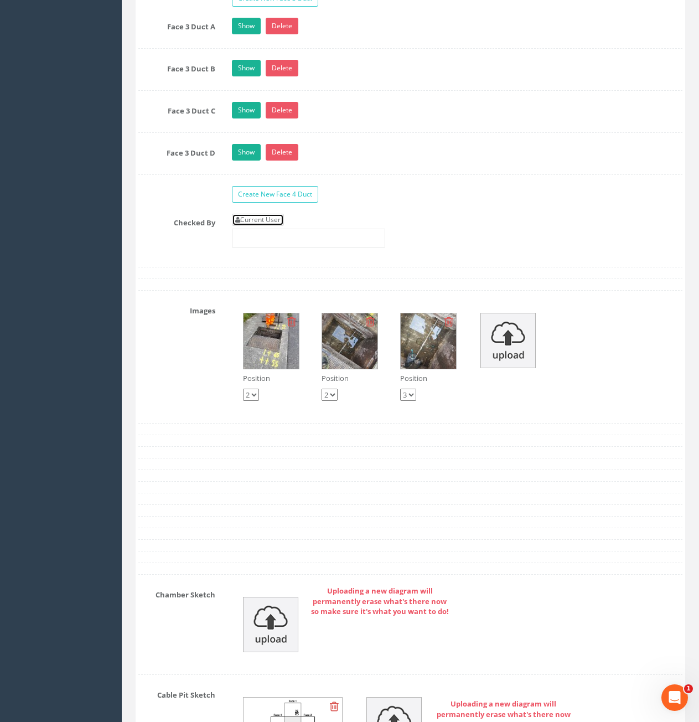
click at [284, 215] on link "Current User" at bounding box center [258, 220] width 52 height 12
type input "[PERSON_NAME]"
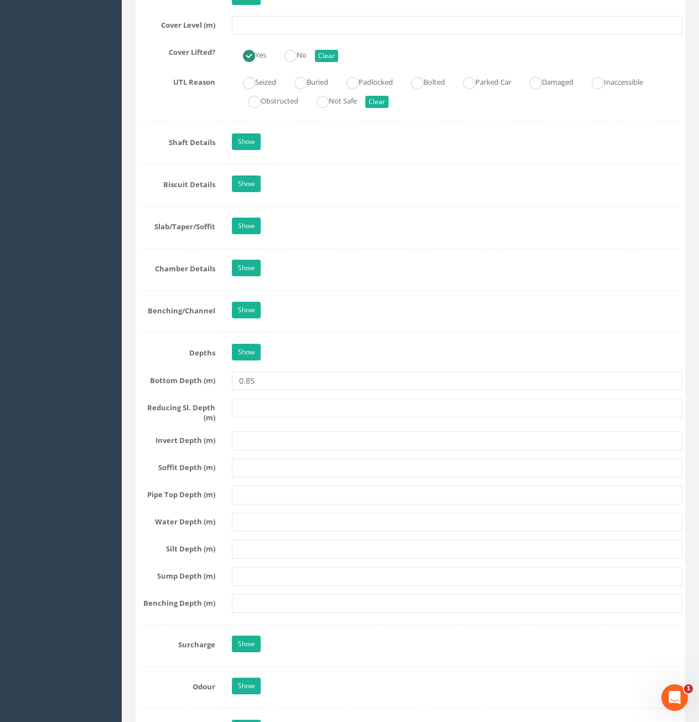
scroll to position [857, 0]
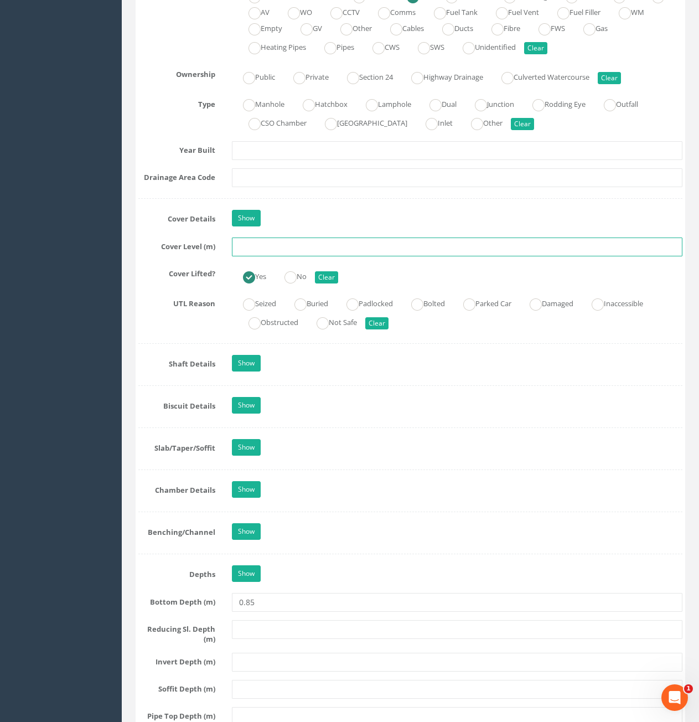
click at [345, 241] on input "text" at bounding box center [457, 247] width 451 height 19
type input "81.90"
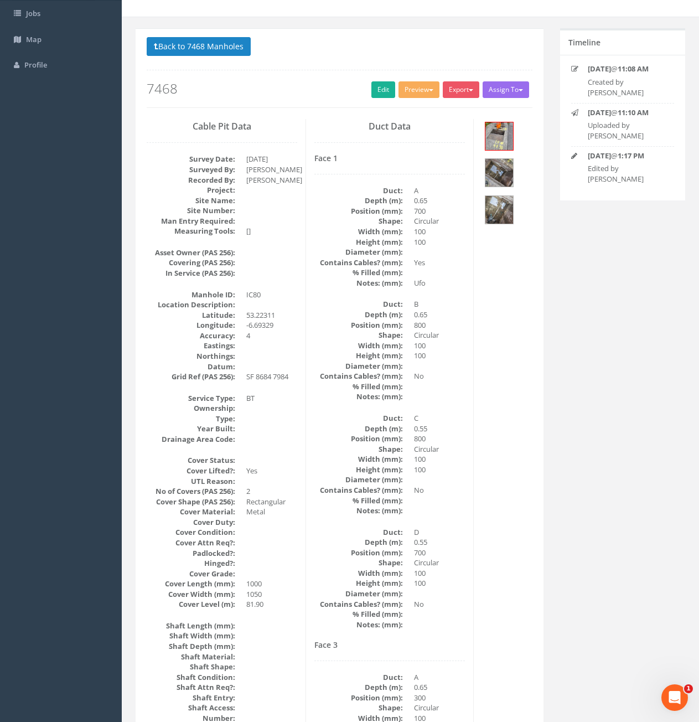
scroll to position [54, 0]
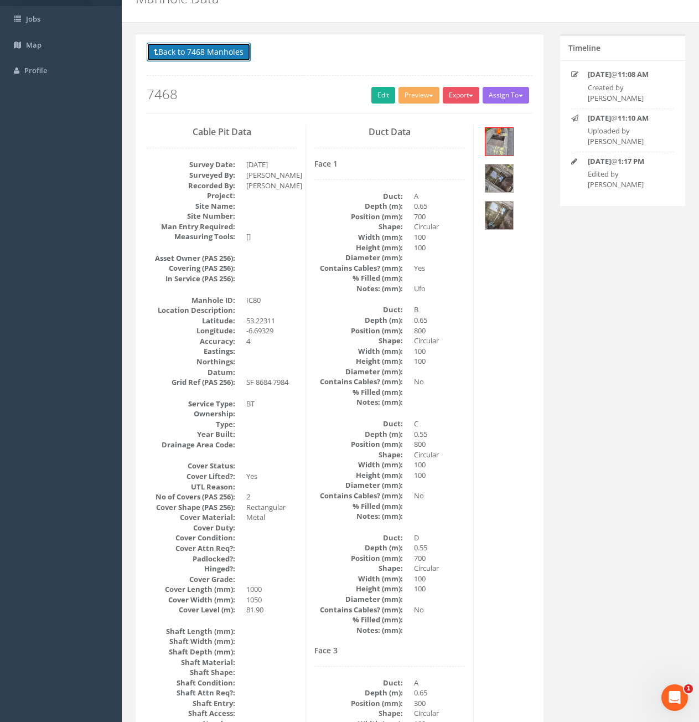
drag, startPoint x: 204, startPoint y: 58, endPoint x: 214, endPoint y: 60, distance: 9.7
click at [204, 58] on button "Back to 7468 Manholes" at bounding box center [199, 52] width 104 height 19
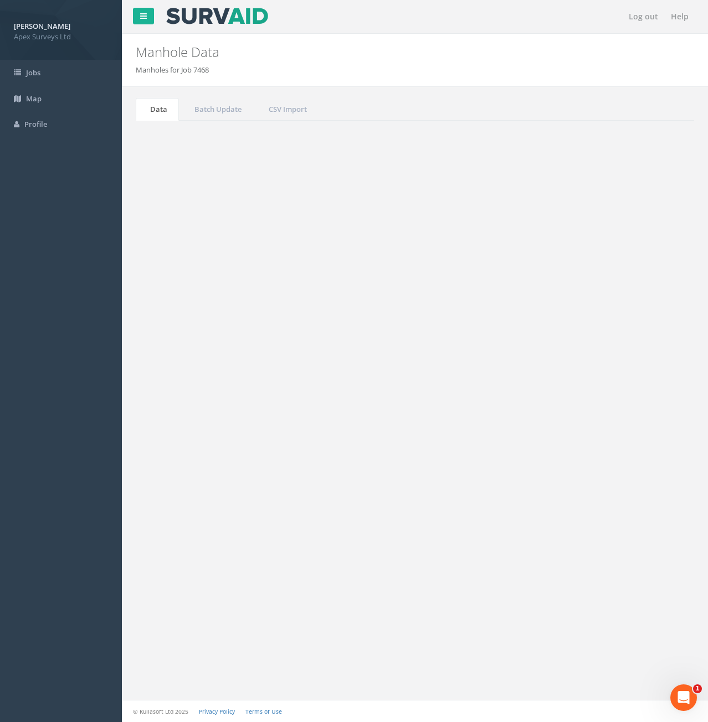
click at [168, 141] on button "Refresh" at bounding box center [168, 139] width 43 height 19
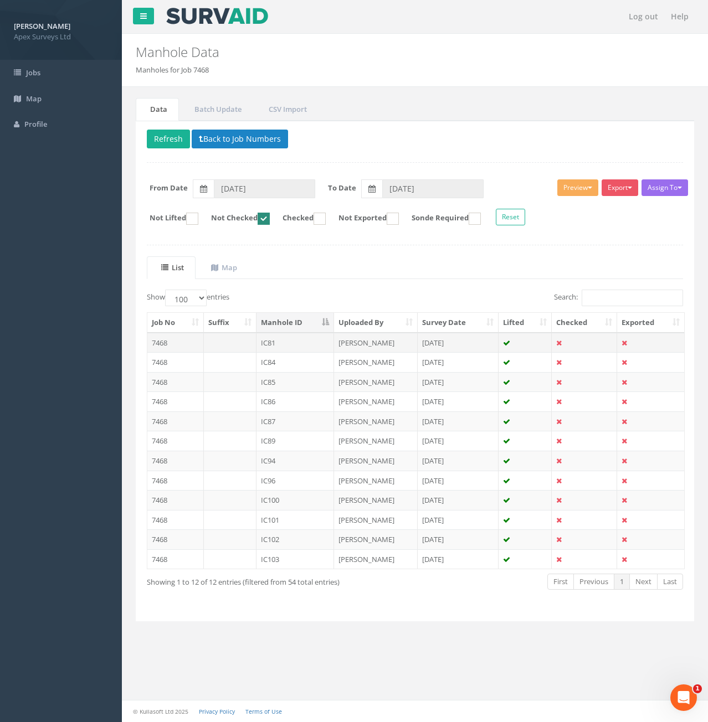
click at [223, 345] on td at bounding box center [230, 343] width 53 height 20
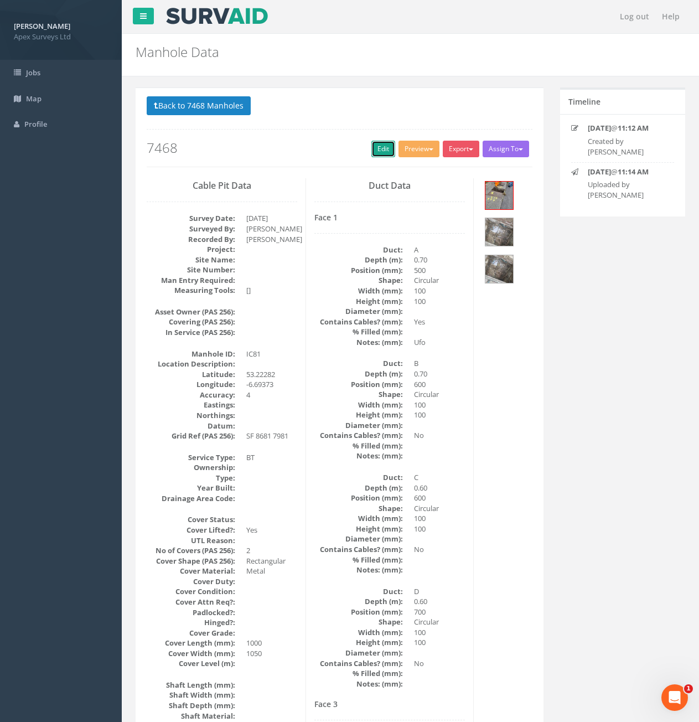
click at [372, 152] on link "Edit" at bounding box center [384, 149] width 24 height 17
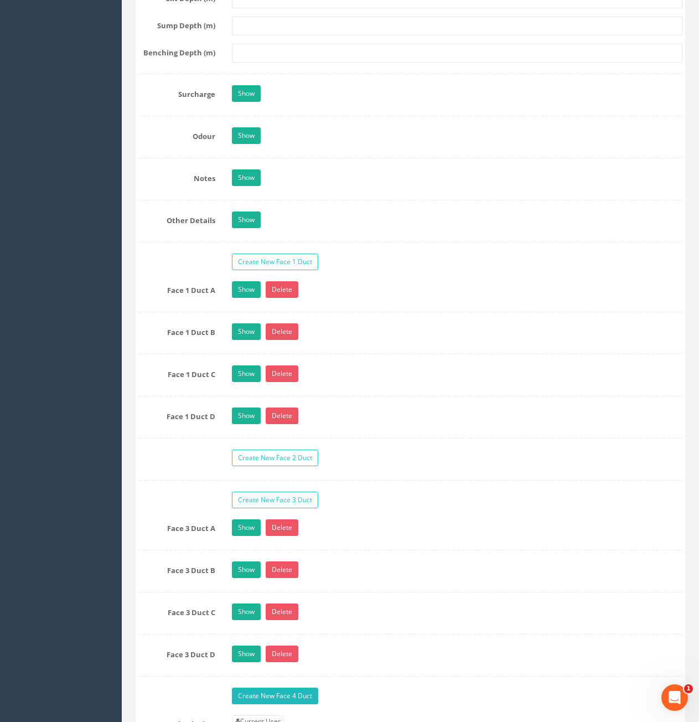
scroll to position [1883, 0]
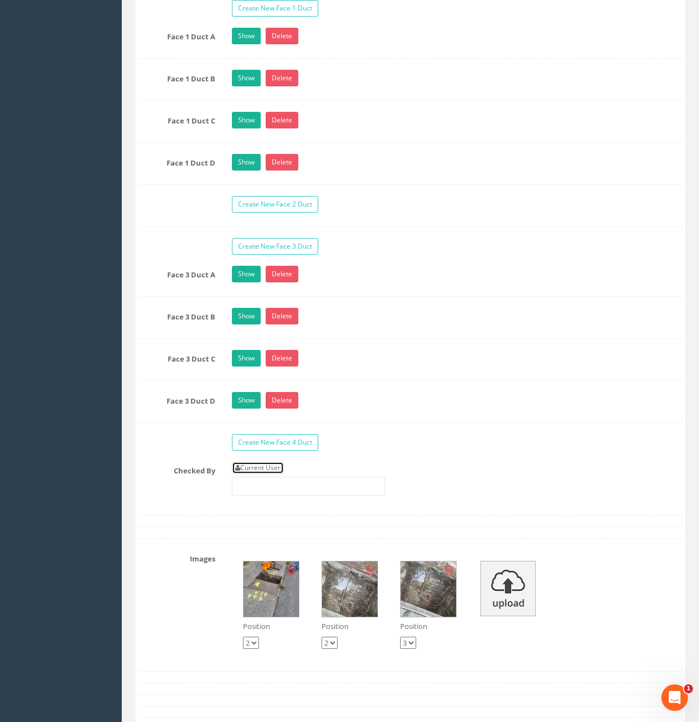
click at [269, 464] on link "Current User" at bounding box center [258, 468] width 52 height 12
type input "[PERSON_NAME]"
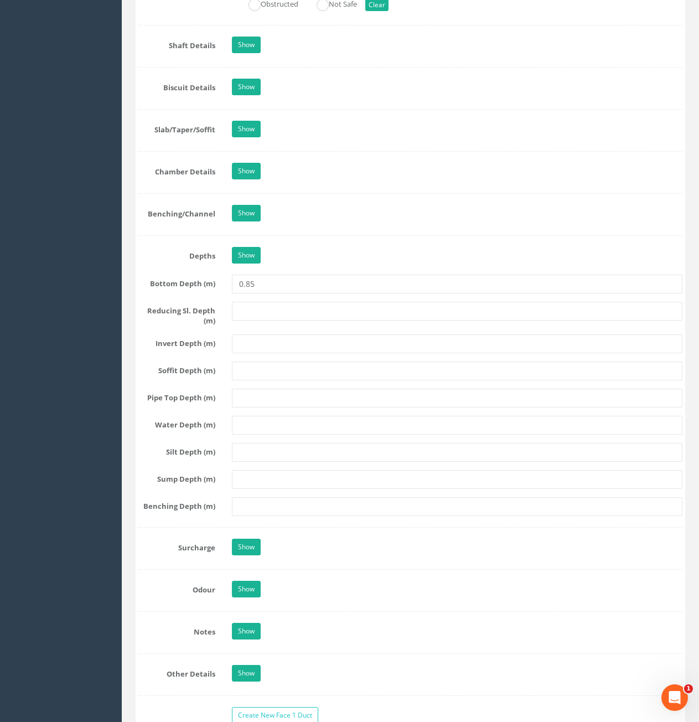
scroll to position [886, 0]
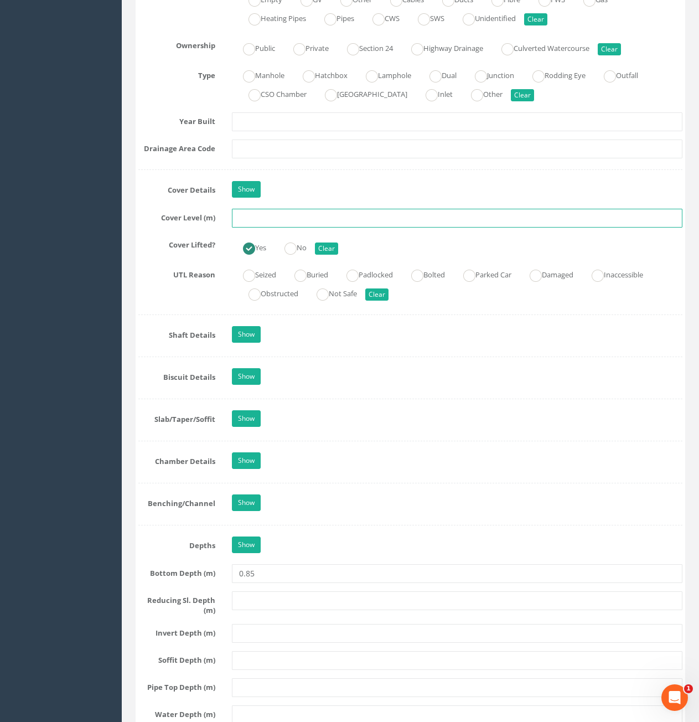
click at [313, 220] on input "text" at bounding box center [457, 218] width 451 height 19
type input "82.08"
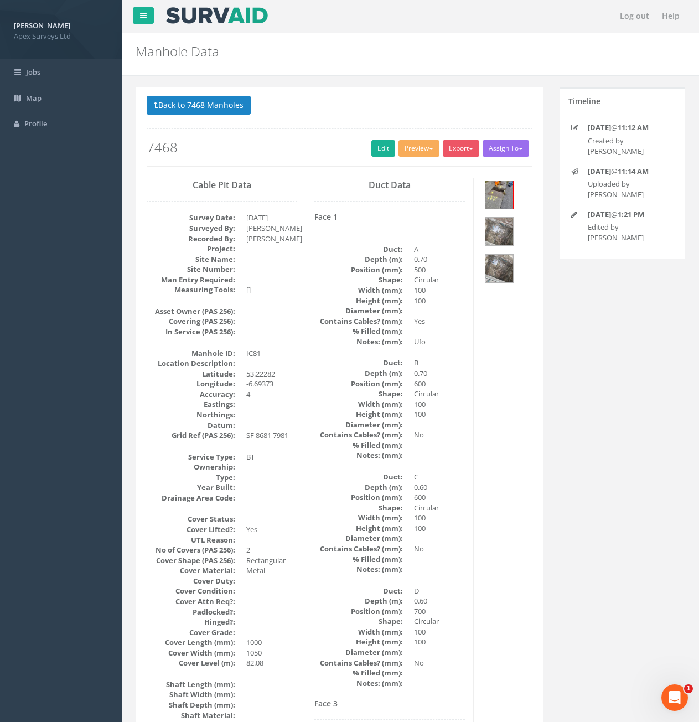
scroll to position [0, 0]
click at [194, 111] on button "Back to 7468 Manholes" at bounding box center [199, 105] width 104 height 19
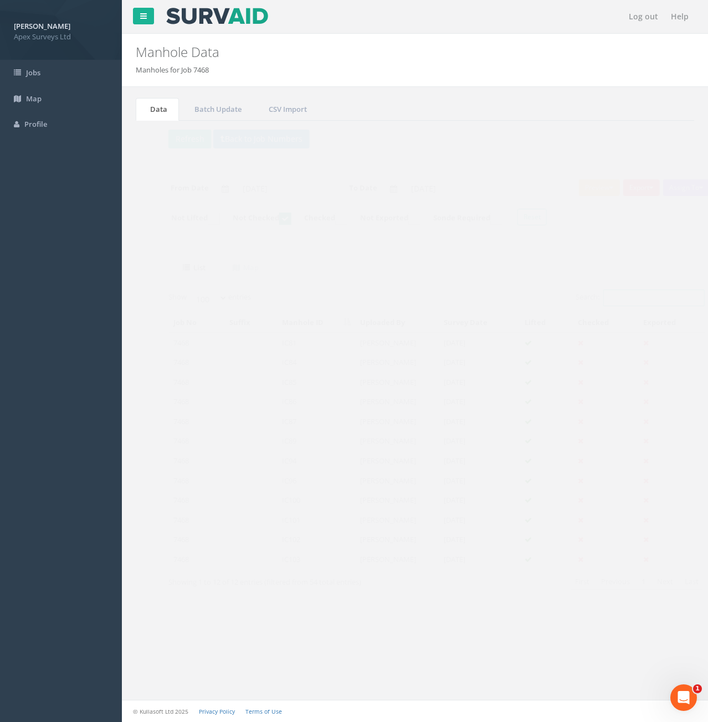
drag, startPoint x: 603, startPoint y: 292, endPoint x: 627, endPoint y: 299, distance: 25.4
click at [604, 292] on input "Search:" at bounding box center [632, 298] width 101 height 17
click at [161, 143] on button "Refresh" at bounding box center [168, 139] width 43 height 19
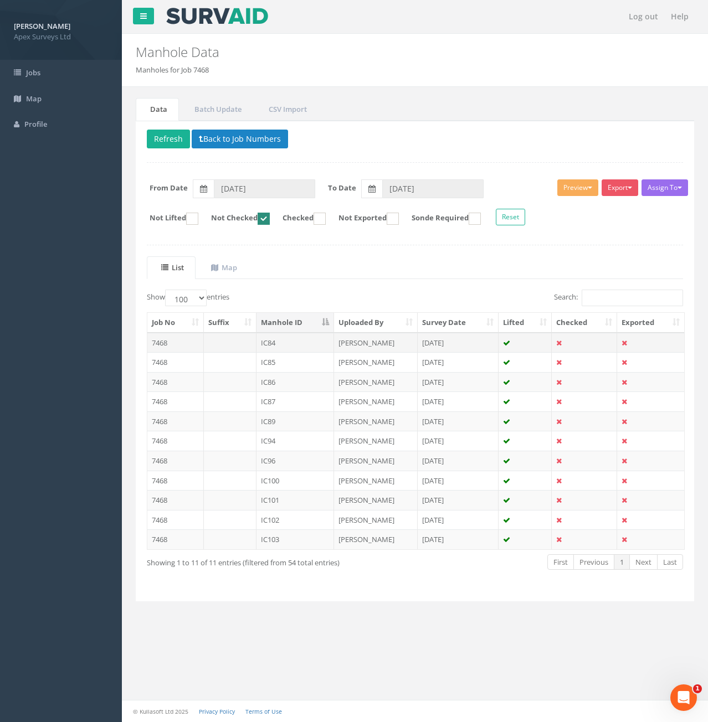
click at [283, 339] on td "IC84" at bounding box center [295, 343] width 78 height 20
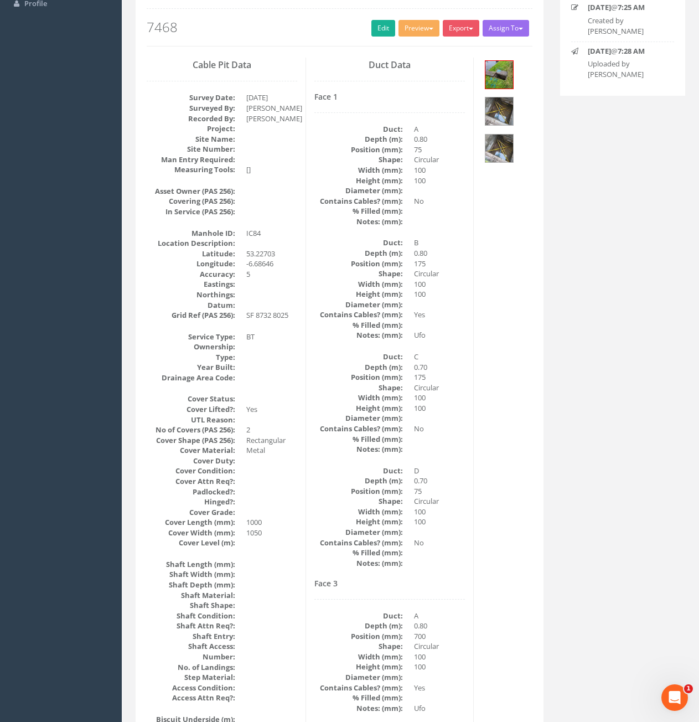
scroll to position [120, 0]
click at [383, 33] on link "Edit" at bounding box center [384, 28] width 24 height 17
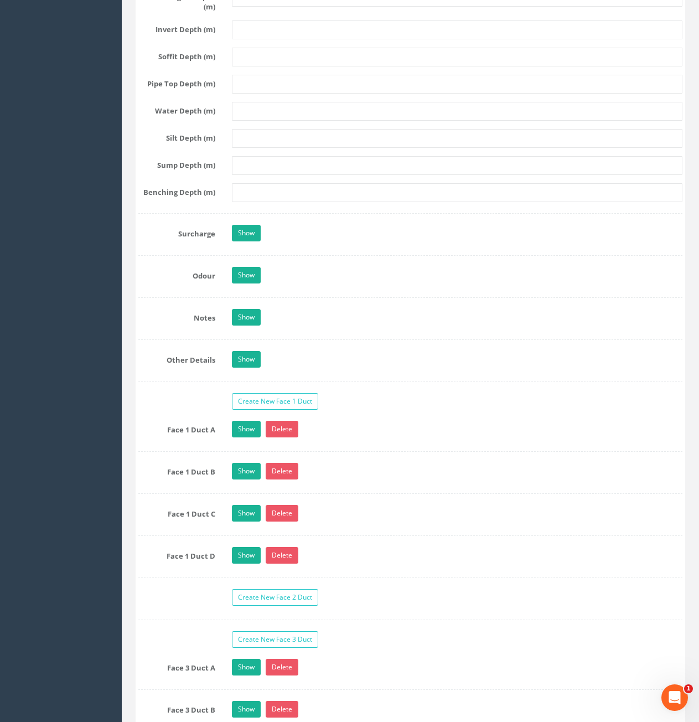
scroll to position [1782, 0]
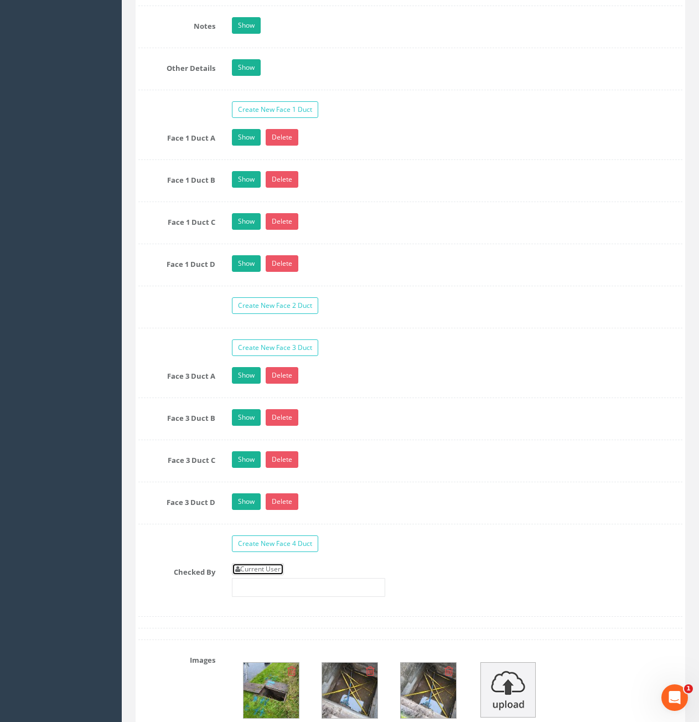
drag, startPoint x: 271, startPoint y: 568, endPoint x: 382, endPoint y: 466, distance: 150.5
click at [271, 568] on link "Current User" at bounding box center [258, 569] width 52 height 12
type input "[PERSON_NAME]"
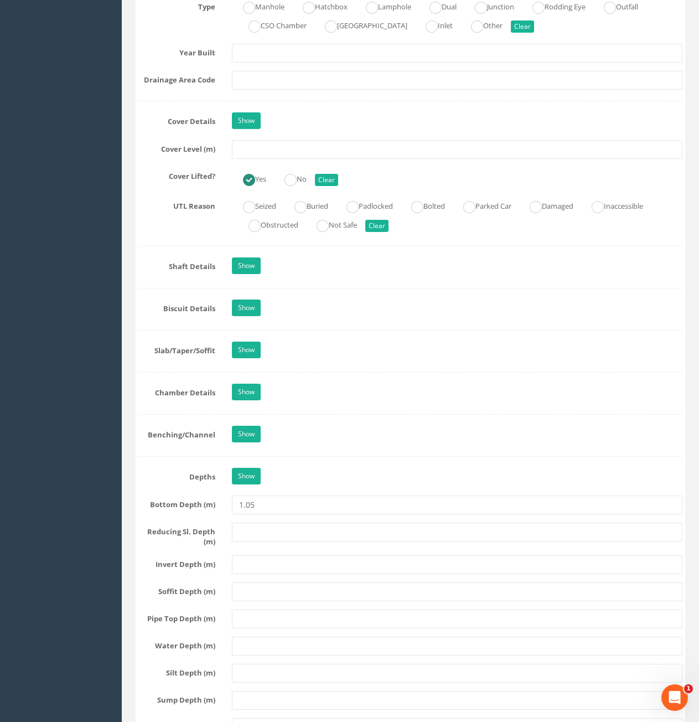
scroll to position [951, 0]
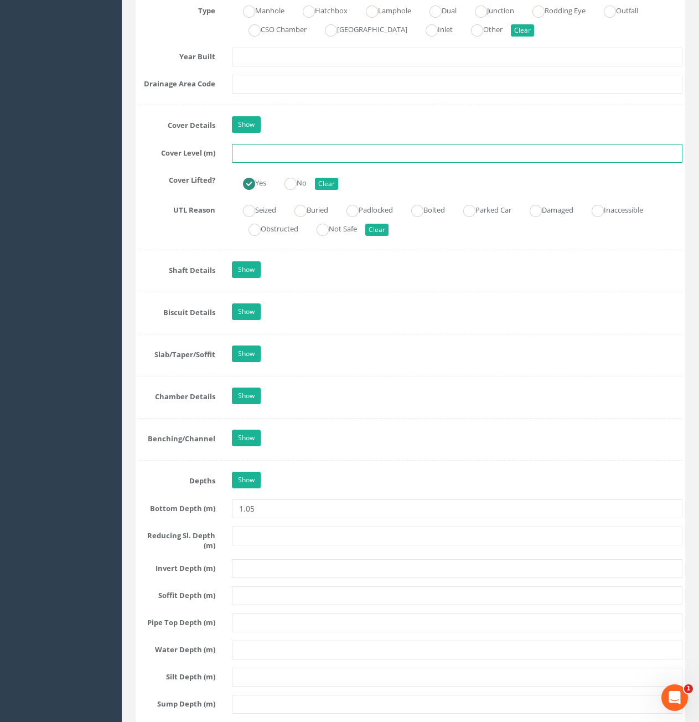
click at [362, 155] on input "text" at bounding box center [457, 153] width 451 height 19
type input "82.66"
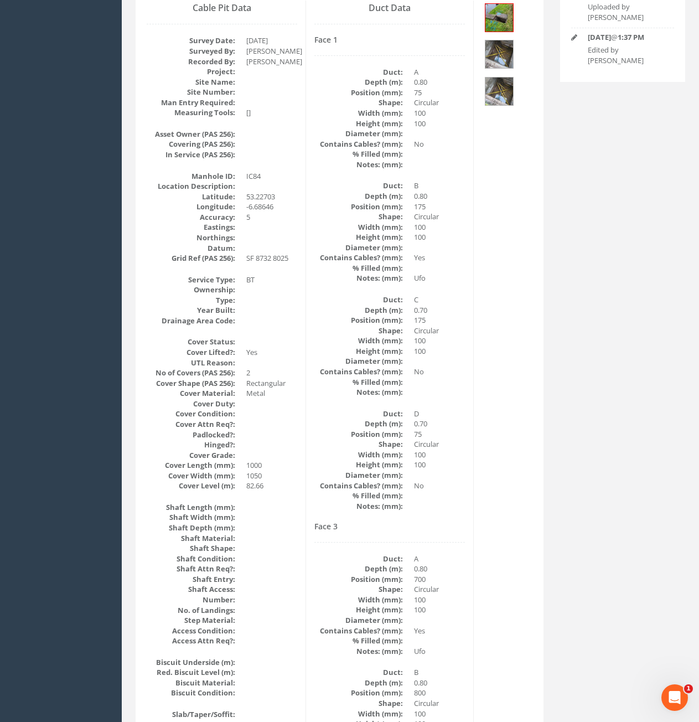
scroll to position [0, 0]
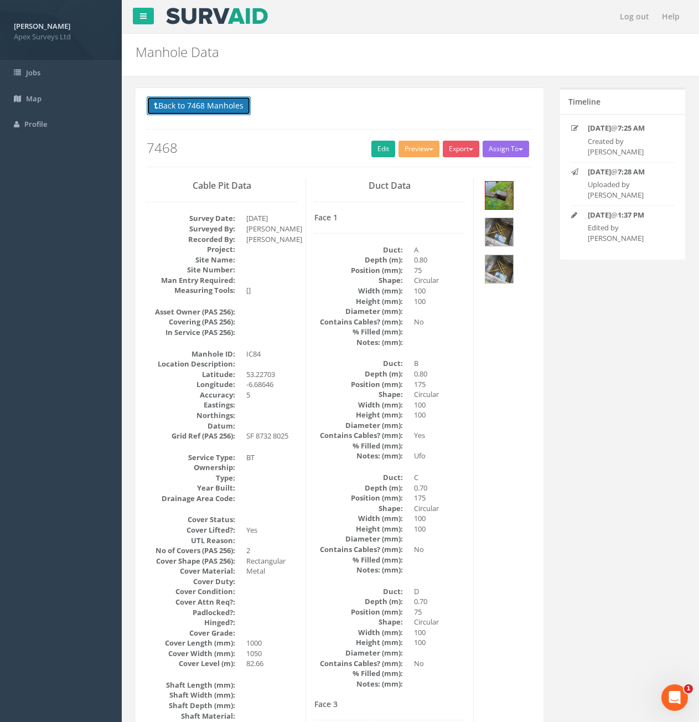
drag, startPoint x: 229, startPoint y: 103, endPoint x: 270, endPoint y: 124, distance: 46.1
click at [230, 102] on button "Back to 7468 Manholes" at bounding box center [199, 105] width 104 height 19
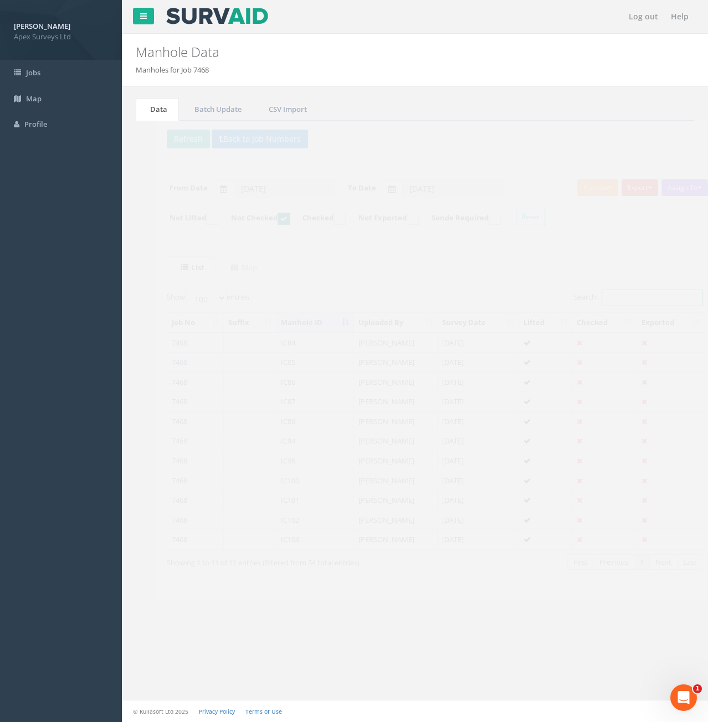
click at [606, 301] on input "Search:" at bounding box center [632, 298] width 101 height 17
click at [156, 132] on button "Refresh" at bounding box center [168, 139] width 43 height 19
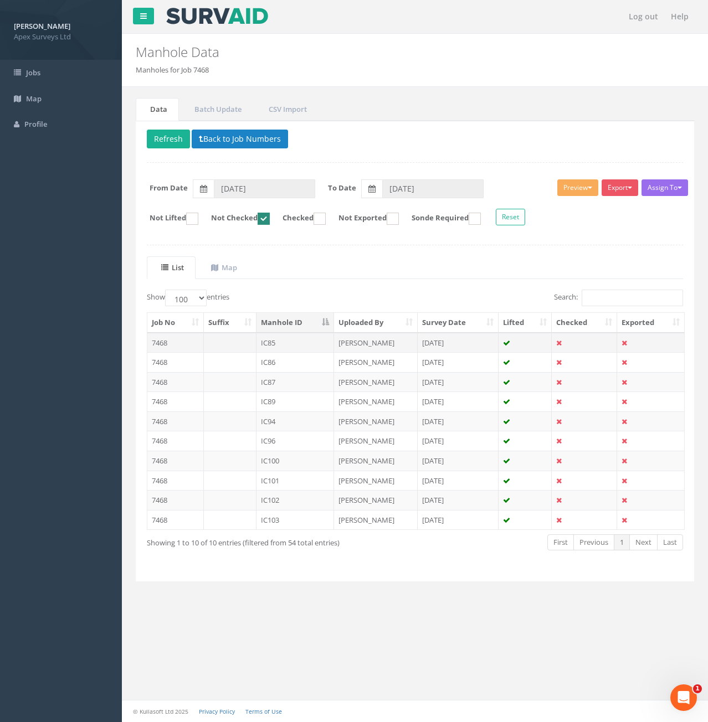
click at [232, 342] on td at bounding box center [230, 343] width 53 height 20
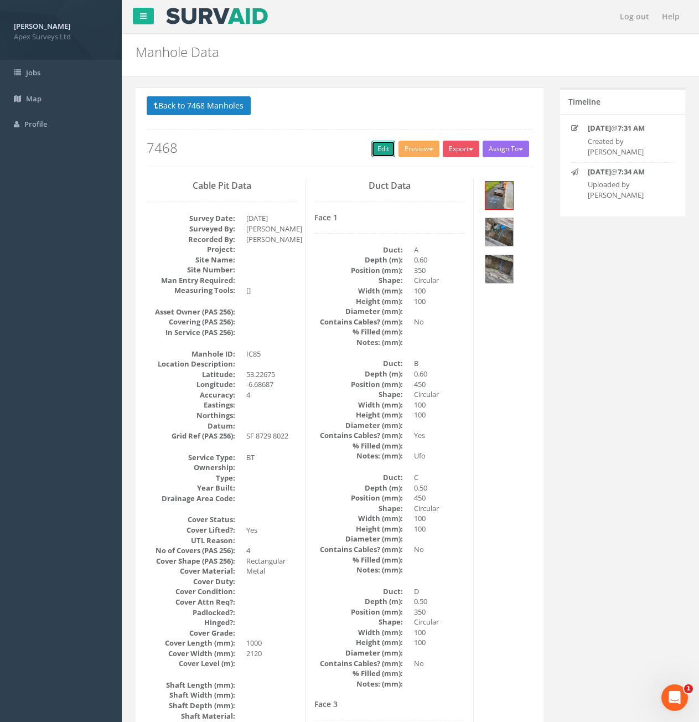
click at [380, 153] on link "Edit" at bounding box center [384, 149] width 24 height 17
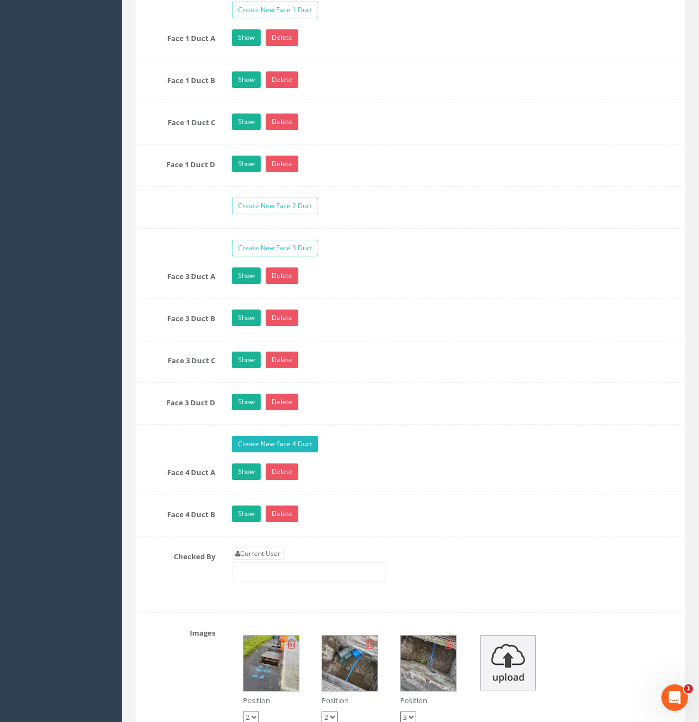
scroll to position [1883, 0]
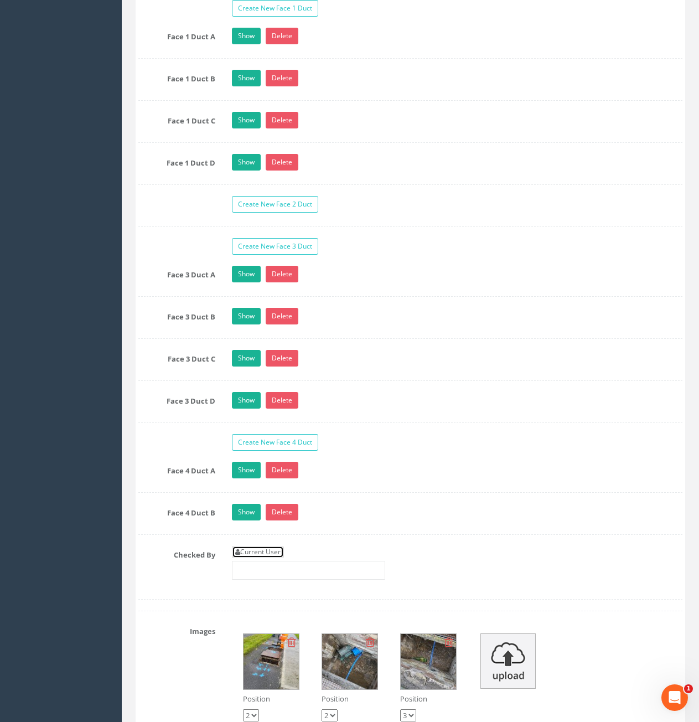
click at [274, 550] on link "Current User" at bounding box center [258, 552] width 52 height 12
type input "[PERSON_NAME]"
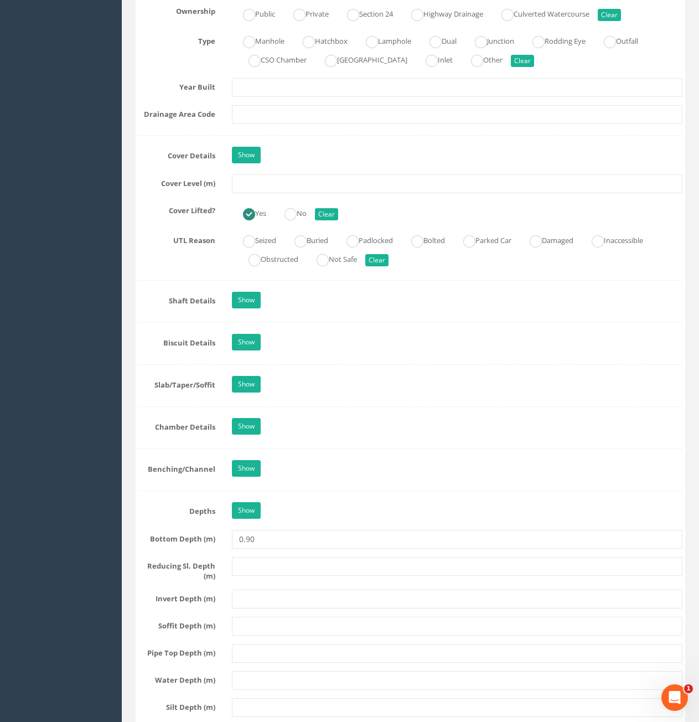
scroll to position [665, 0]
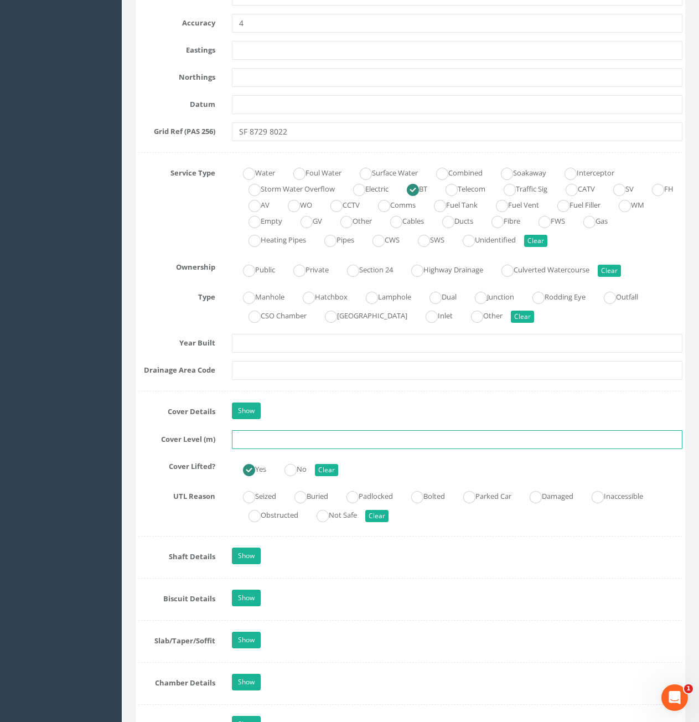
click at [350, 440] on input "text" at bounding box center [457, 439] width 451 height 19
type input "82.37"
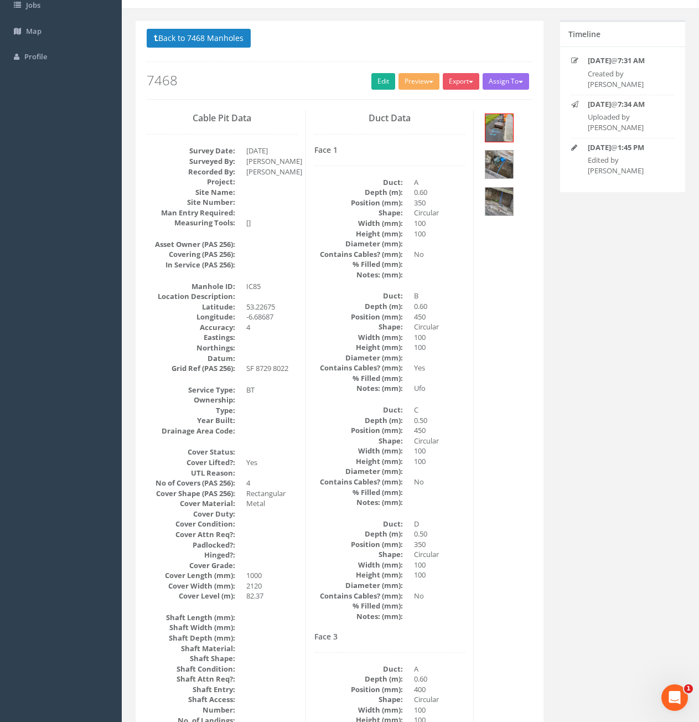
scroll to position [0, 0]
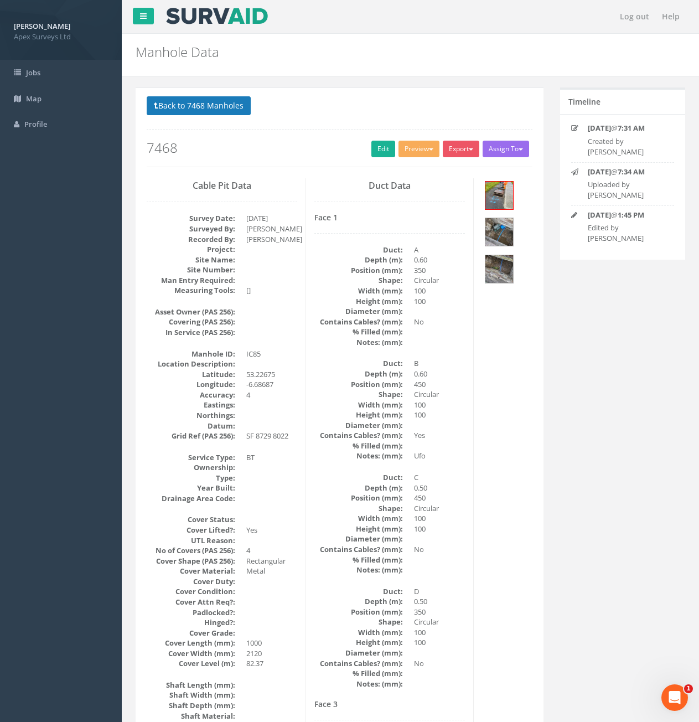
click at [186, 119] on div "Back to 7468 Manholes Back to Map Assign To No Companies Added Export Heathrow …" at bounding box center [340, 131] width 386 height 70
click at [193, 110] on button "Back to 7468 Manholes" at bounding box center [199, 105] width 104 height 19
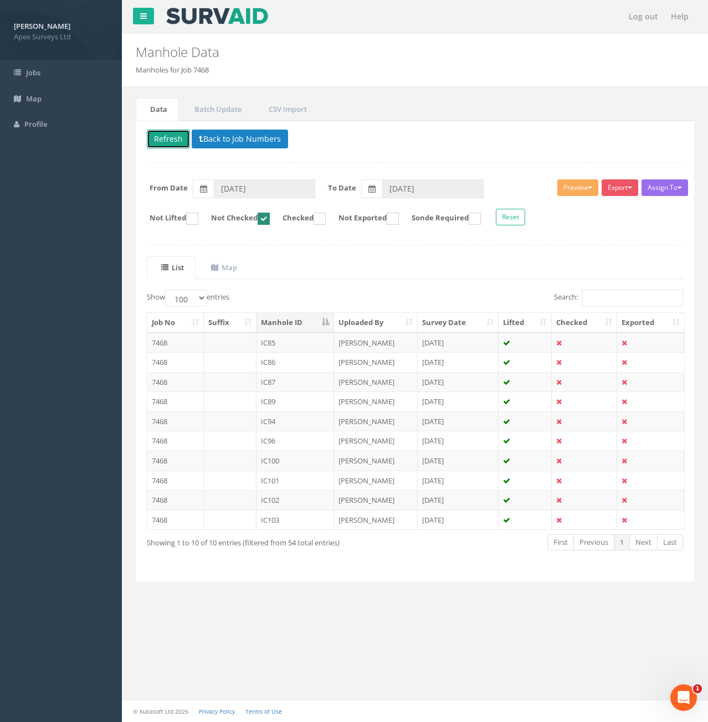
click at [179, 141] on button "Refresh" at bounding box center [168, 139] width 43 height 19
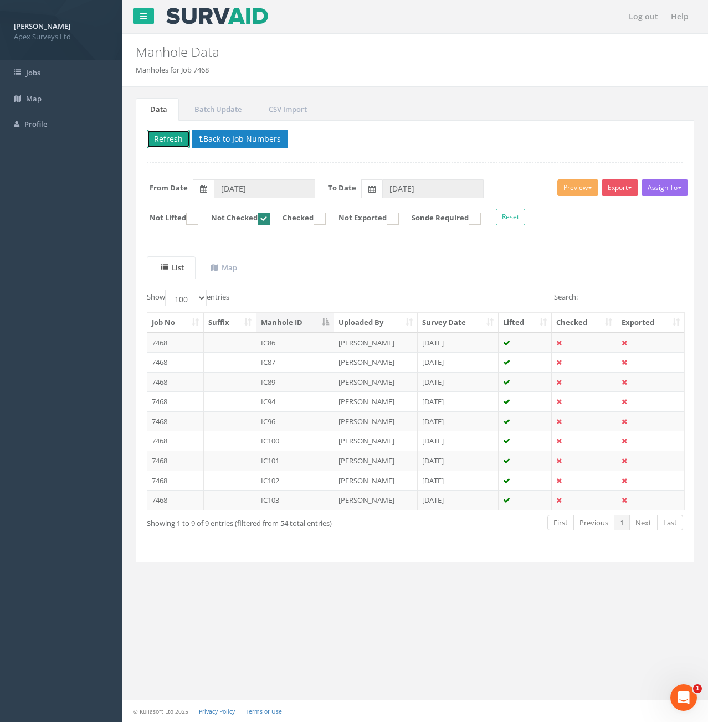
click at [167, 141] on button "Refresh" at bounding box center [168, 139] width 43 height 19
click at [254, 349] on td at bounding box center [230, 343] width 53 height 20
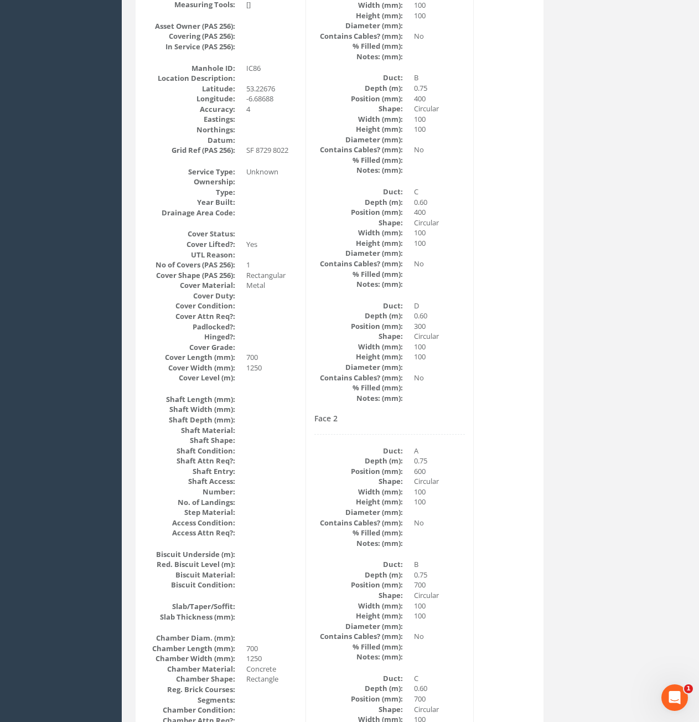
scroll to position [8, 0]
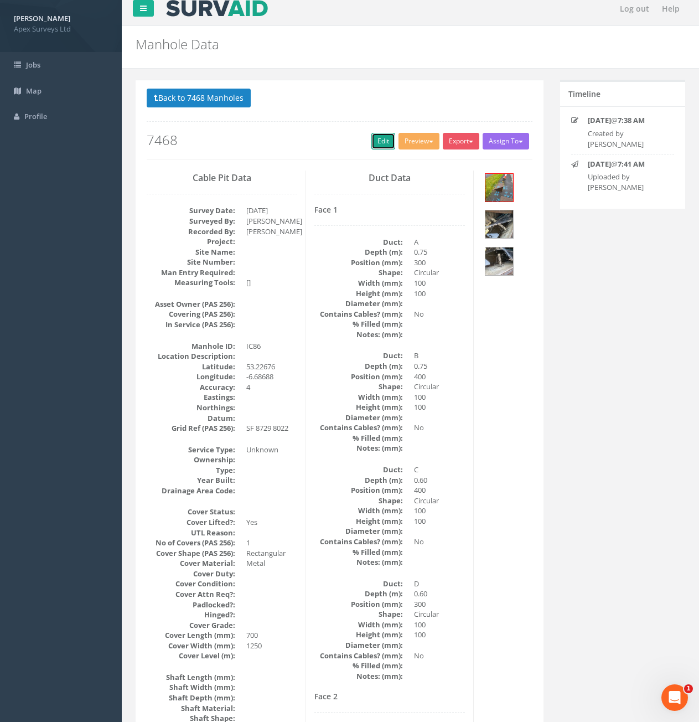
click at [380, 146] on link "Edit" at bounding box center [384, 141] width 24 height 17
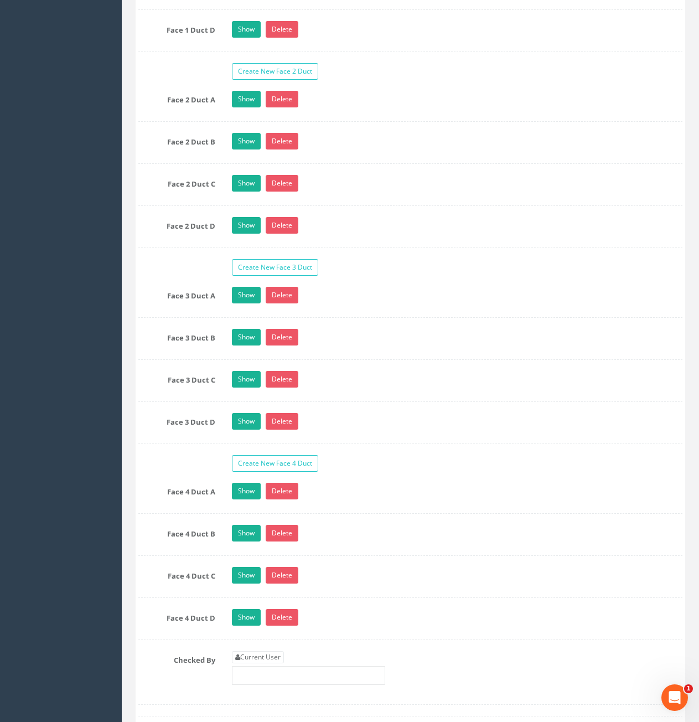
scroll to position [2334, 0]
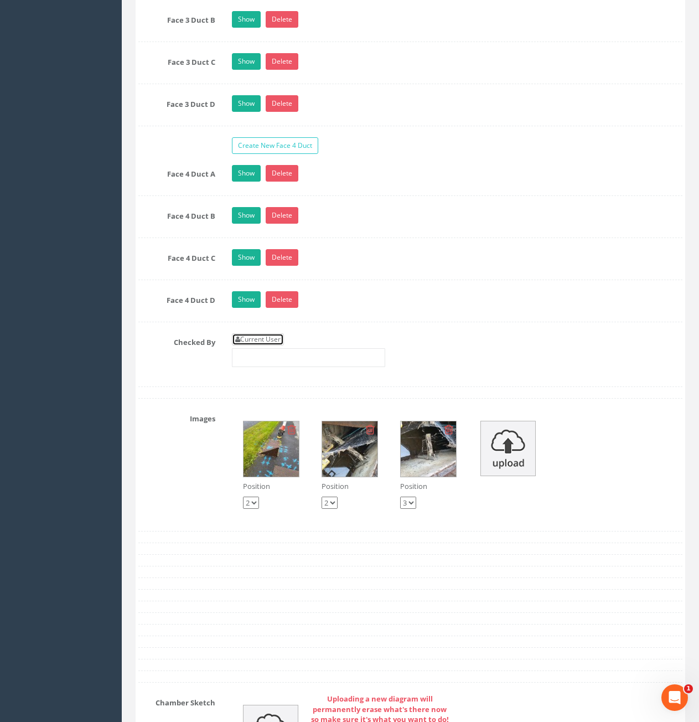
drag, startPoint x: 276, startPoint y: 338, endPoint x: 283, endPoint y: 337, distance: 7.3
click at [276, 338] on link "Current User" at bounding box center [258, 339] width 52 height 12
type input "[PERSON_NAME]"
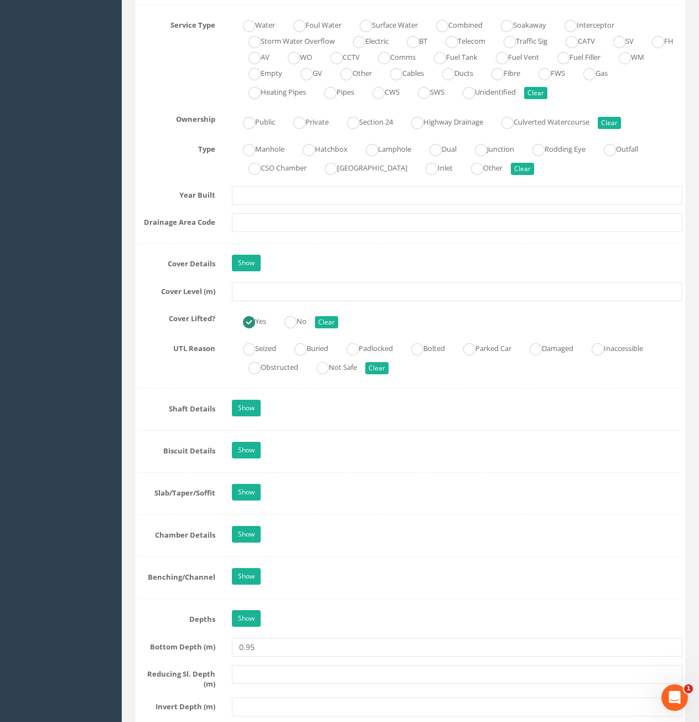
scroll to position [783, 0]
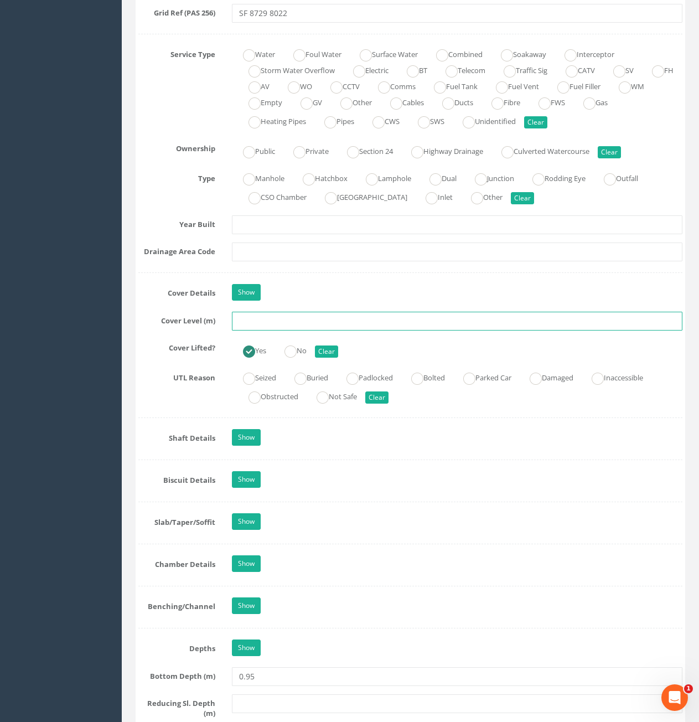
click at [330, 322] on input "text" at bounding box center [457, 321] width 451 height 19
type input "82.36"
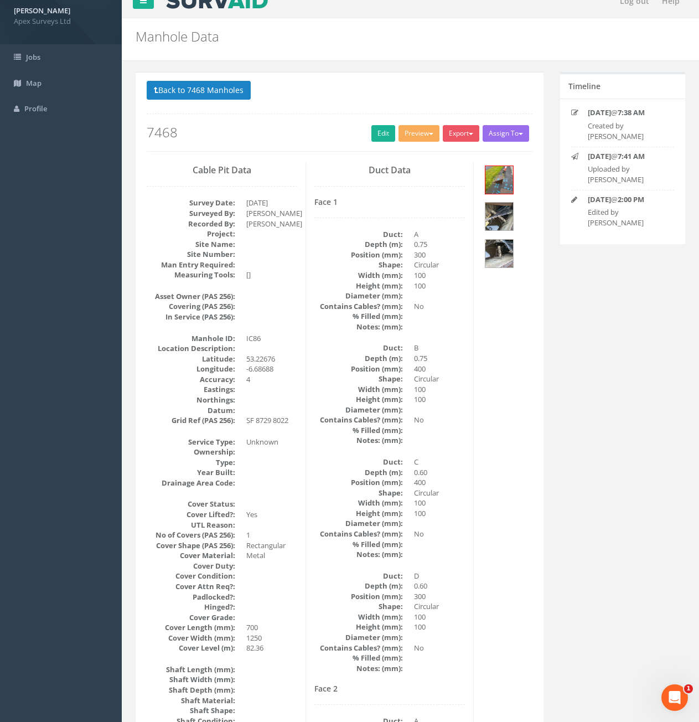
scroll to position [0, 0]
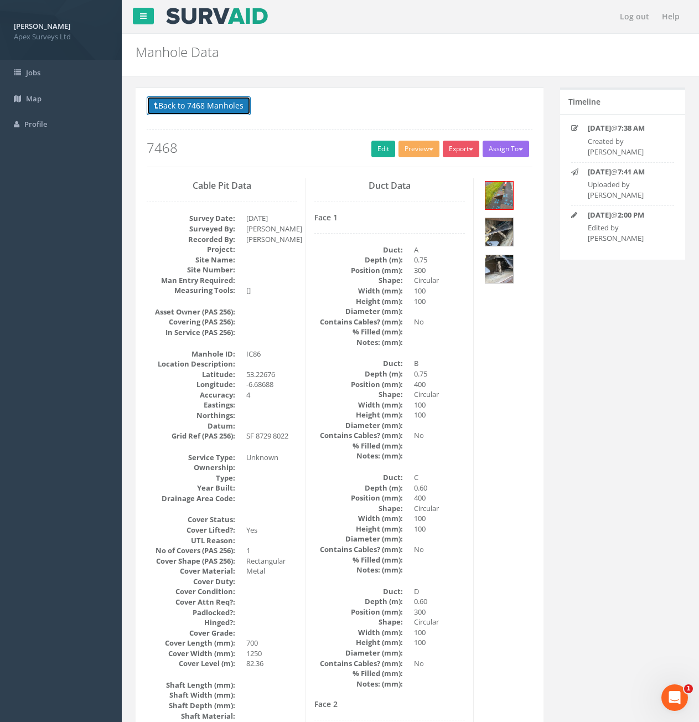
drag, startPoint x: 168, startPoint y: 106, endPoint x: 183, endPoint y: 110, distance: 14.8
click at [169, 106] on button "Back to 7468 Manholes" at bounding box center [199, 105] width 104 height 19
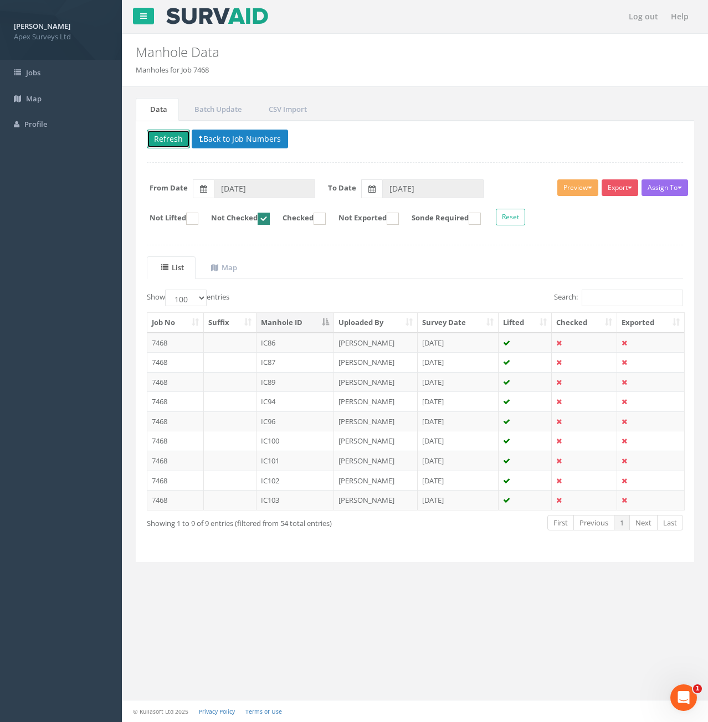
click at [165, 142] on button "Refresh" at bounding box center [168, 139] width 43 height 19
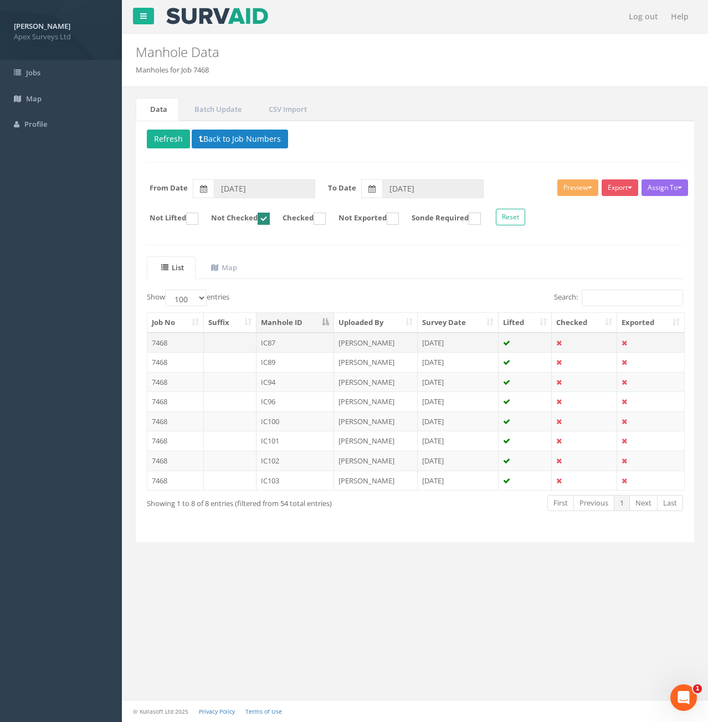
click at [300, 339] on td "IC87" at bounding box center [295, 343] width 78 height 20
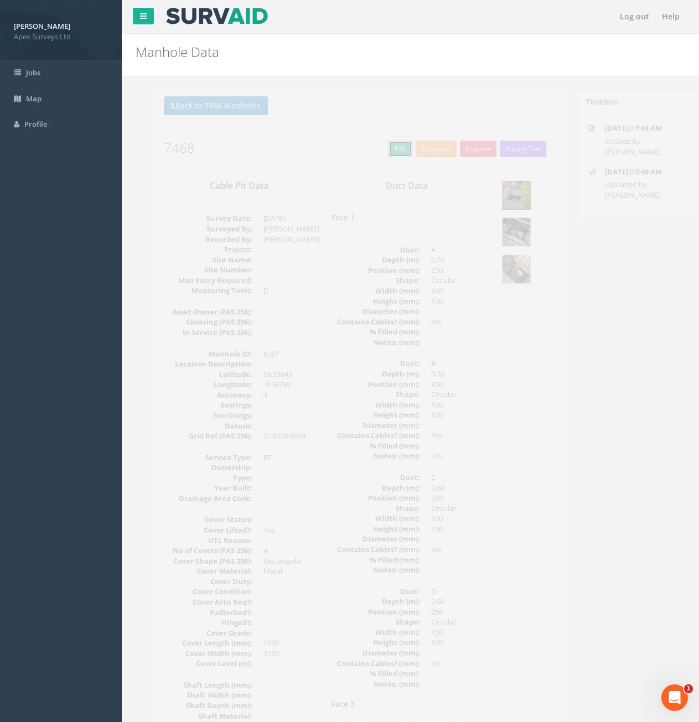
click at [377, 153] on link "Edit" at bounding box center [384, 149] width 24 height 17
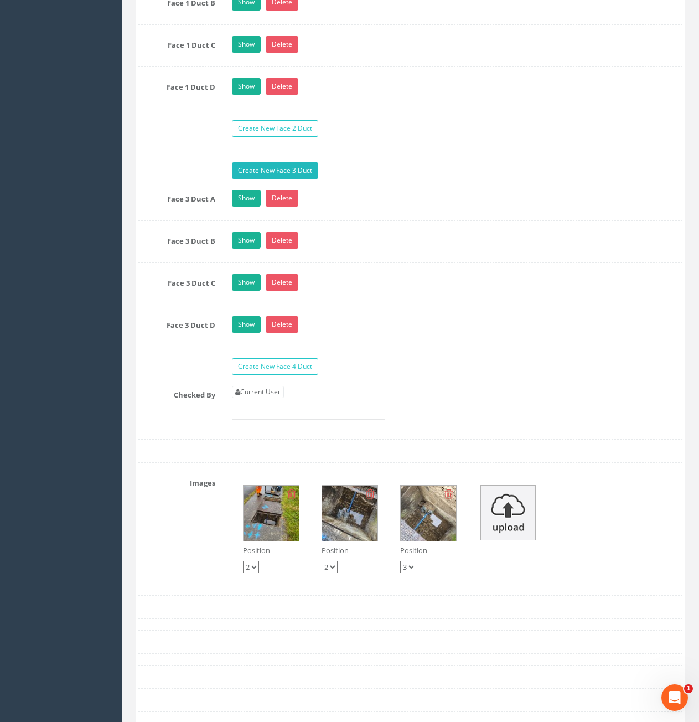
scroll to position [1938, 0]
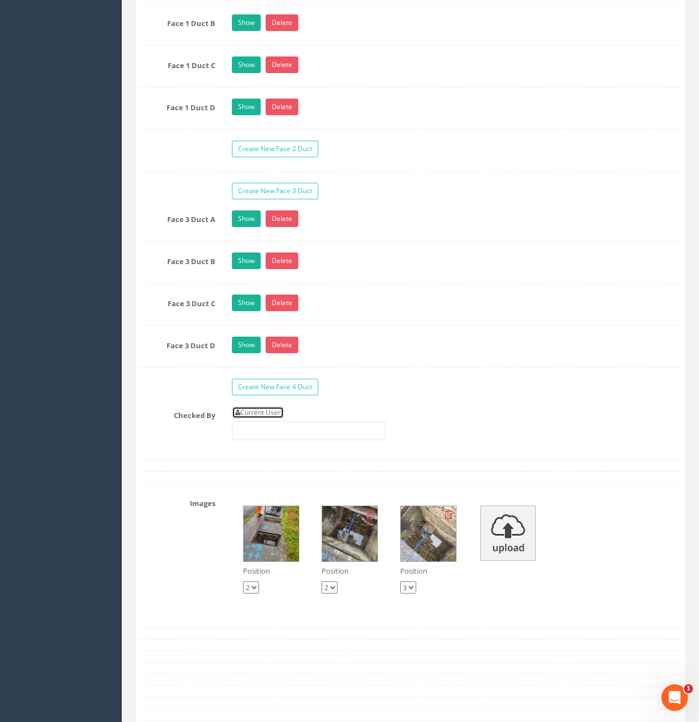
click at [258, 409] on link "Current User" at bounding box center [258, 412] width 52 height 12
type input "[PERSON_NAME]"
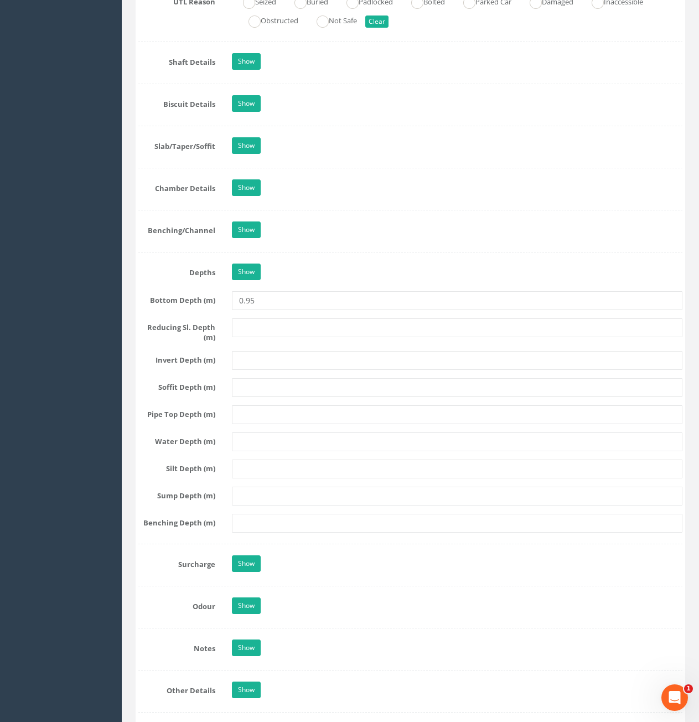
scroll to position [886, 0]
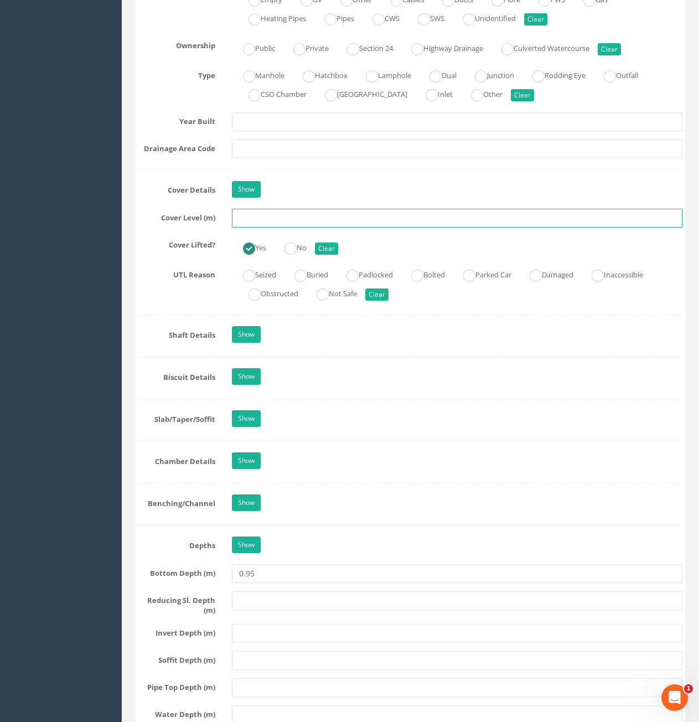
click at [382, 215] on input "text" at bounding box center [457, 218] width 451 height 19
type input "82.01"
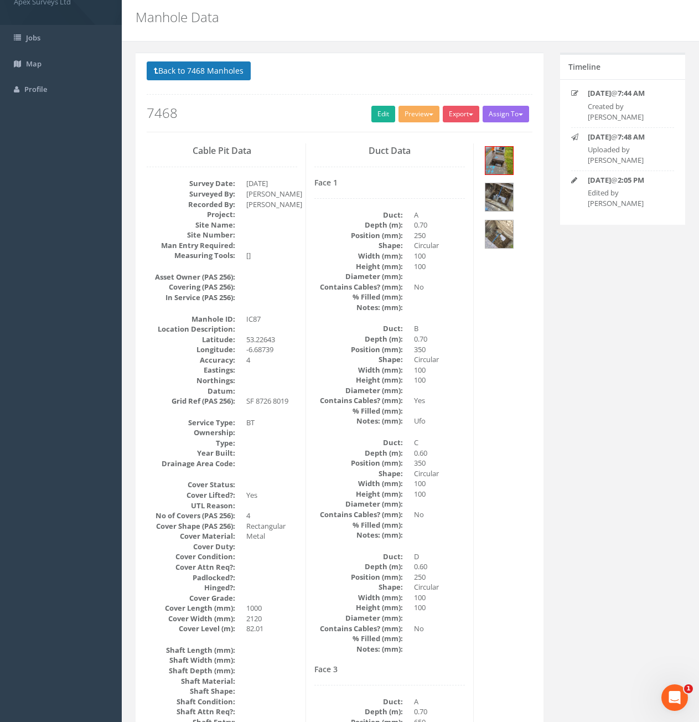
scroll to position [0, 0]
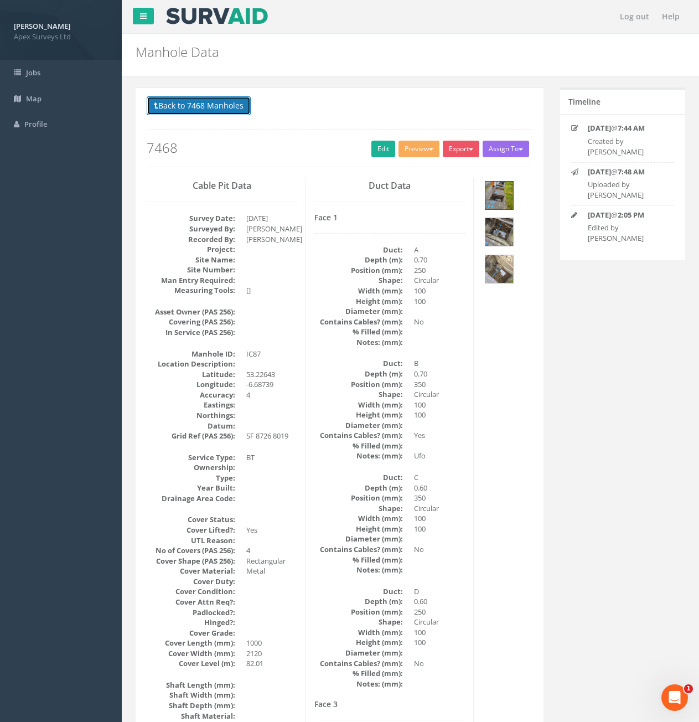
click at [181, 105] on button "Back to 7468 Manholes" at bounding box center [199, 105] width 104 height 19
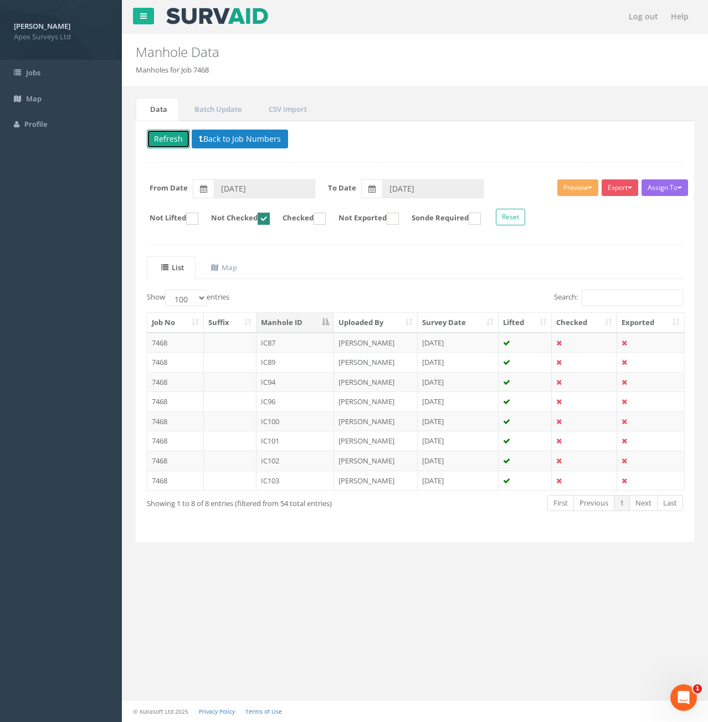
click at [164, 131] on button "Refresh" at bounding box center [168, 139] width 43 height 19
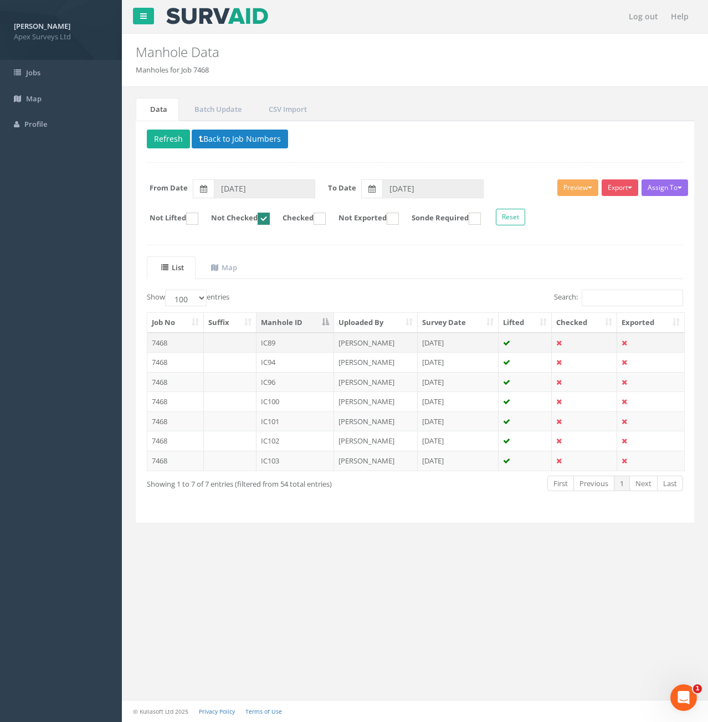
click at [290, 344] on td "IC89" at bounding box center [295, 343] width 78 height 20
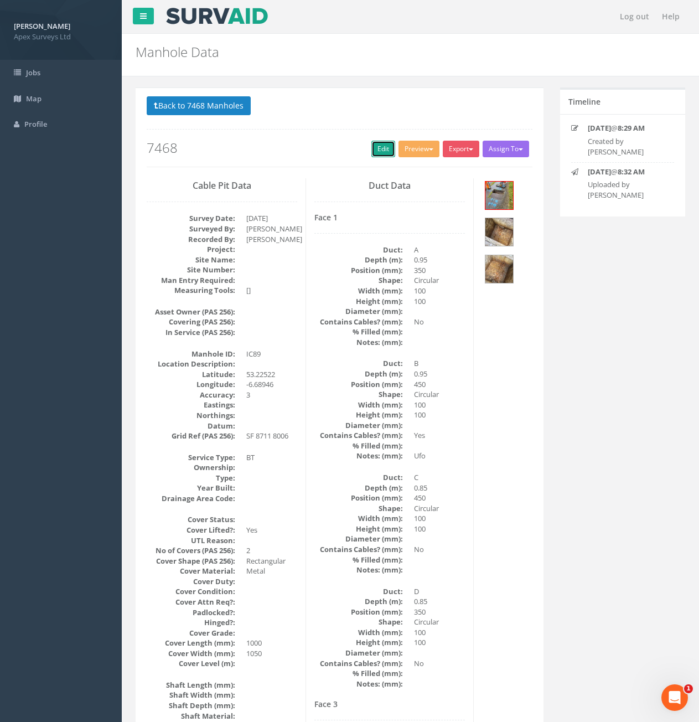
click at [375, 150] on link "Edit" at bounding box center [384, 149] width 24 height 17
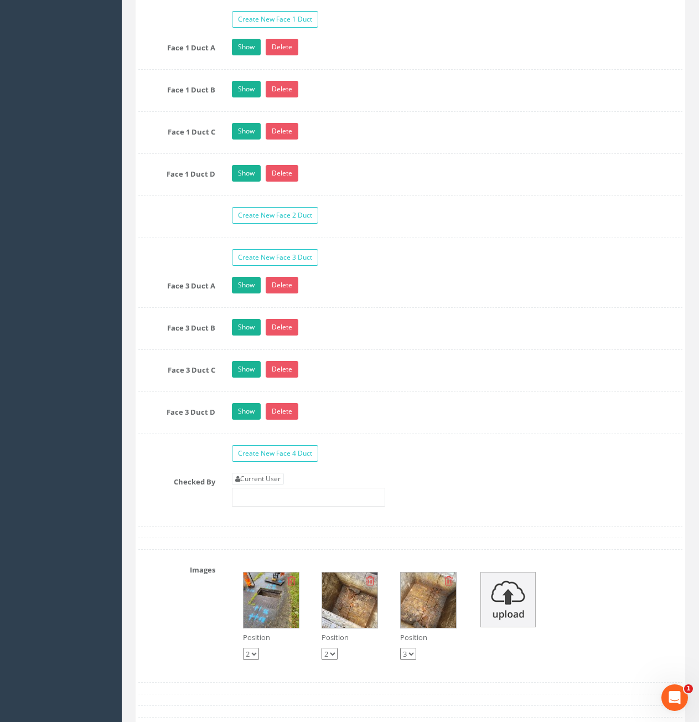
scroll to position [1883, 0]
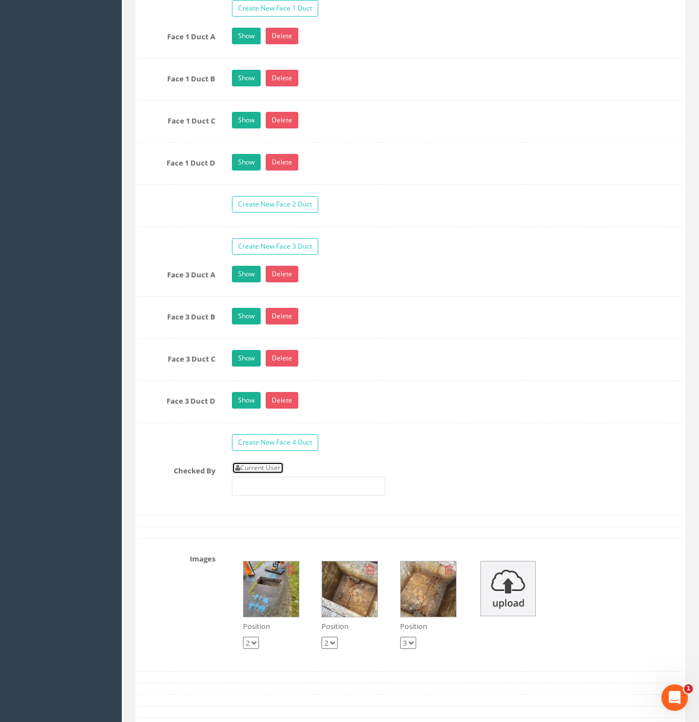
click at [272, 466] on link "Current User" at bounding box center [258, 468] width 52 height 12
type input "[PERSON_NAME]"
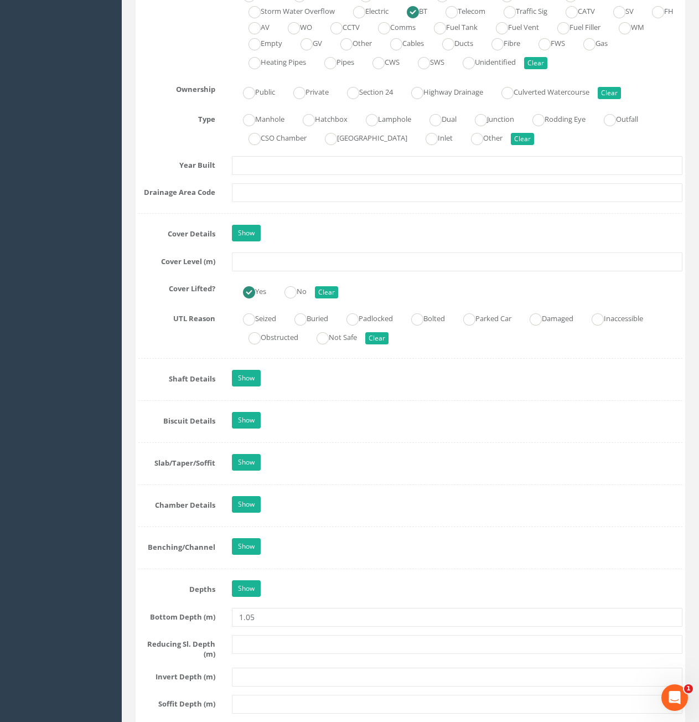
scroll to position [609, 0]
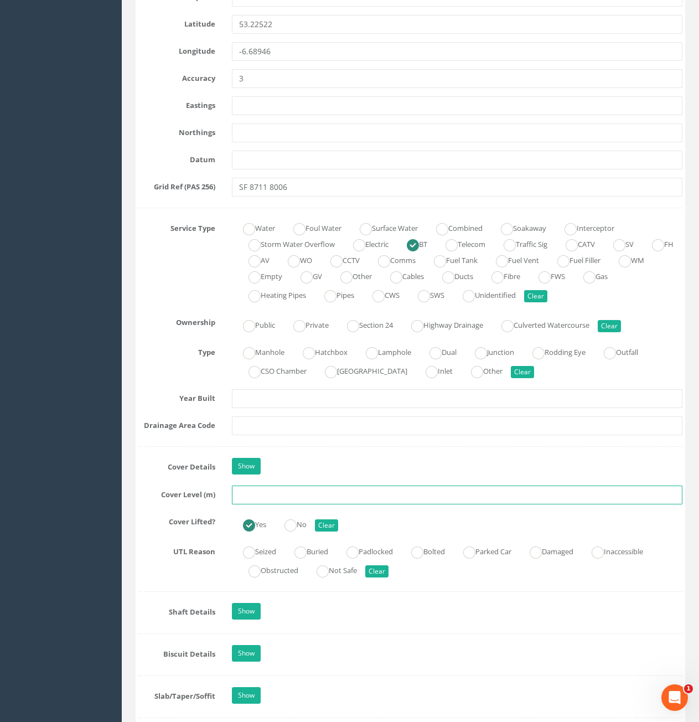
click at [295, 500] on input "text" at bounding box center [457, 495] width 451 height 19
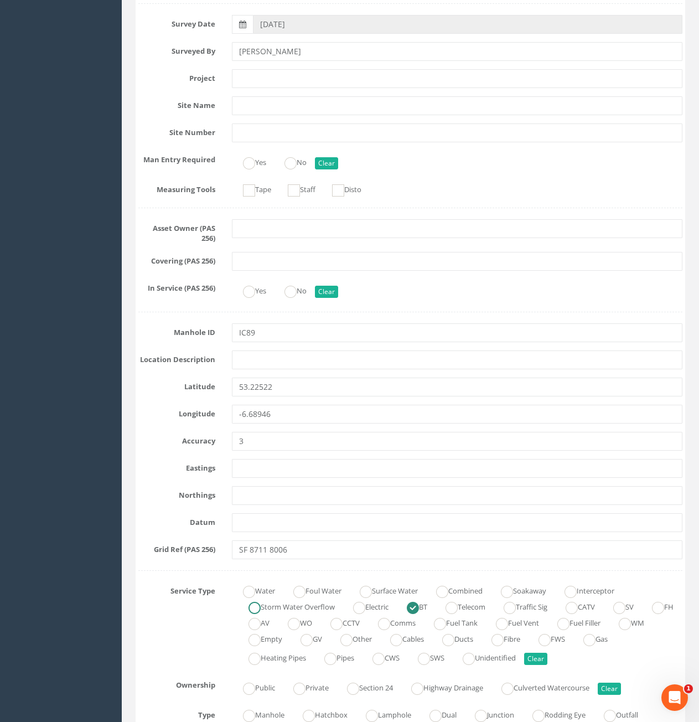
scroll to position [111, 0]
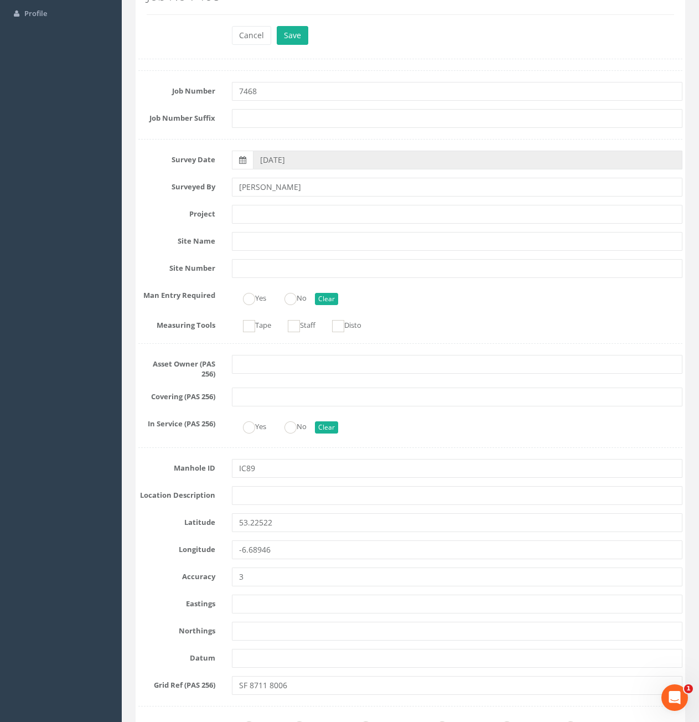
type input "80.42"
click at [277, 26] on button "Save" at bounding box center [293, 35] width 32 height 19
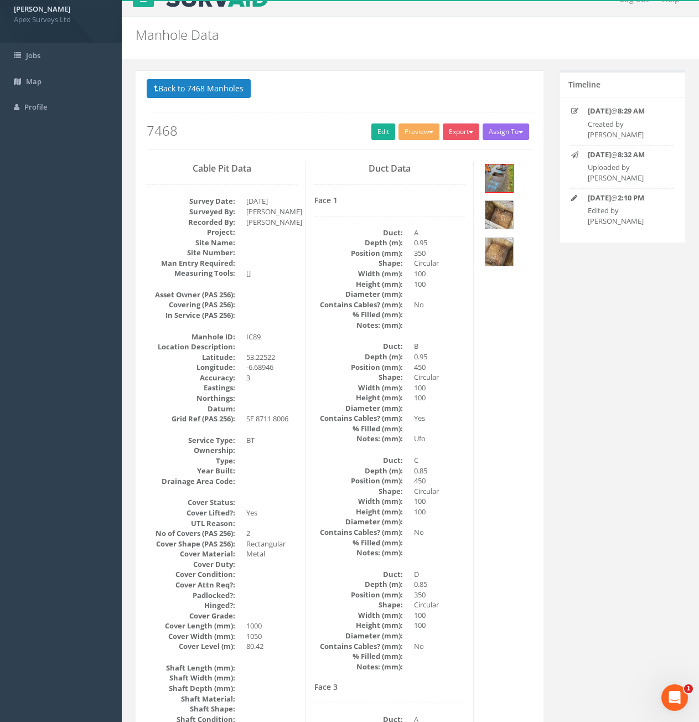
scroll to position [0, 0]
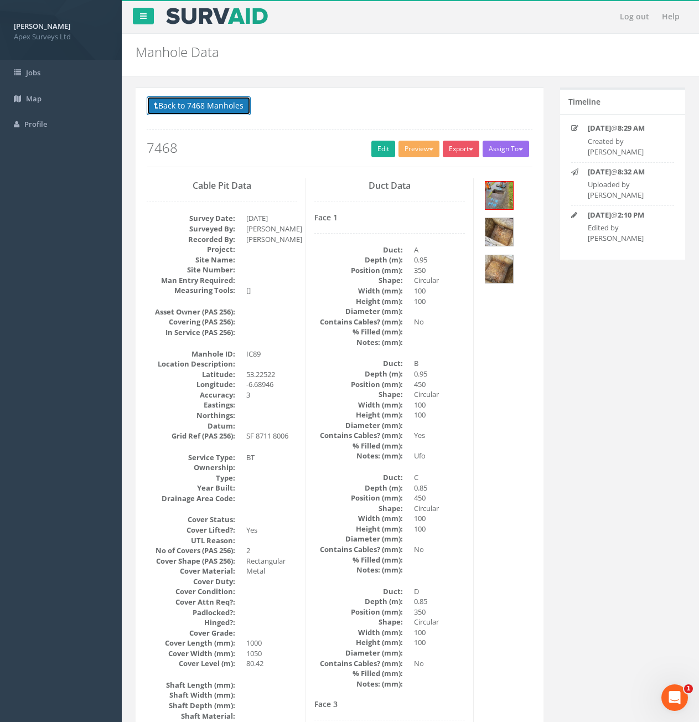
click at [170, 107] on button "Back to 7468 Manholes" at bounding box center [199, 105] width 104 height 19
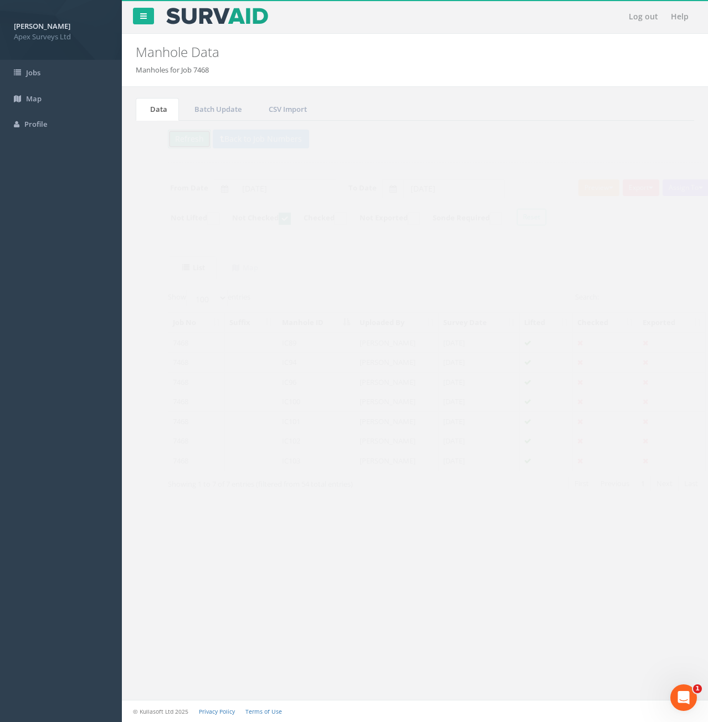
click at [168, 138] on button "Refresh" at bounding box center [168, 139] width 43 height 19
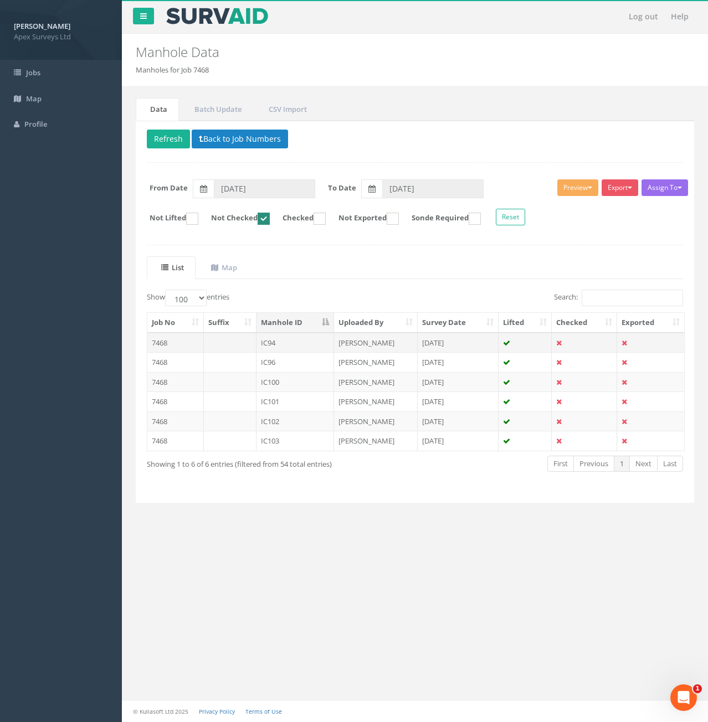
click at [245, 341] on td at bounding box center [230, 343] width 53 height 20
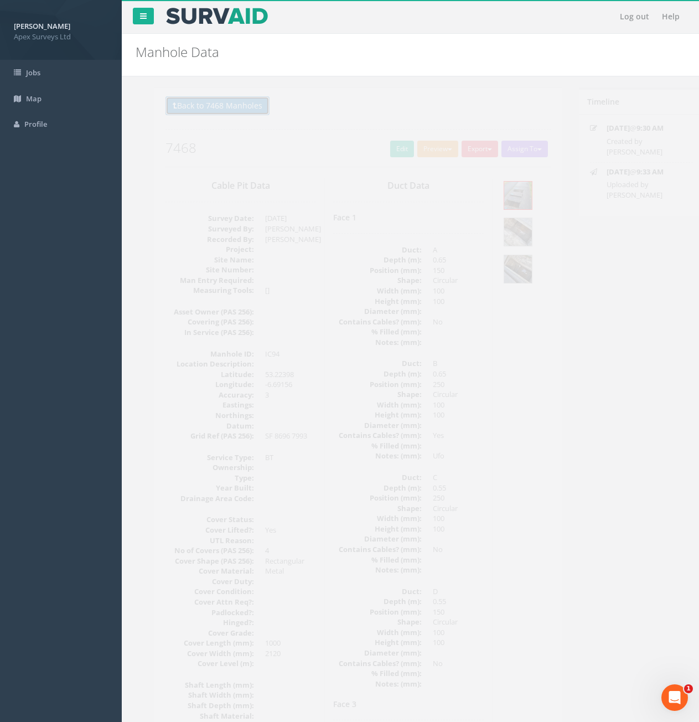
click at [190, 110] on button "Back to 7468 Manholes" at bounding box center [199, 105] width 104 height 19
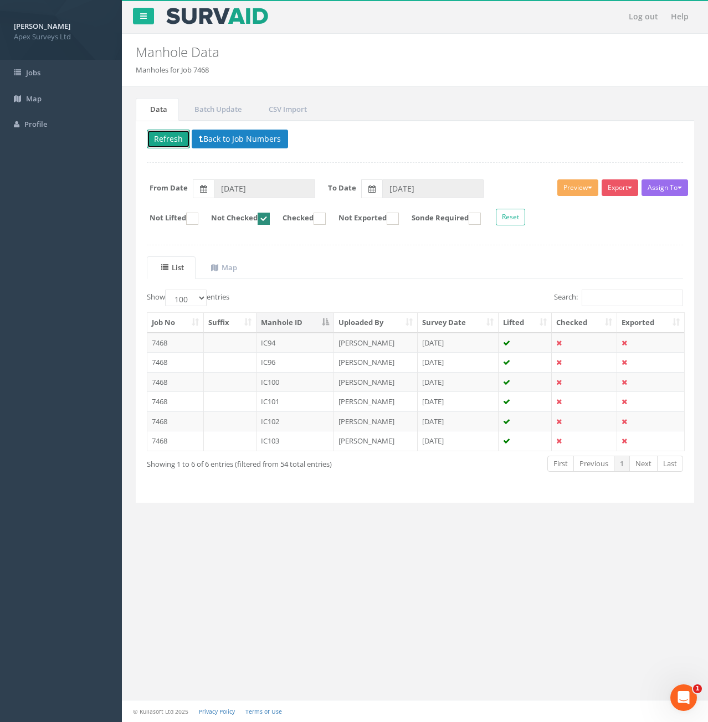
click at [169, 144] on button "Refresh" at bounding box center [168, 139] width 43 height 19
click at [215, 343] on td at bounding box center [230, 343] width 53 height 20
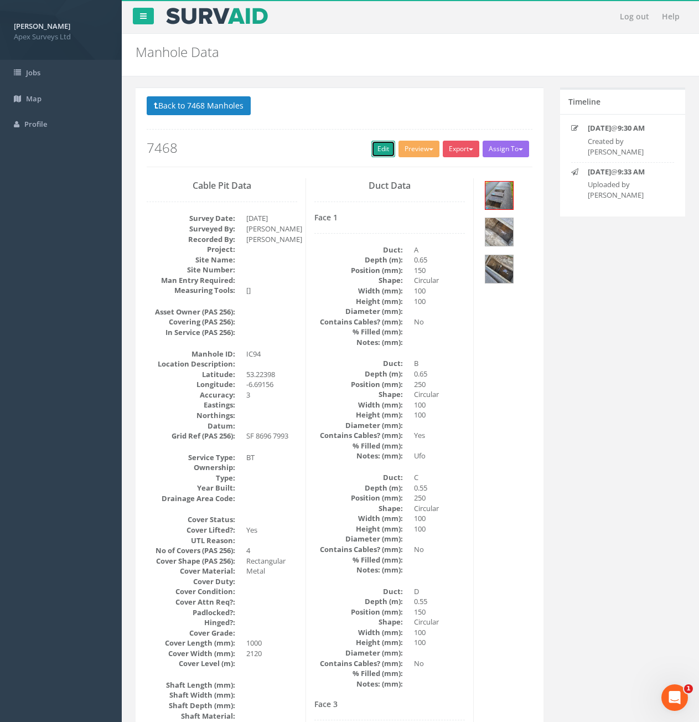
click at [377, 151] on link "Edit" at bounding box center [384, 149] width 24 height 17
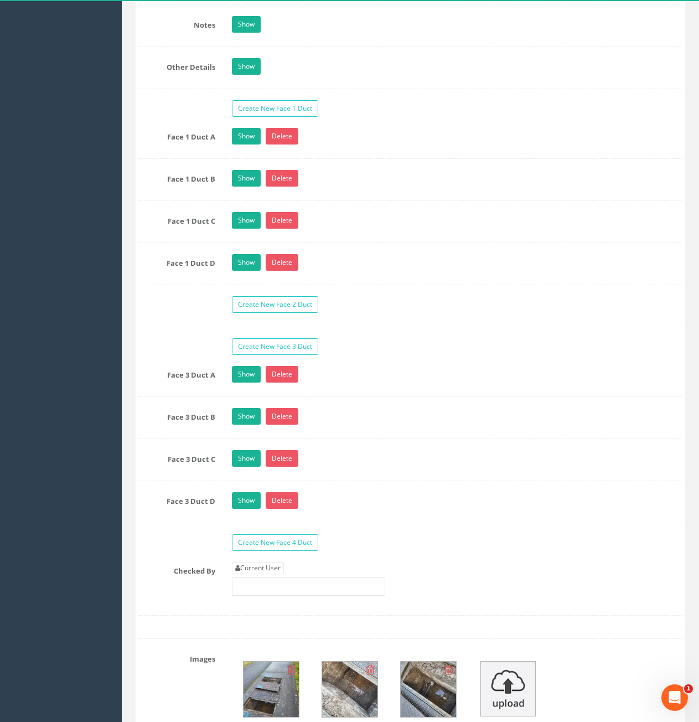
scroll to position [1938, 0]
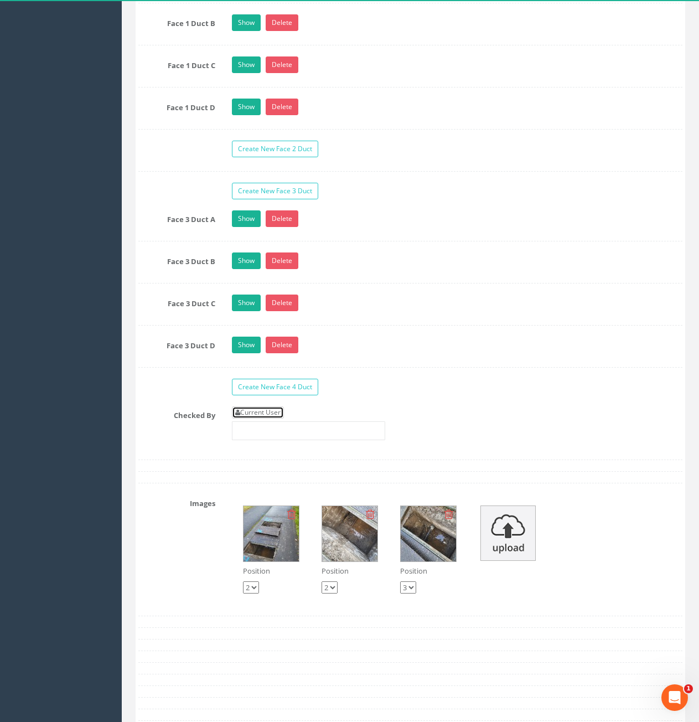
click at [281, 410] on link "Current User" at bounding box center [258, 412] width 52 height 12
type input "[PERSON_NAME]"
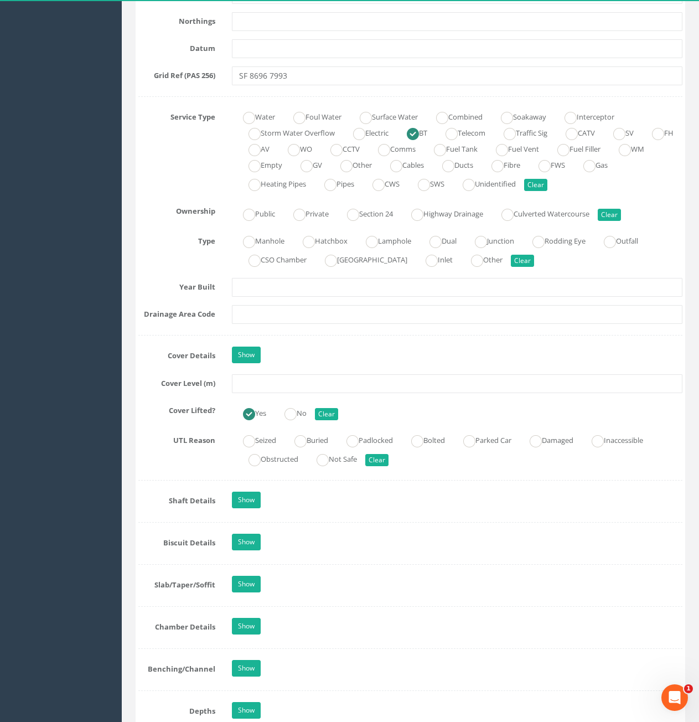
scroll to position [720, 0]
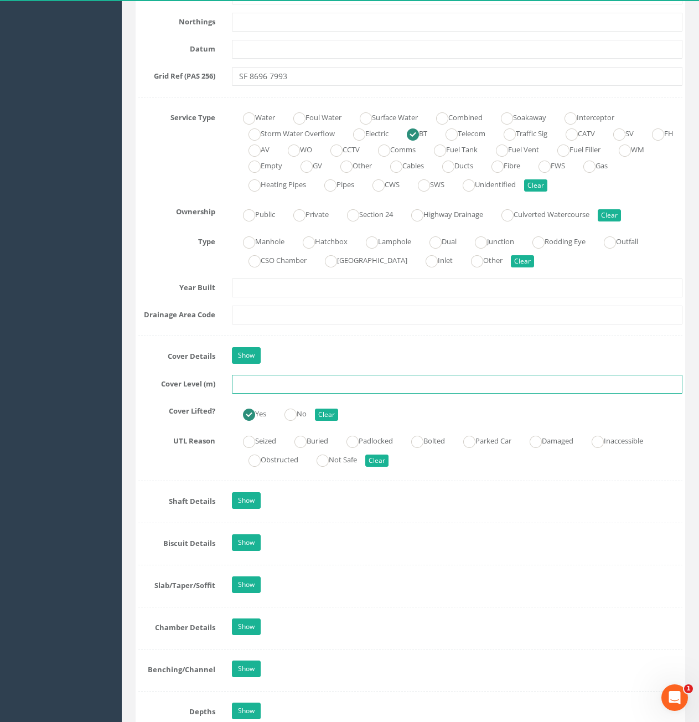
click at [335, 390] on input "text" at bounding box center [457, 384] width 451 height 19
type input "81.08"
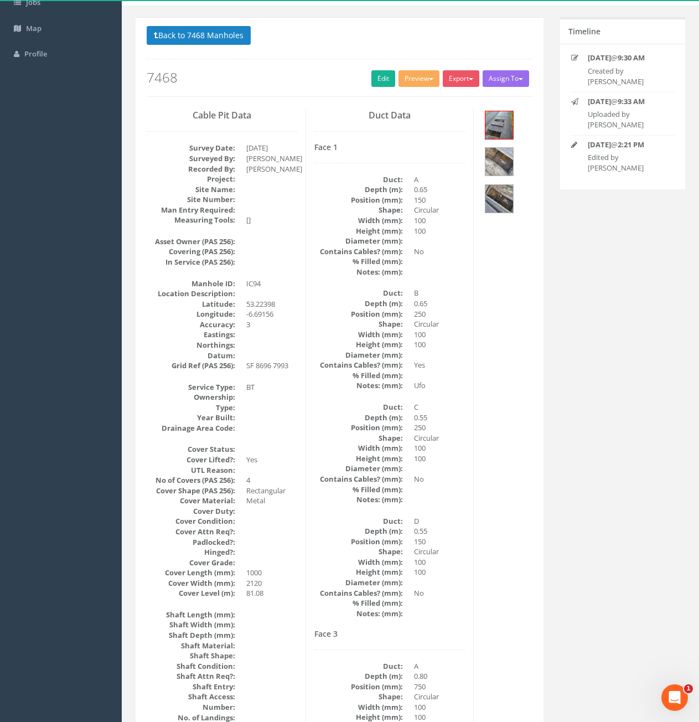
scroll to position [65, 0]
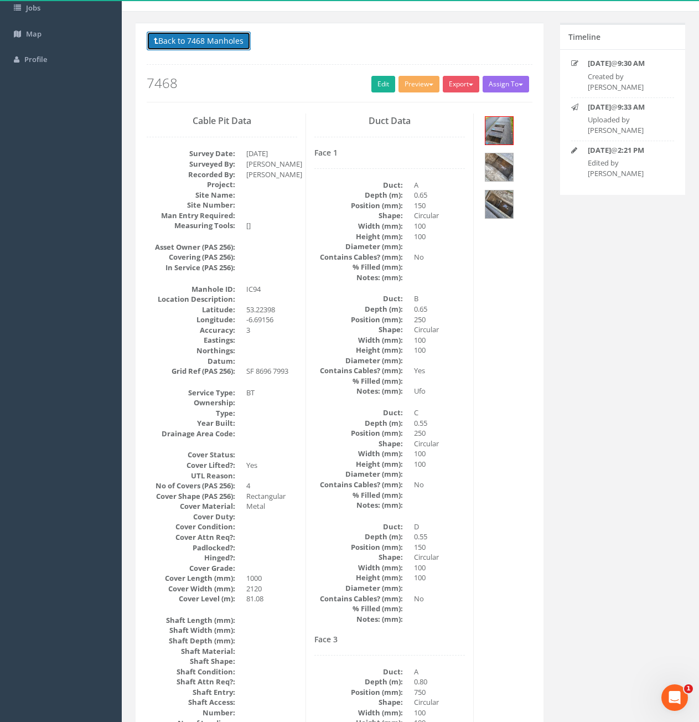
click at [214, 45] on button "Back to 7468 Manholes" at bounding box center [199, 41] width 104 height 19
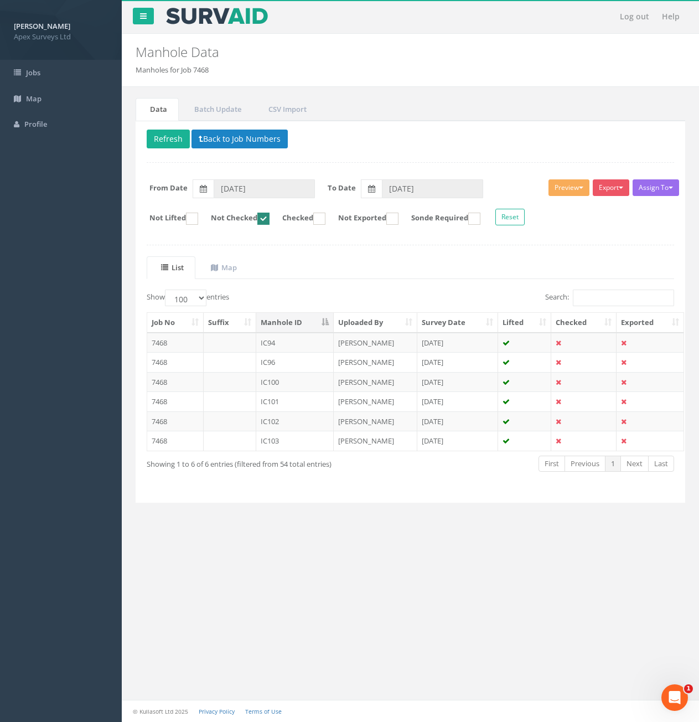
scroll to position [0, 0]
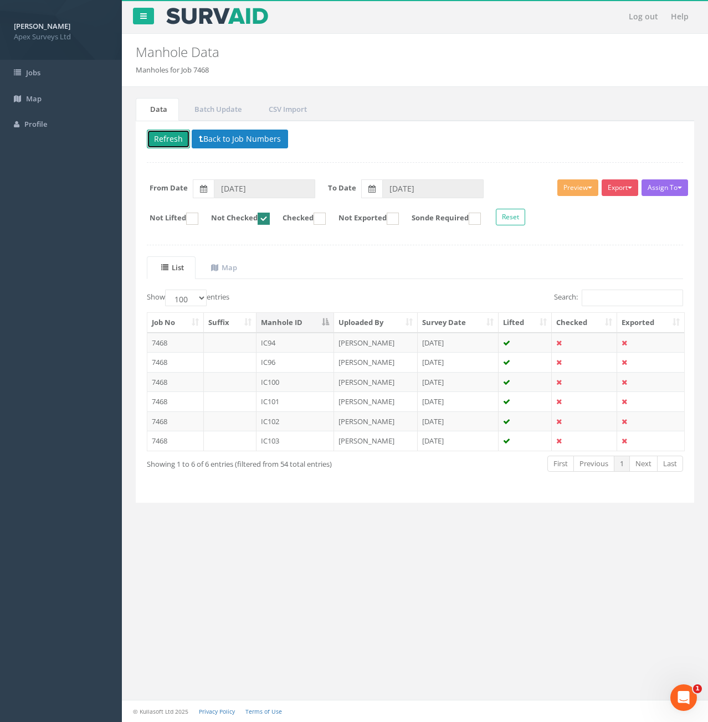
click at [160, 138] on button "Refresh" at bounding box center [168, 139] width 43 height 19
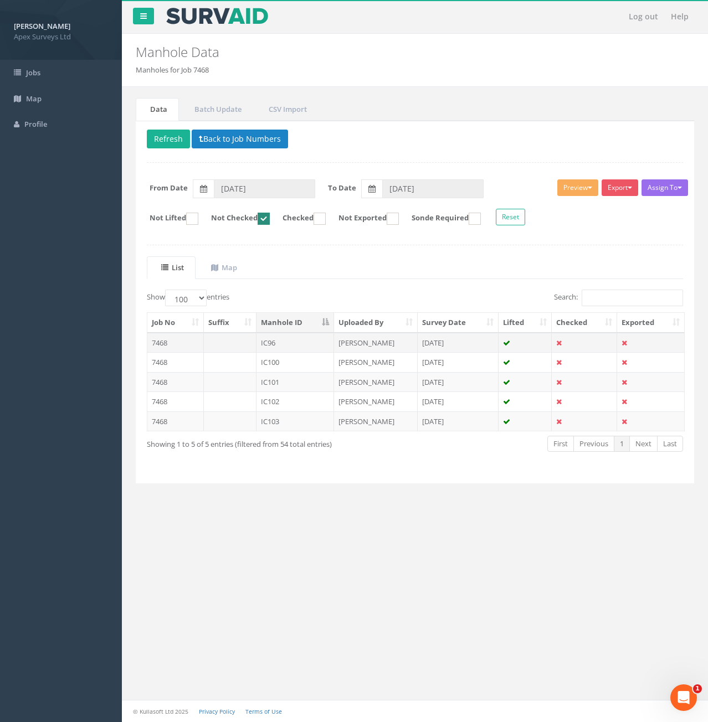
click at [194, 343] on td "7468" at bounding box center [175, 343] width 56 height 20
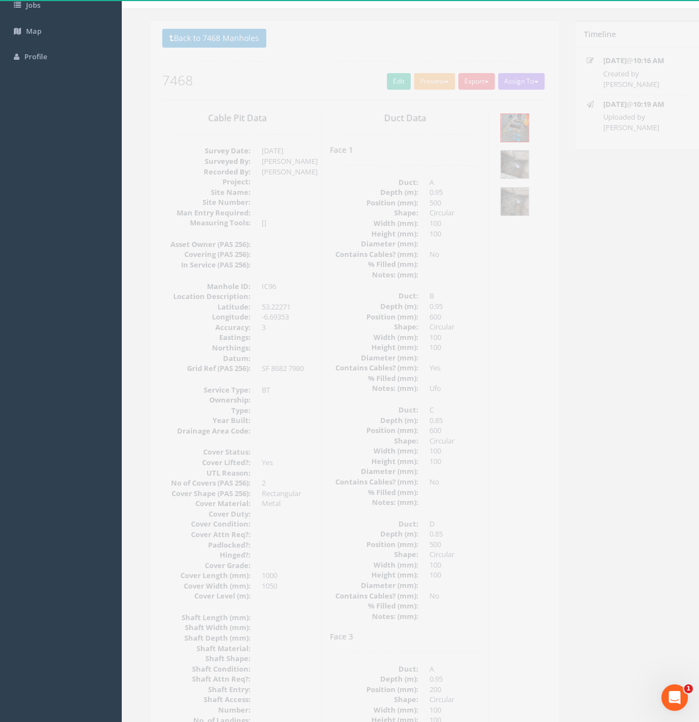
scroll to position [9, 0]
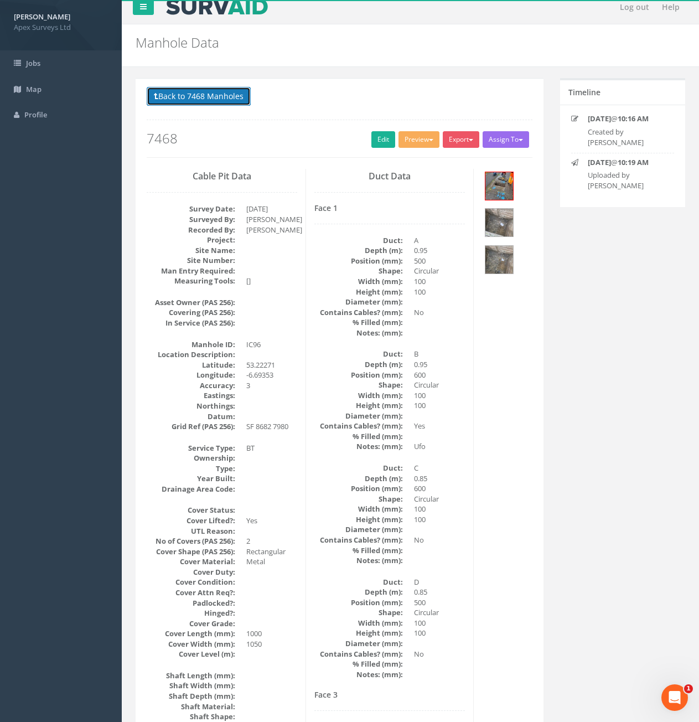
click at [225, 99] on button "Back to 7468 Manholes" at bounding box center [199, 96] width 104 height 19
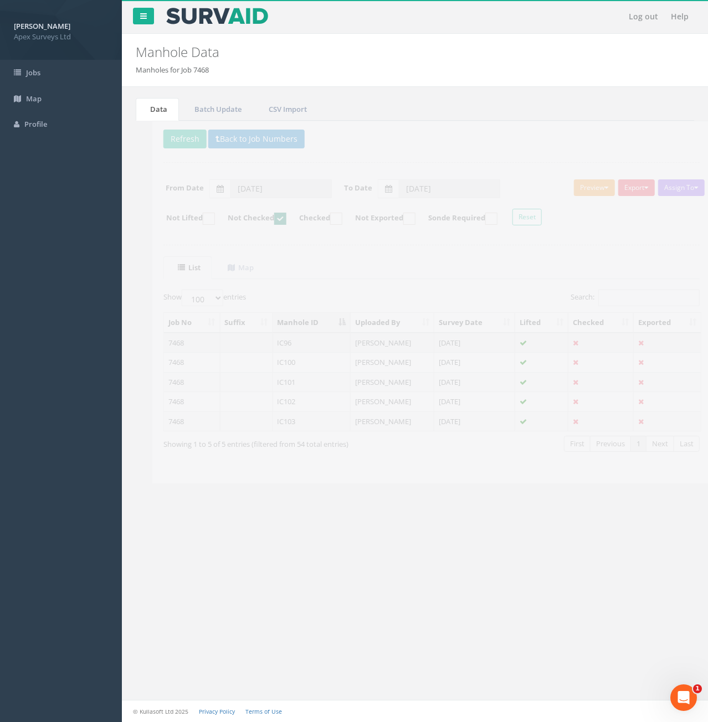
click at [233, 341] on td at bounding box center [230, 343] width 53 height 20
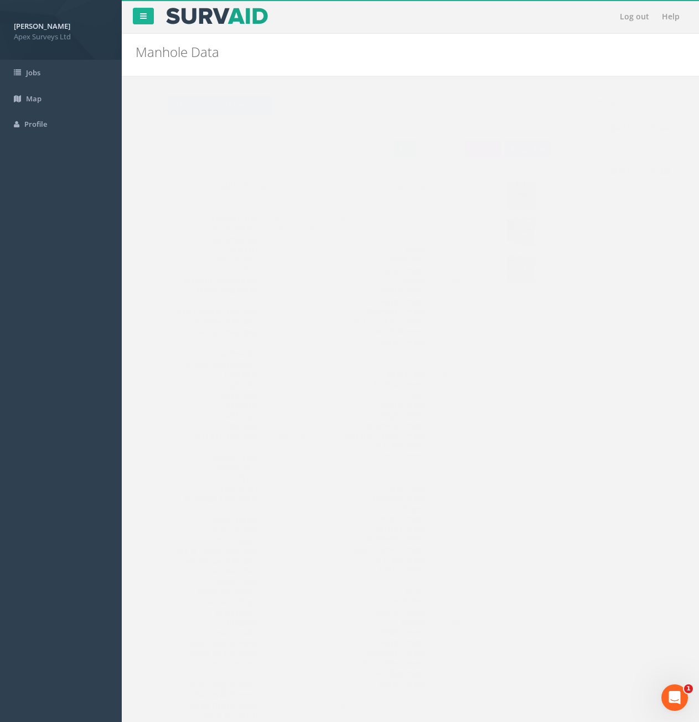
click at [379, 159] on div "Back to 7468 Manholes Back to Map Assign To No Companies Added Export Heathrow …" at bounding box center [340, 131] width 386 height 70
click at [372, 149] on link "Edit" at bounding box center [384, 149] width 24 height 17
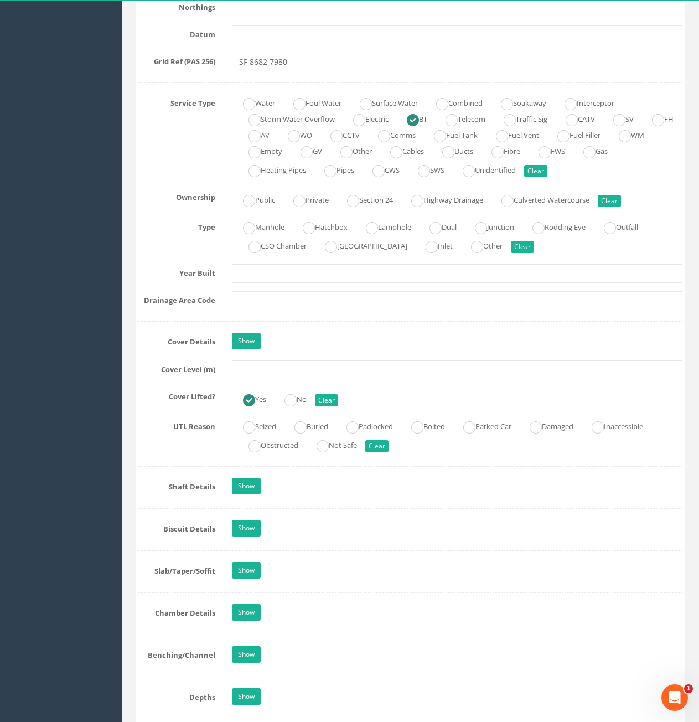
scroll to position [775, 0]
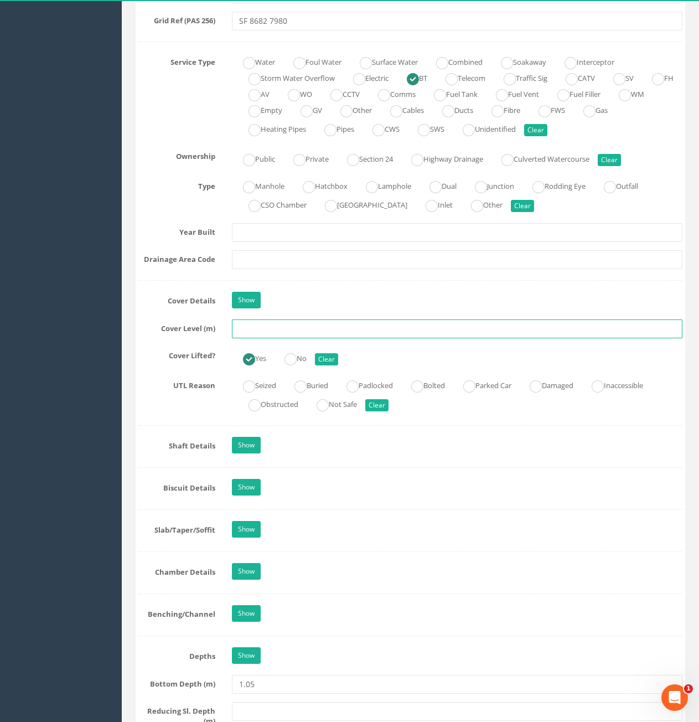
click at [313, 330] on input "text" at bounding box center [457, 329] width 451 height 19
click at [355, 335] on input "text" at bounding box center [457, 329] width 451 height 19
type input "82.05"
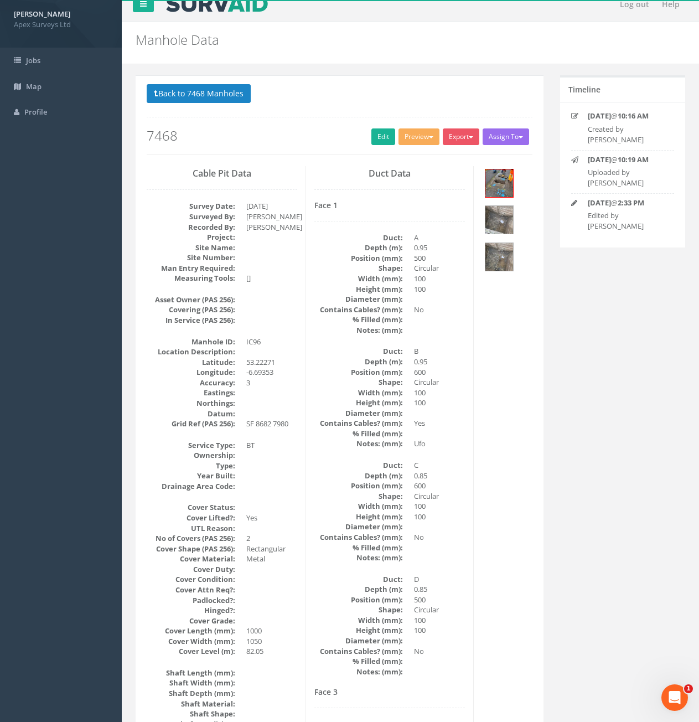
scroll to position [0, 0]
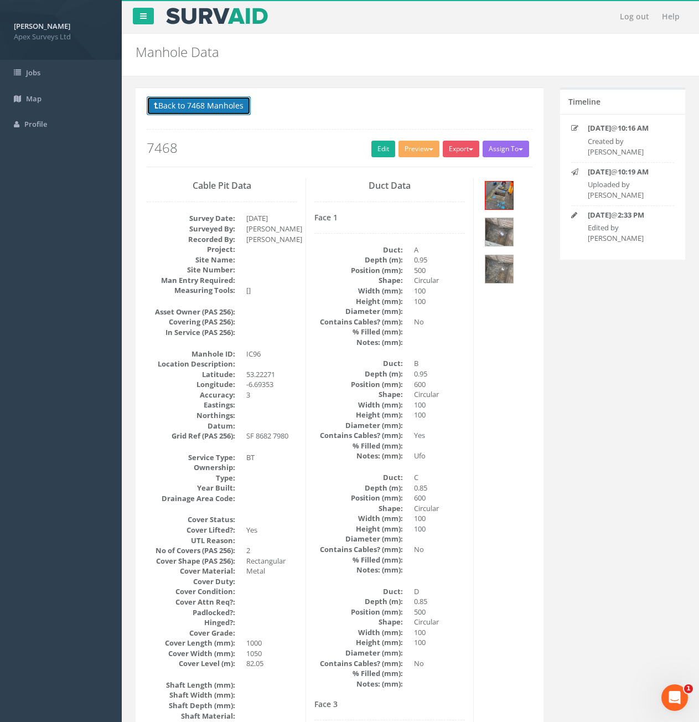
click at [224, 109] on button "Back to 7468 Manholes" at bounding box center [199, 105] width 104 height 19
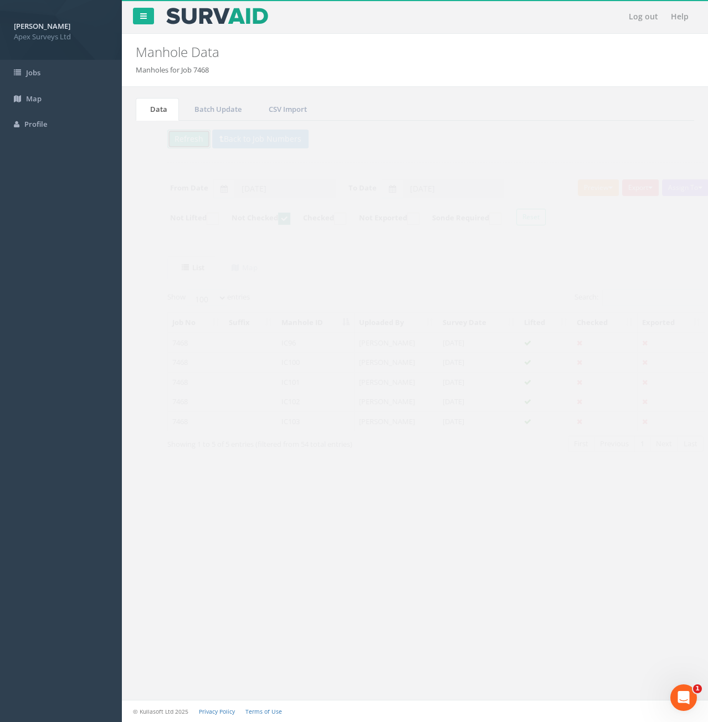
click at [157, 145] on button "Refresh" at bounding box center [168, 139] width 43 height 19
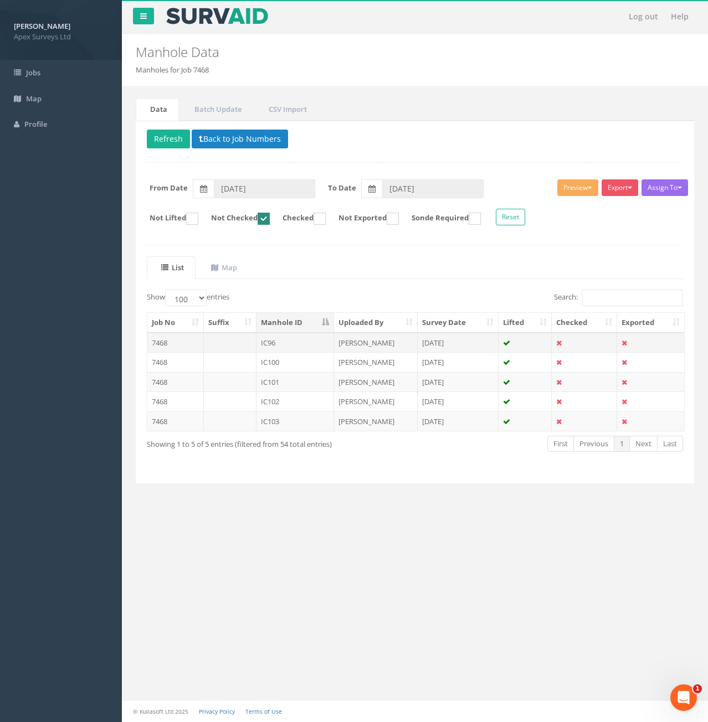
click at [234, 349] on td at bounding box center [230, 343] width 53 height 20
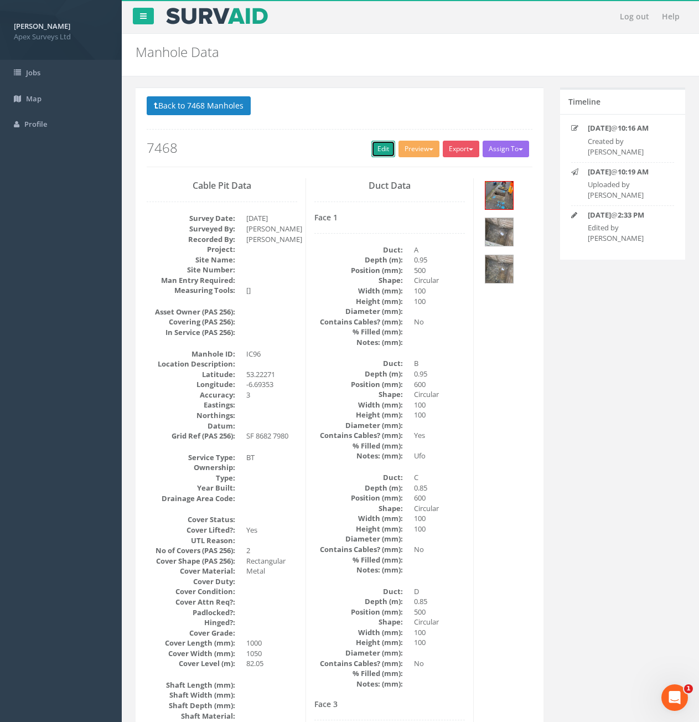
click at [378, 151] on link "Edit" at bounding box center [384, 149] width 24 height 17
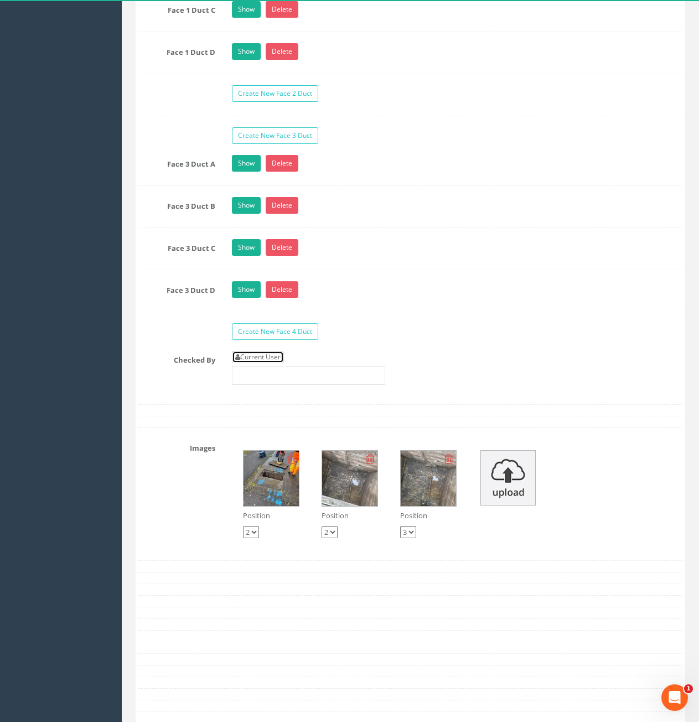
click at [254, 358] on link "Current User" at bounding box center [258, 357] width 52 height 12
type input "[PERSON_NAME]"
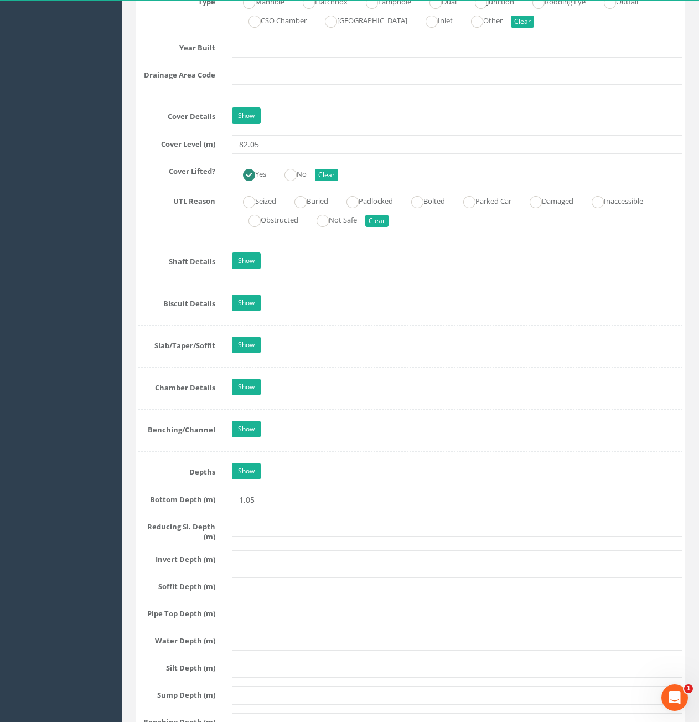
scroll to position [720, 0]
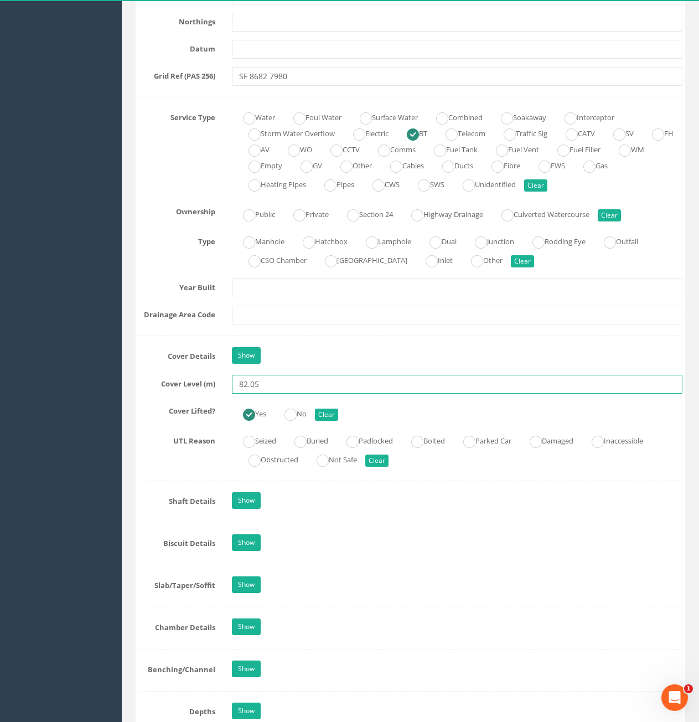
click at [330, 383] on input "82.05" at bounding box center [457, 384] width 451 height 19
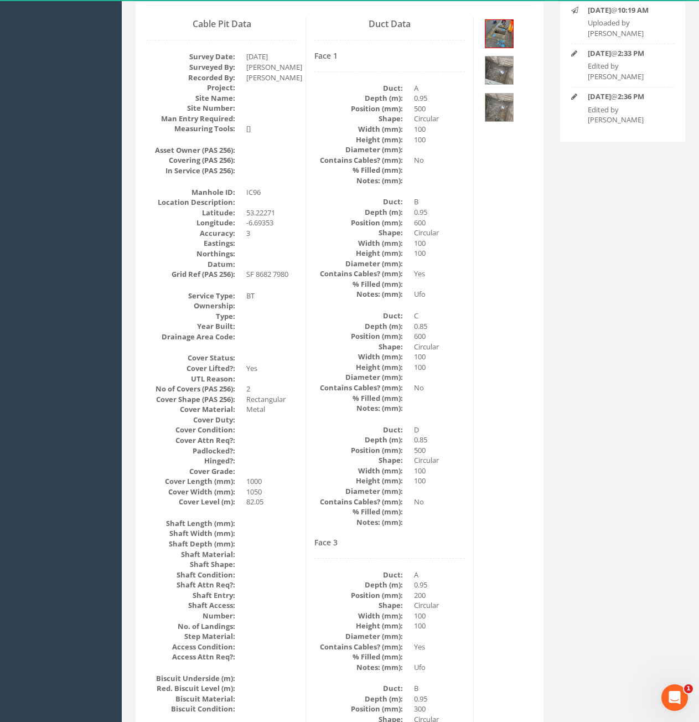
scroll to position [0, 0]
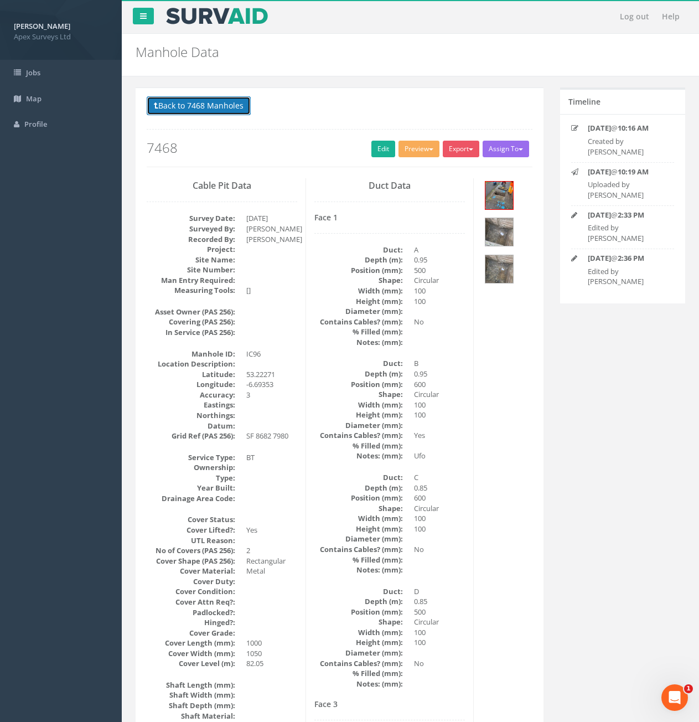
click at [235, 111] on button "Back to 7468 Manholes" at bounding box center [199, 105] width 104 height 19
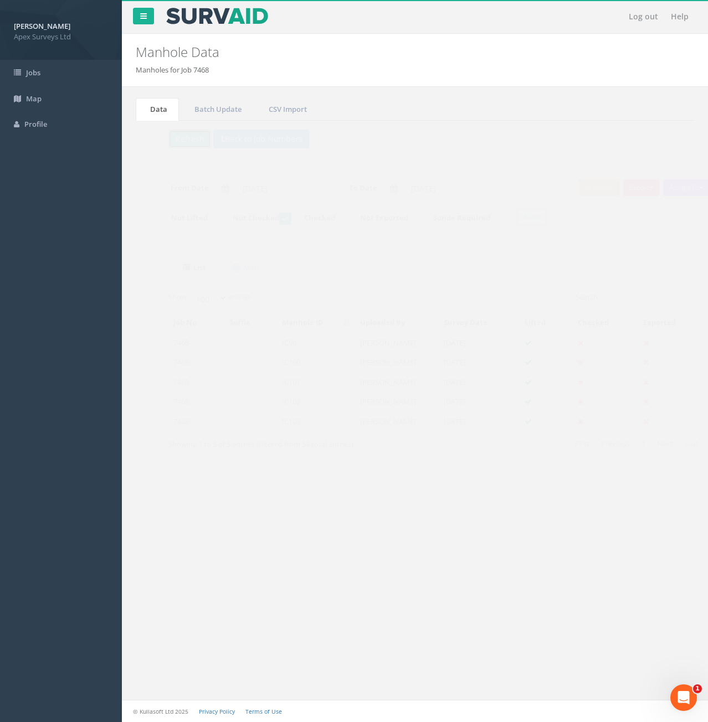
click at [164, 140] on button "Refresh" at bounding box center [168, 139] width 43 height 19
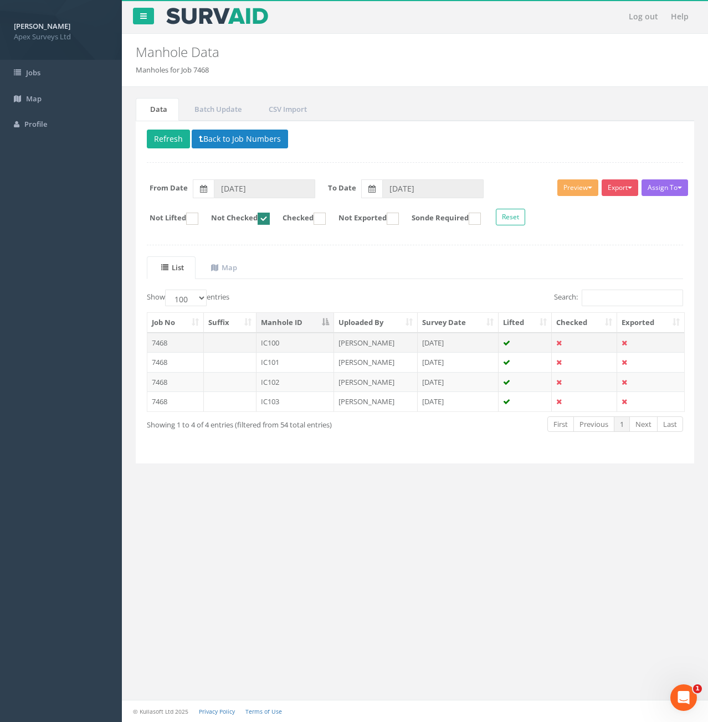
click at [233, 342] on td at bounding box center [230, 343] width 53 height 20
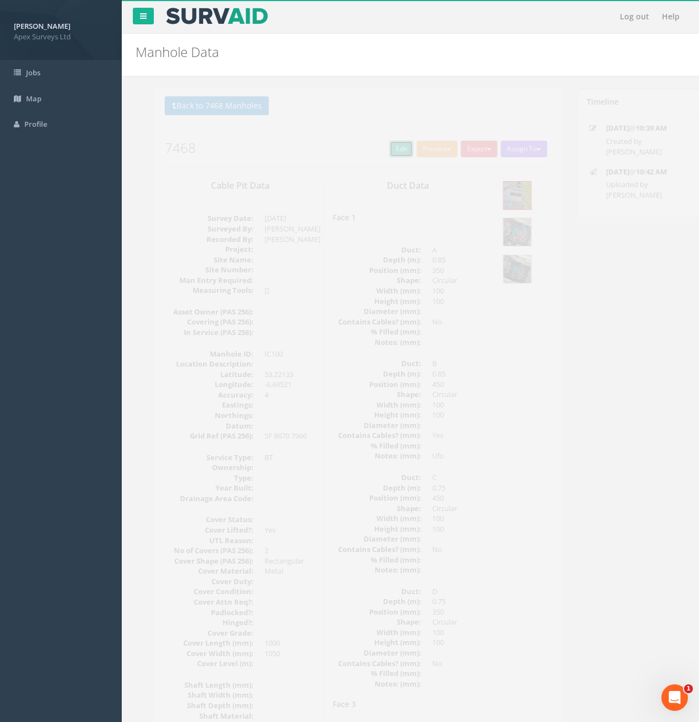
click at [383, 156] on link "Edit" at bounding box center [384, 149] width 24 height 17
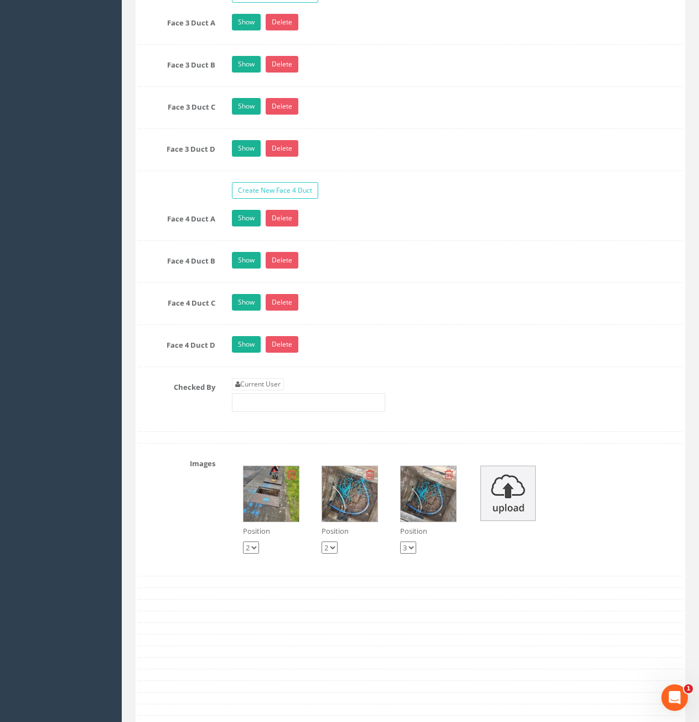
scroll to position [2271, 0]
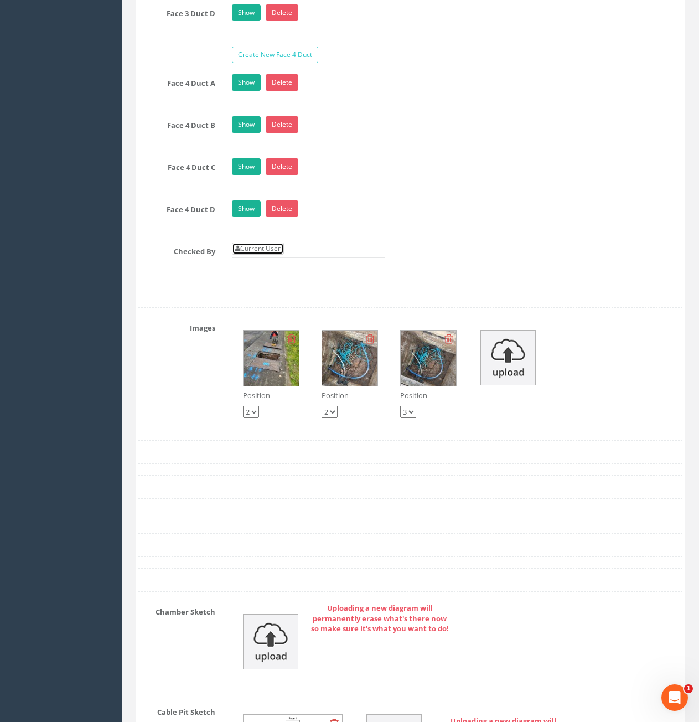
click at [266, 245] on link "Current User" at bounding box center [258, 249] width 52 height 12
type input "[PERSON_NAME]"
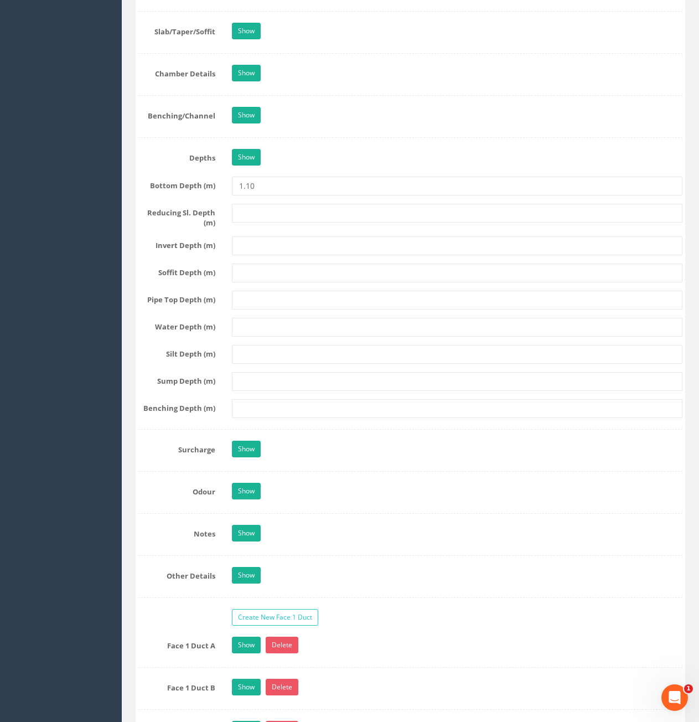
scroll to position [886, 0]
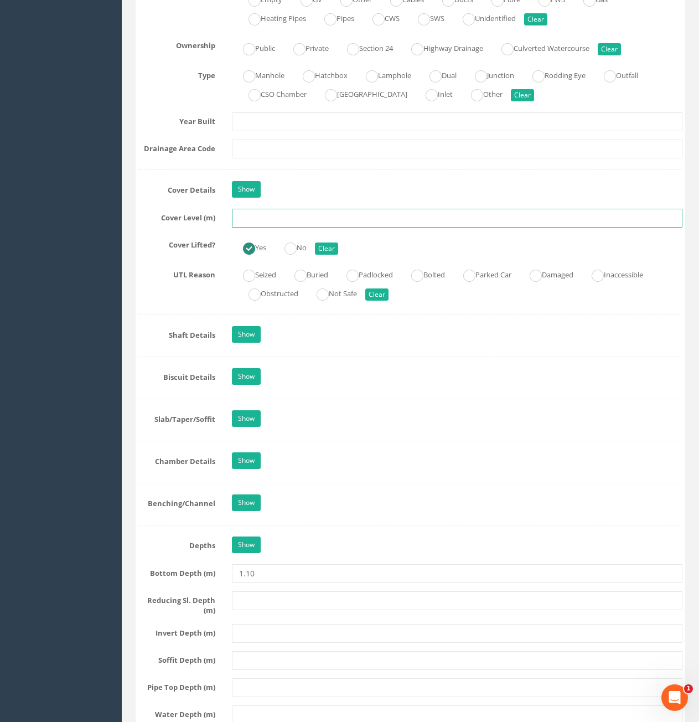
click at [312, 223] on input "text" at bounding box center [457, 218] width 451 height 19
type input "93.04"
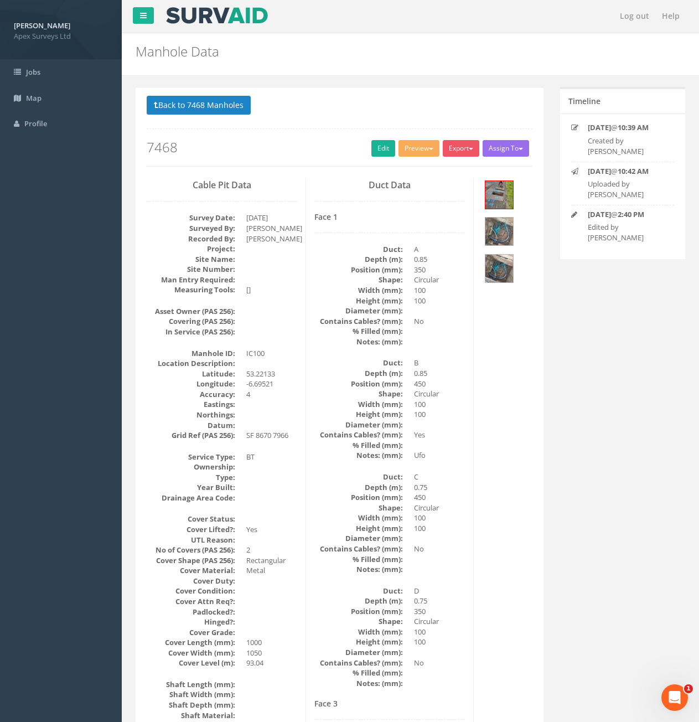
scroll to position [0, 0]
click at [376, 155] on link "Edit" at bounding box center [384, 149] width 24 height 17
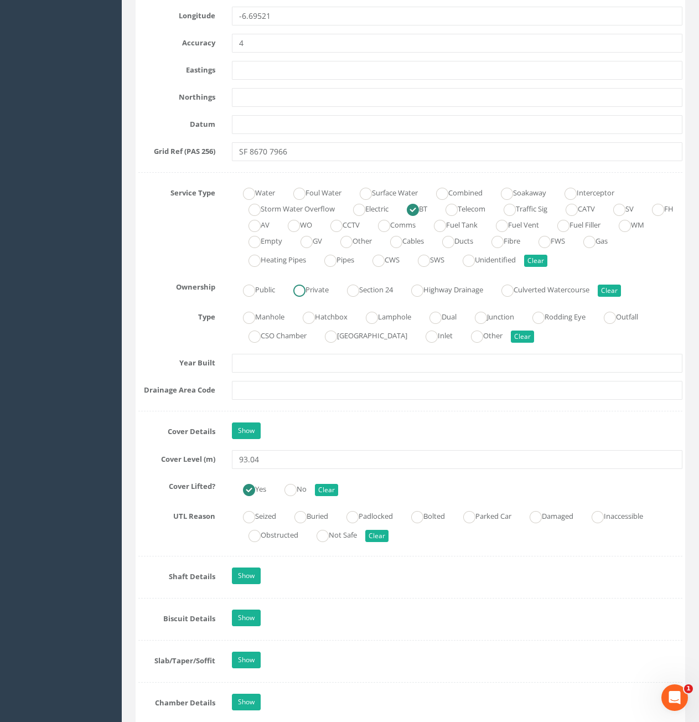
scroll to position [941, 0]
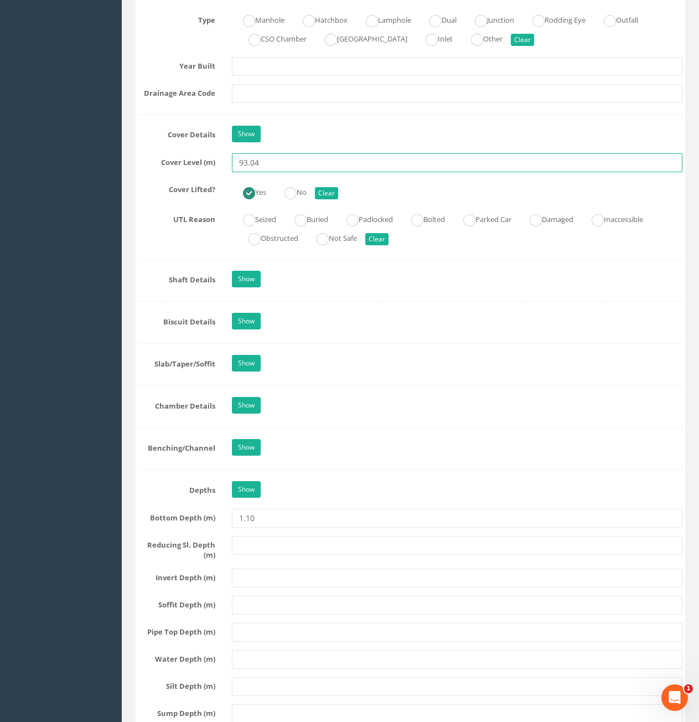
click at [243, 168] on input "93.04" at bounding box center [457, 162] width 451 height 19
type input "83.04"
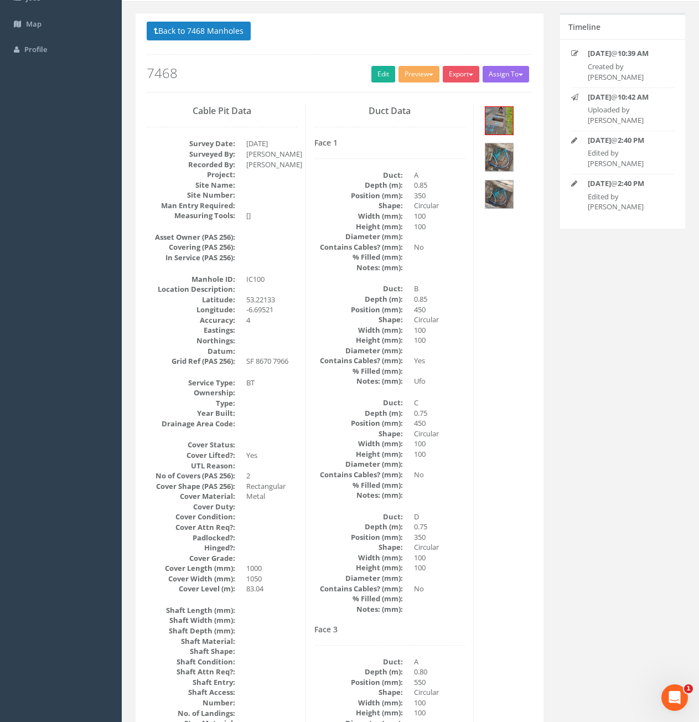
scroll to position [0, 0]
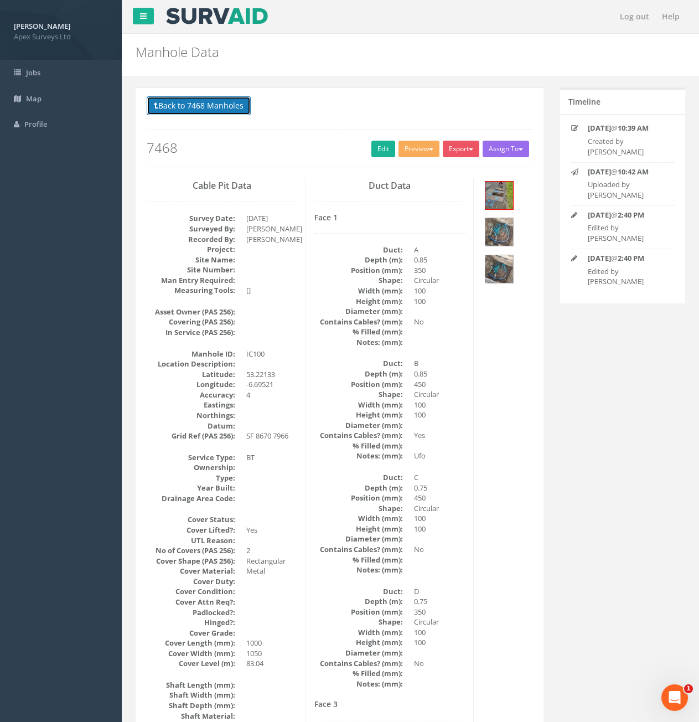
click at [174, 110] on button "Back to 7468 Manholes" at bounding box center [199, 105] width 104 height 19
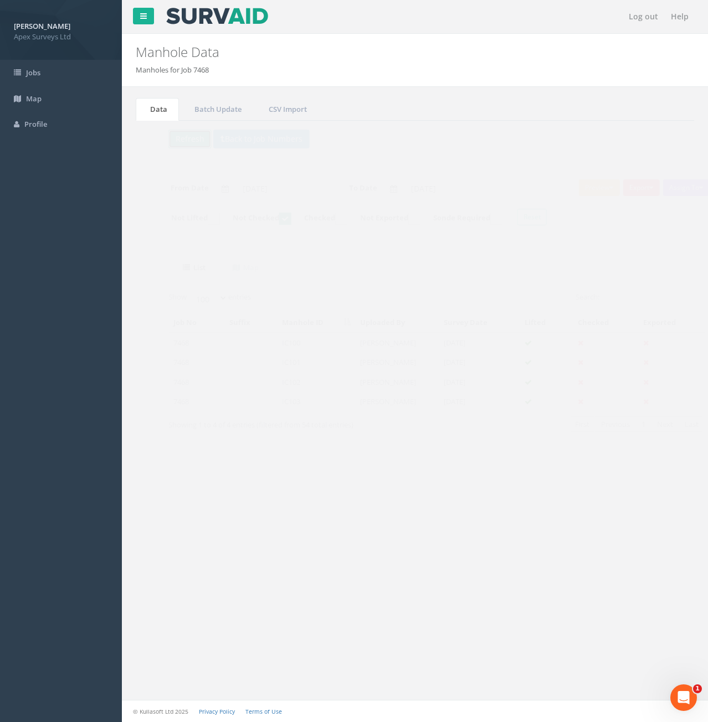
click at [164, 142] on button "Refresh" at bounding box center [168, 139] width 43 height 19
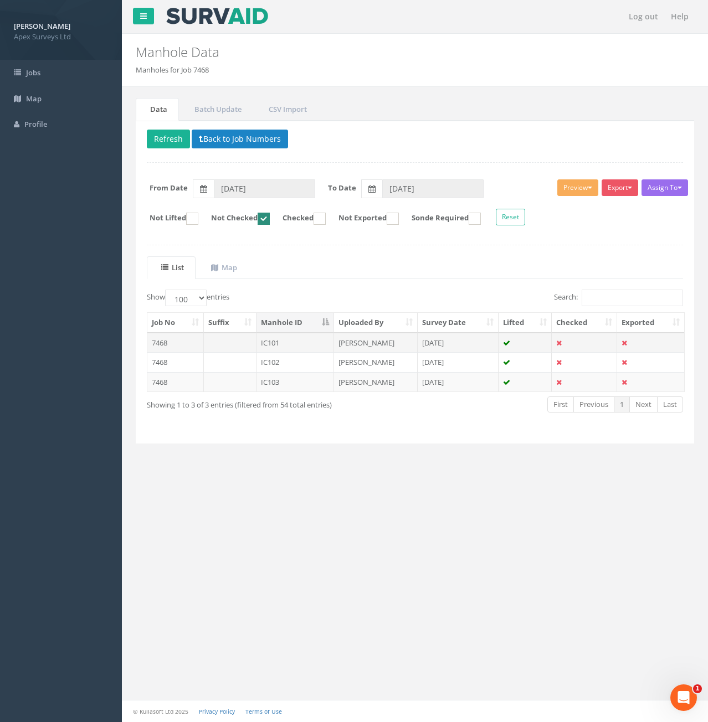
click at [220, 343] on td at bounding box center [230, 343] width 53 height 20
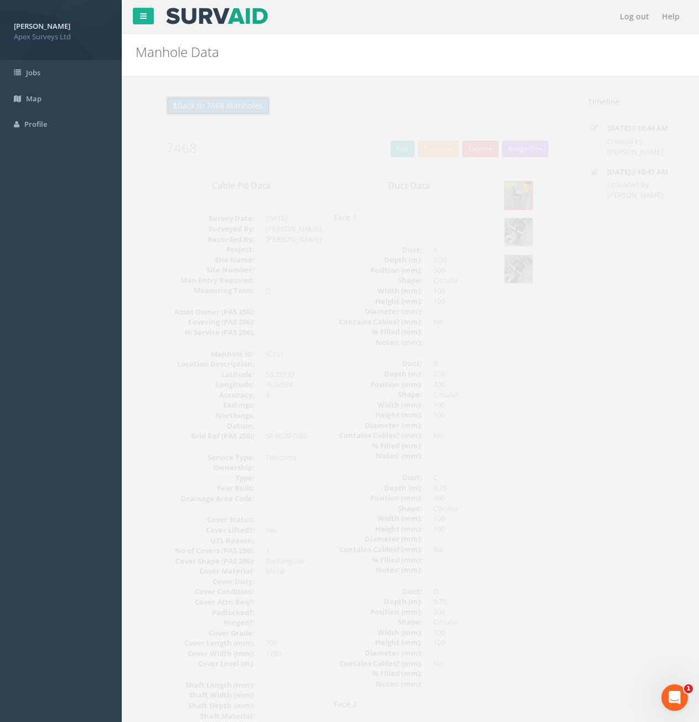
click at [212, 107] on button "Back to 7468 Manholes" at bounding box center [199, 105] width 104 height 19
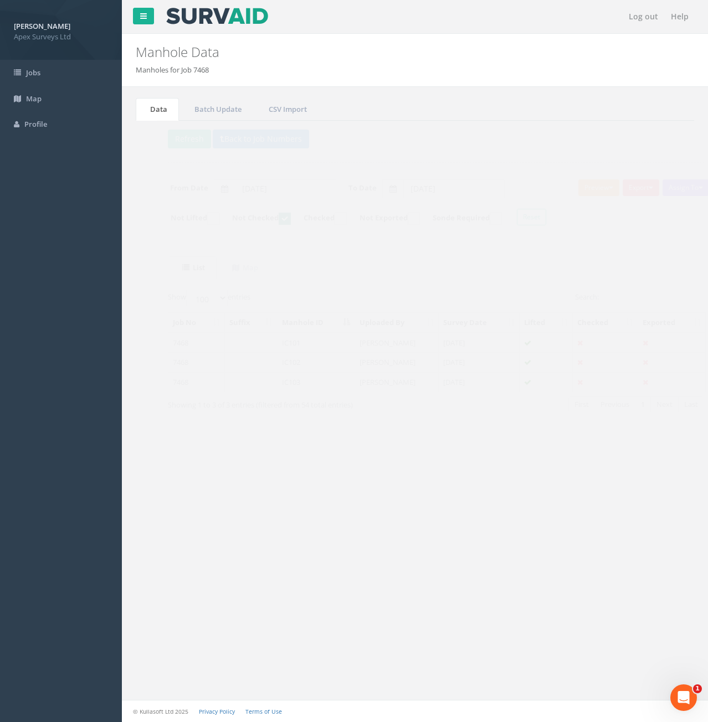
click at [216, 347] on td at bounding box center [230, 343] width 53 height 20
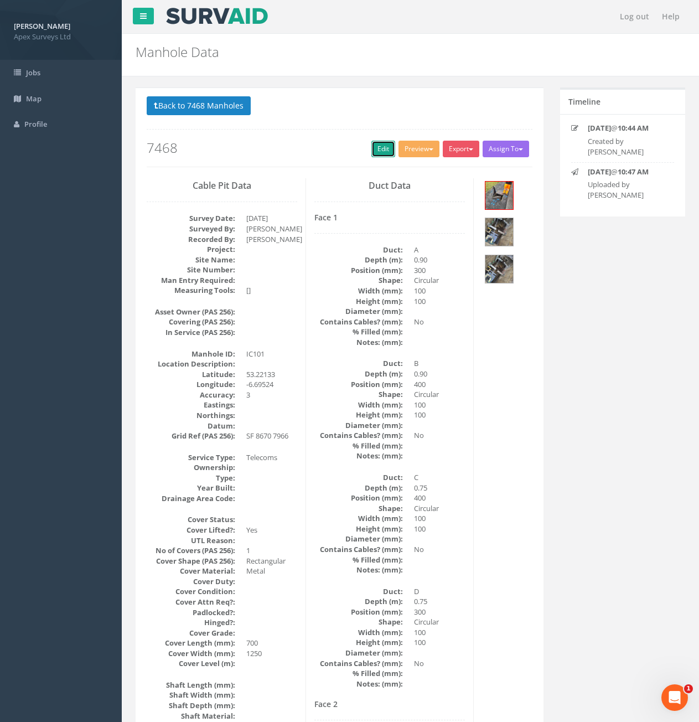
click at [377, 151] on link "Edit" at bounding box center [384, 149] width 24 height 17
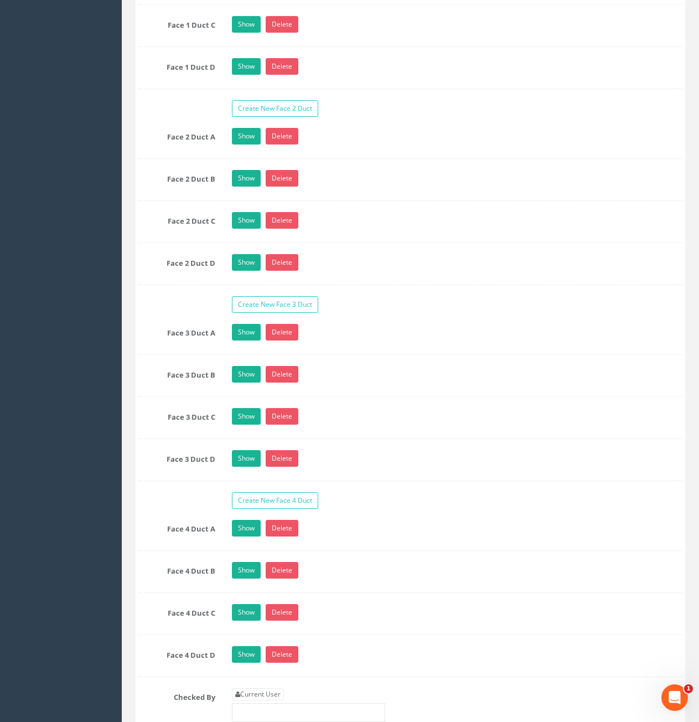
scroll to position [2326, 0]
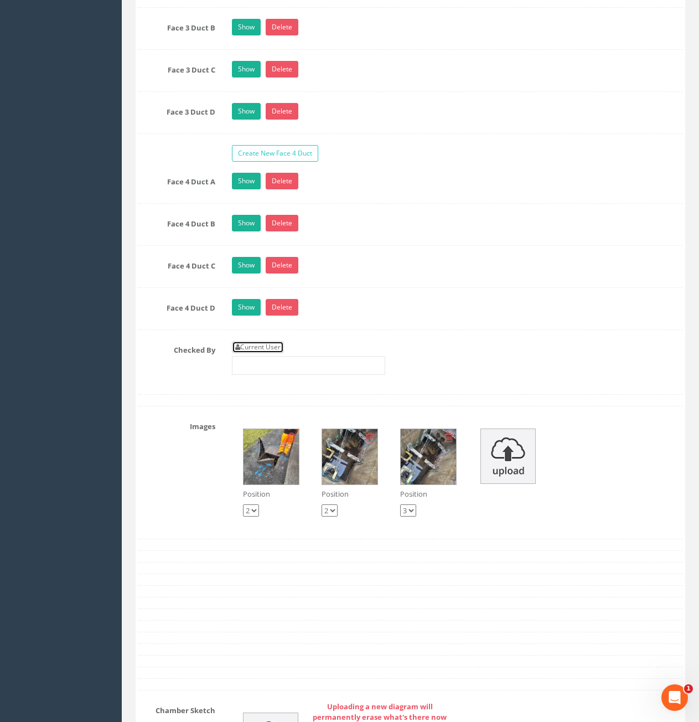
click at [267, 352] on link "Current User" at bounding box center [258, 347] width 52 height 12
type input "[PERSON_NAME]"
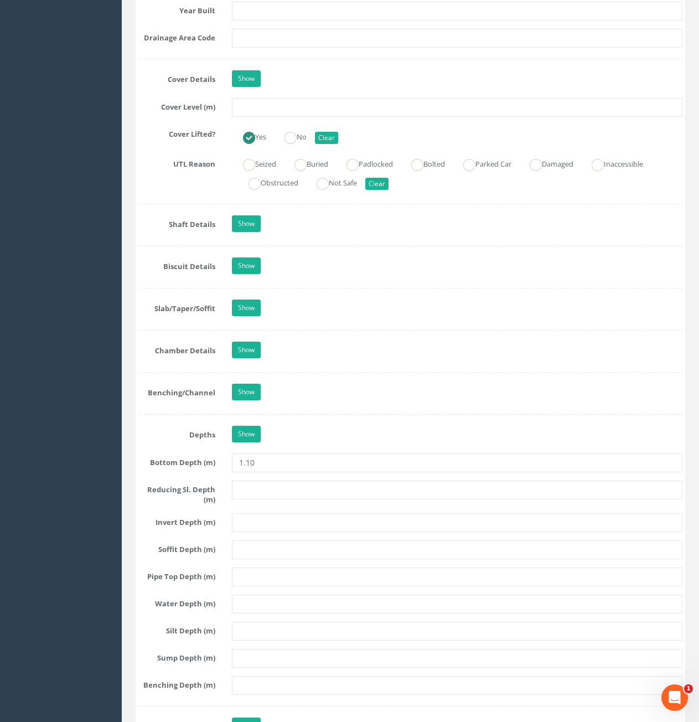
scroll to position [720, 0]
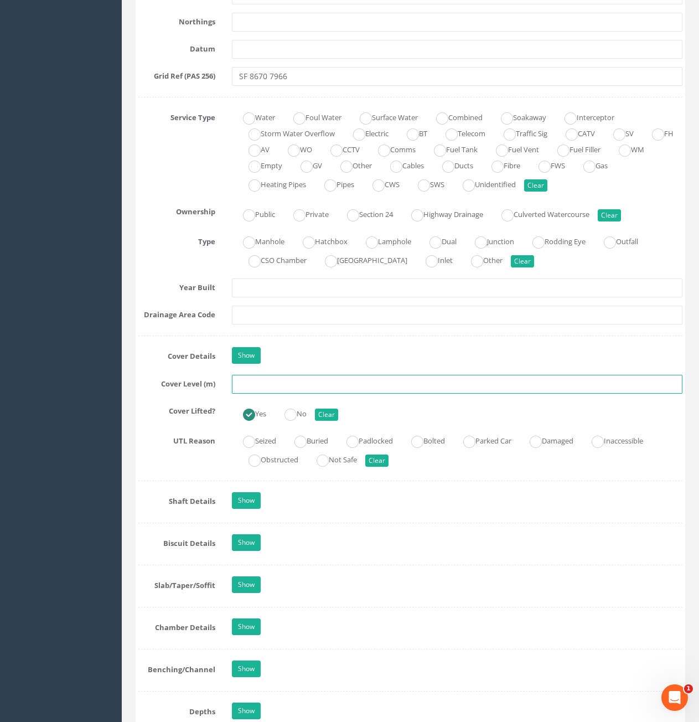
click at [288, 385] on input "text" at bounding box center [457, 384] width 451 height 19
type input "82.95"
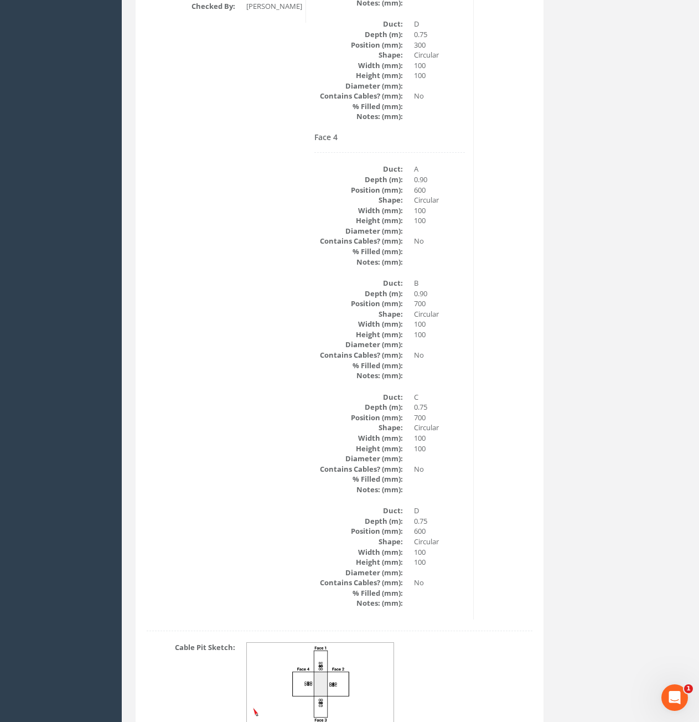
scroll to position [1614, 0]
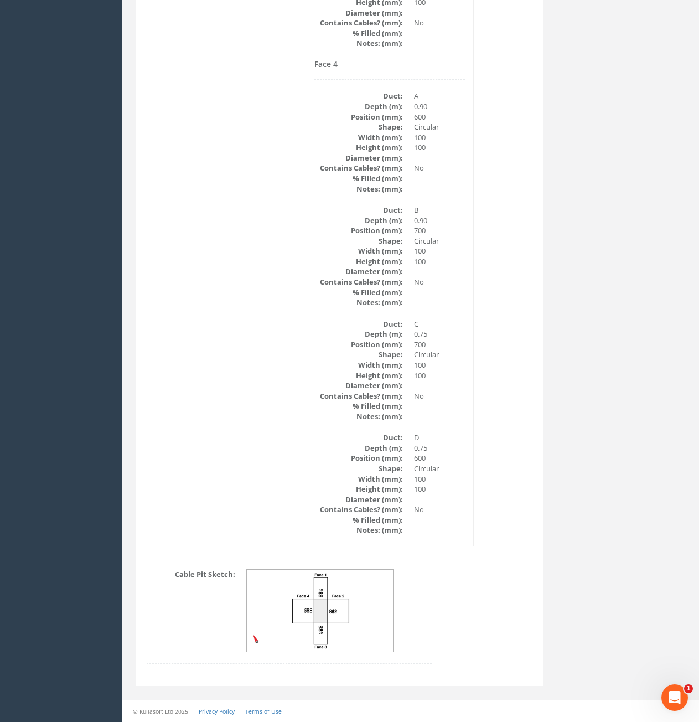
click at [341, 605] on img at bounding box center [321, 611] width 148 height 83
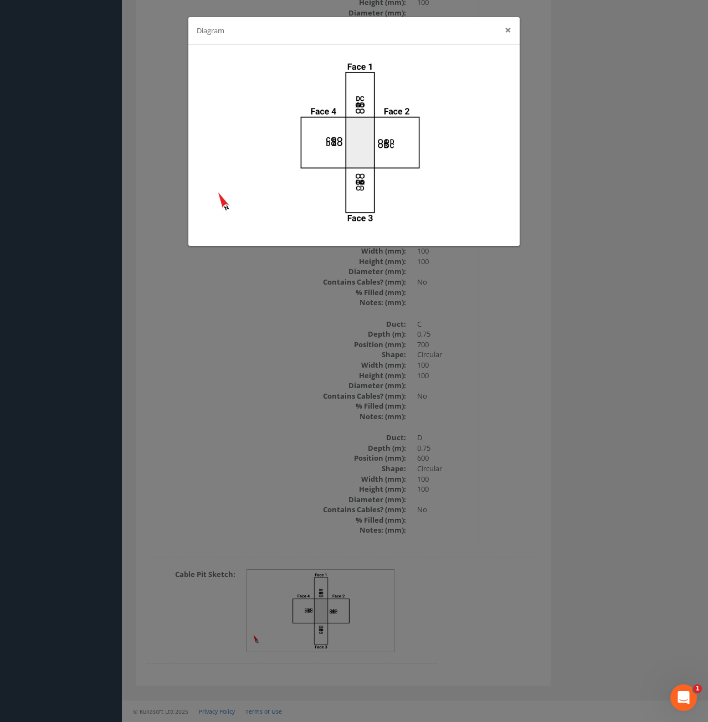
click at [509, 27] on button "×" at bounding box center [508, 30] width 7 height 12
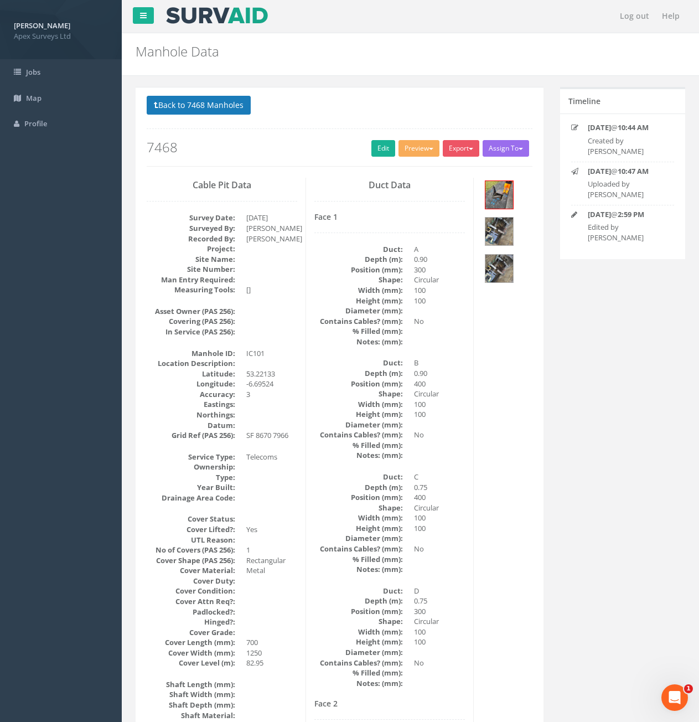
scroll to position [0, 0]
drag, startPoint x: 224, startPoint y: 101, endPoint x: 218, endPoint y: 130, distance: 29.4
click at [224, 101] on button "Back to 7468 Manholes" at bounding box center [199, 105] width 104 height 19
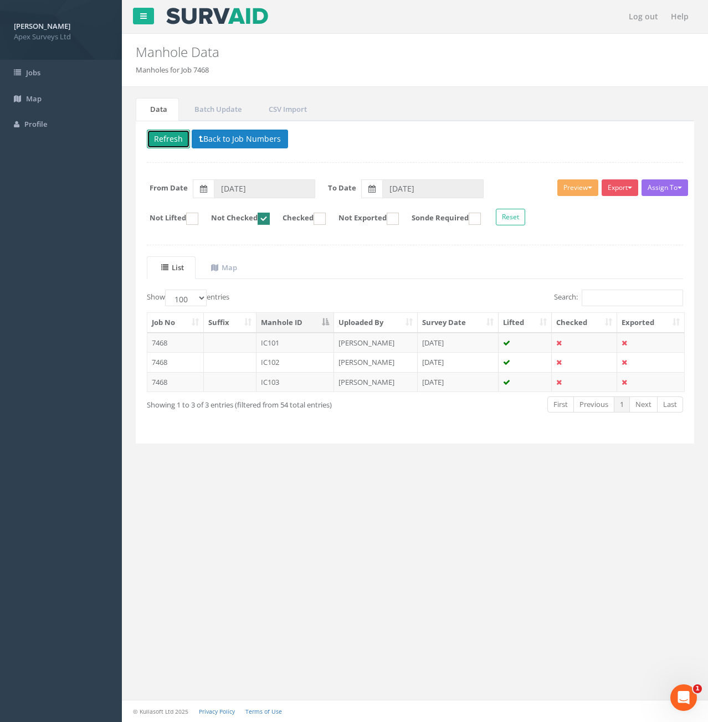
click at [173, 138] on button "Refresh" at bounding box center [168, 139] width 43 height 19
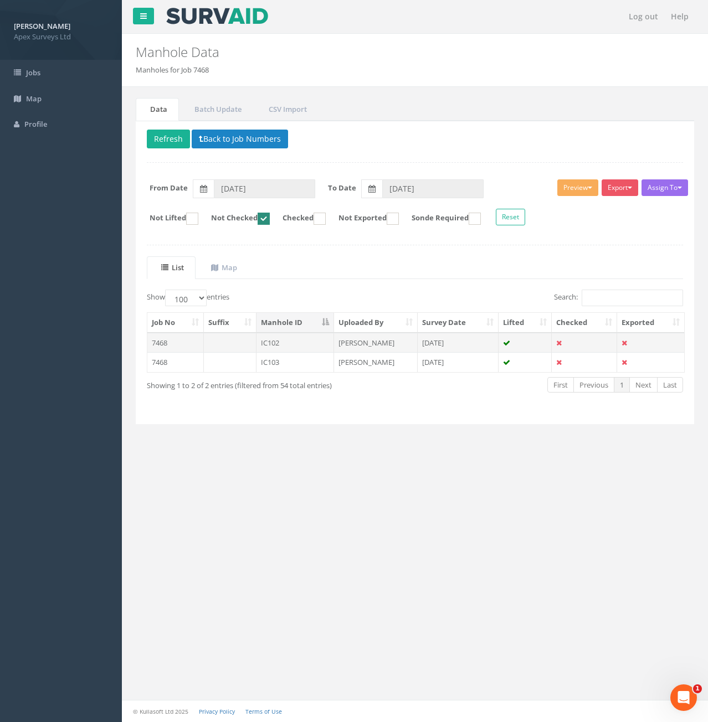
click at [240, 338] on td at bounding box center [230, 343] width 53 height 20
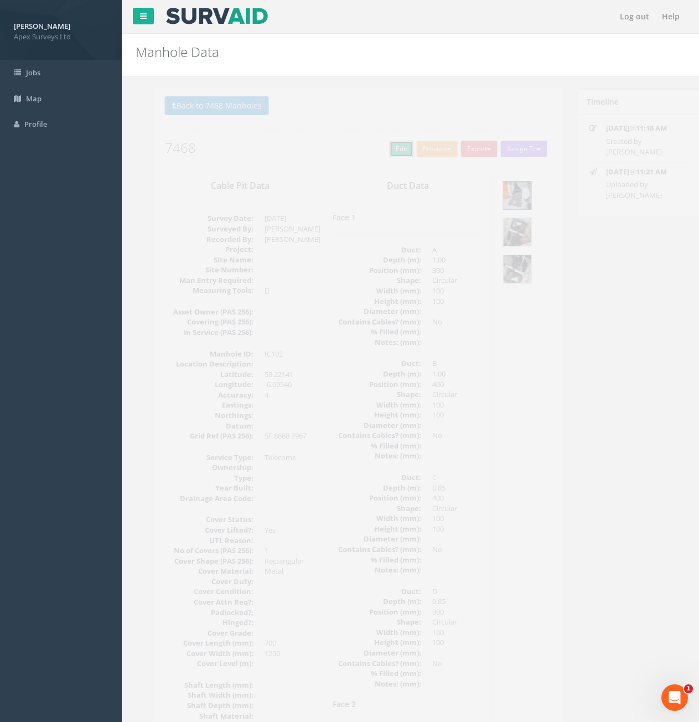
click at [384, 148] on link "Edit" at bounding box center [384, 149] width 24 height 17
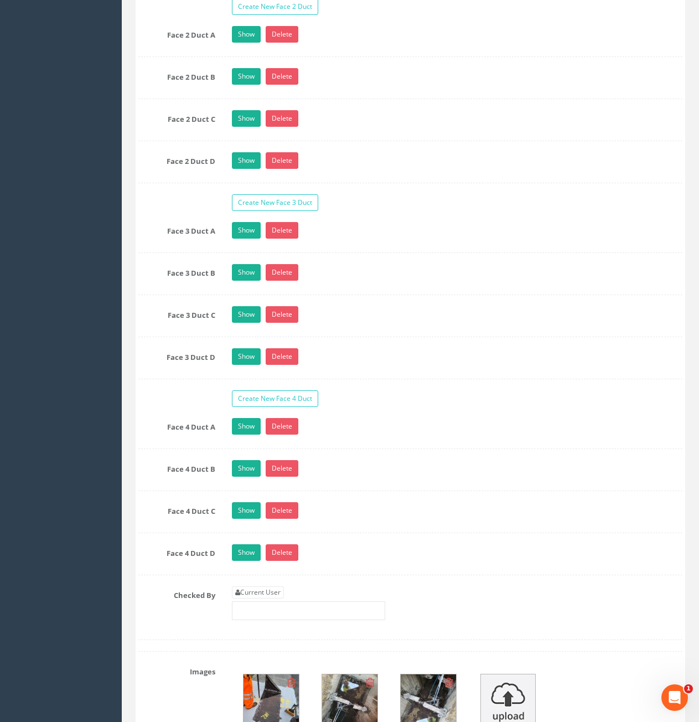
scroll to position [2437, 0]
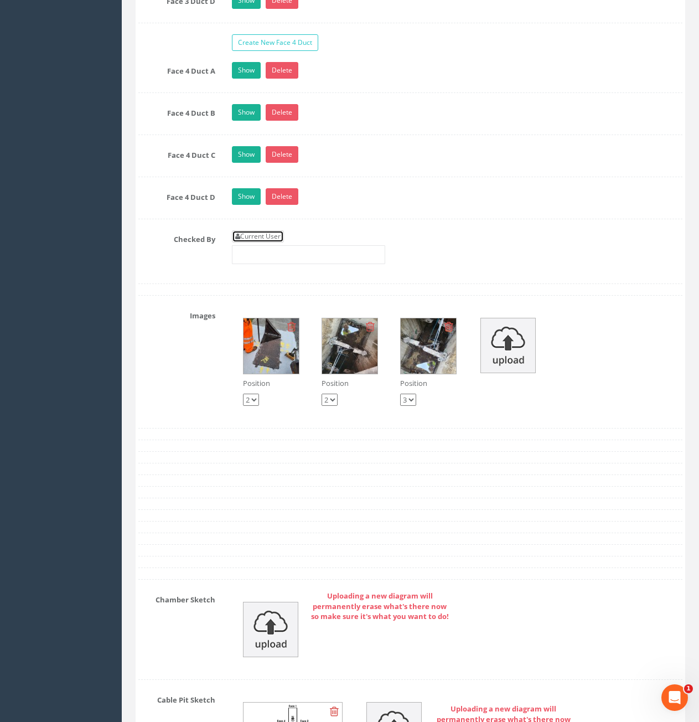
click at [267, 236] on link "Current User" at bounding box center [258, 236] width 52 height 12
type input "[PERSON_NAME]"
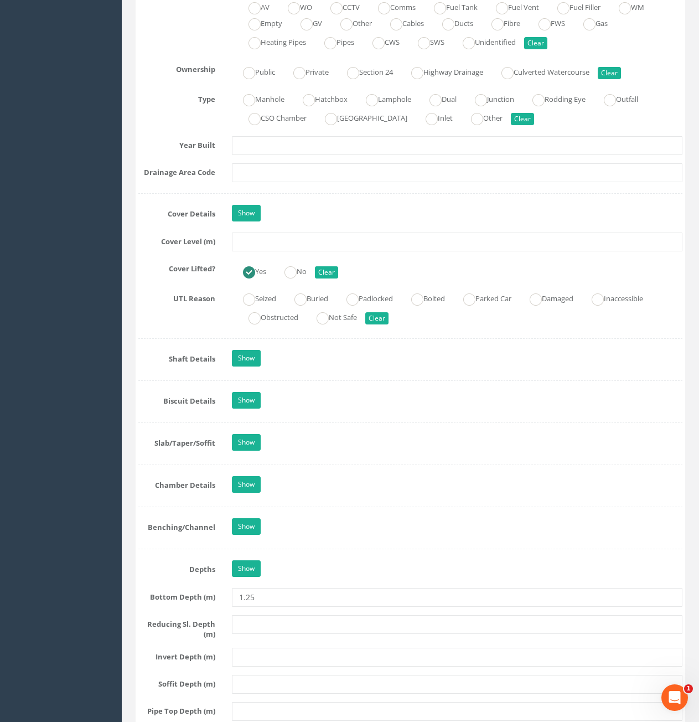
scroll to position [720, 0]
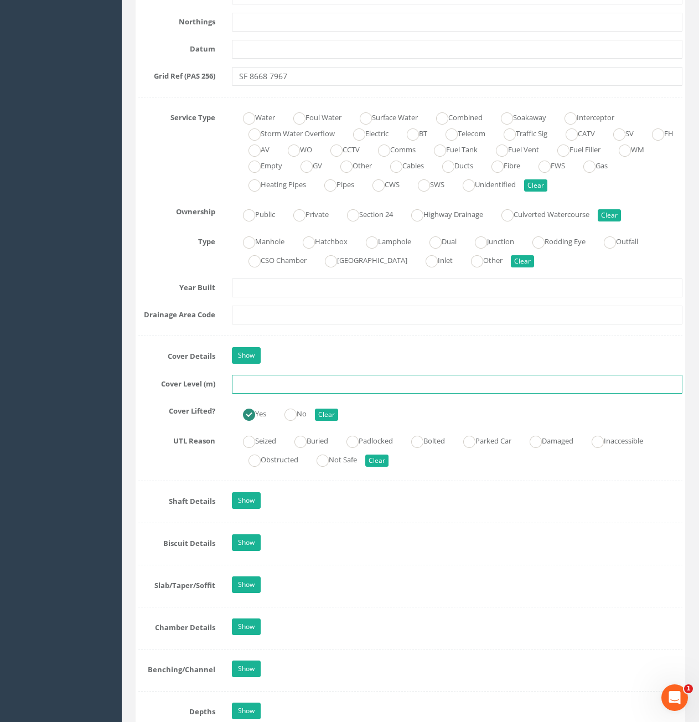
click at [341, 386] on input "text" at bounding box center [457, 384] width 451 height 19
type input "83.02"
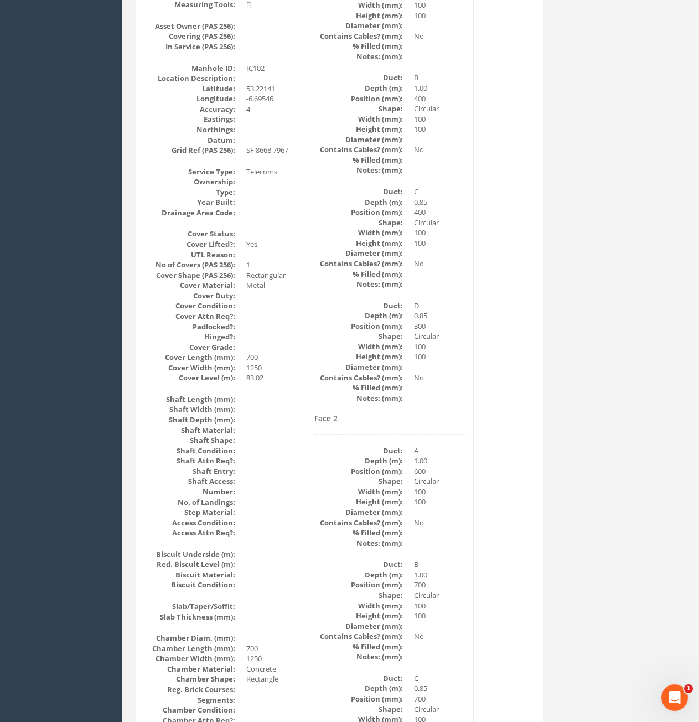
scroll to position [0, 0]
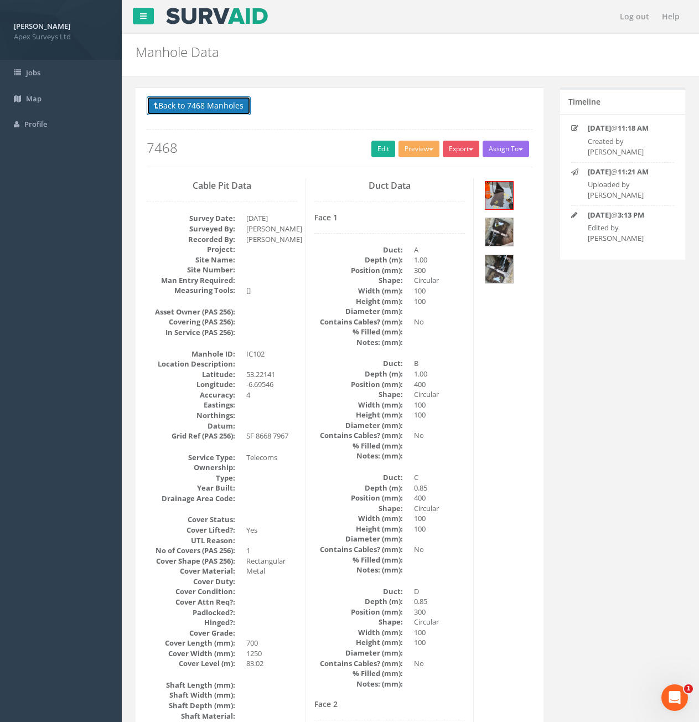
click at [197, 104] on button "Back to 7468 Manholes" at bounding box center [199, 105] width 104 height 19
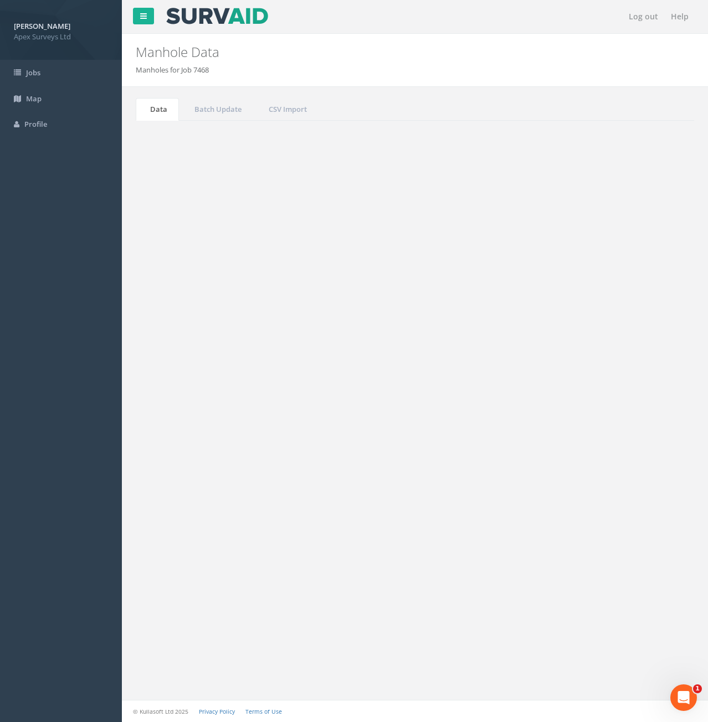
click at [184, 137] on button "Refresh" at bounding box center [168, 139] width 43 height 19
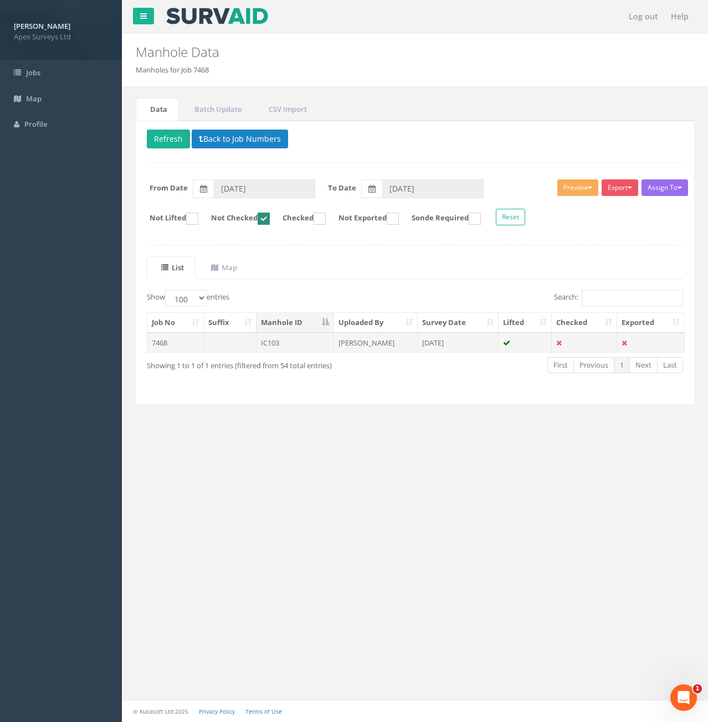
click at [227, 347] on td at bounding box center [230, 343] width 53 height 20
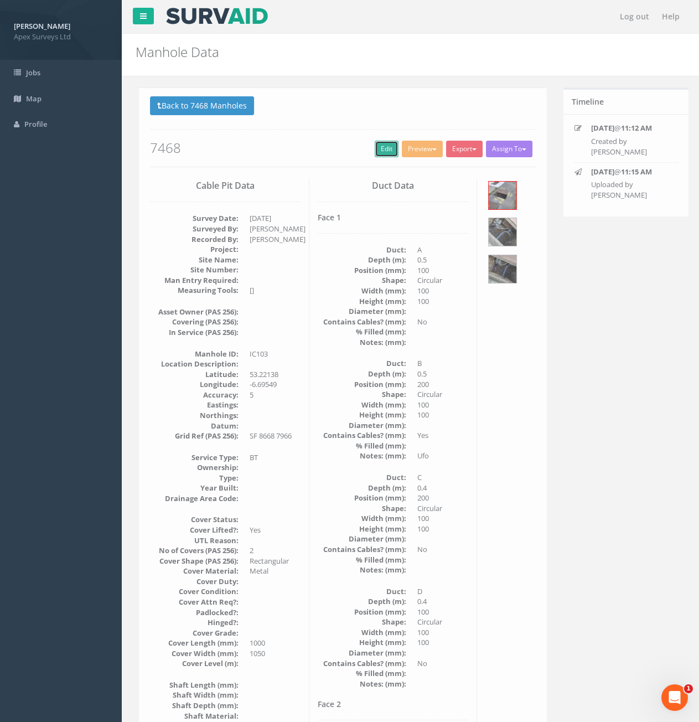
click at [374, 151] on link "Edit" at bounding box center [384, 149] width 24 height 17
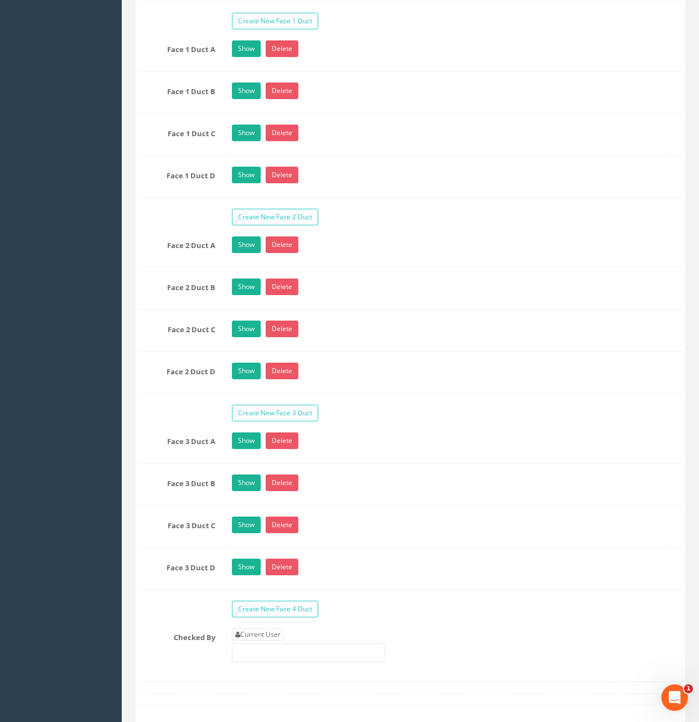
scroll to position [2049, 0]
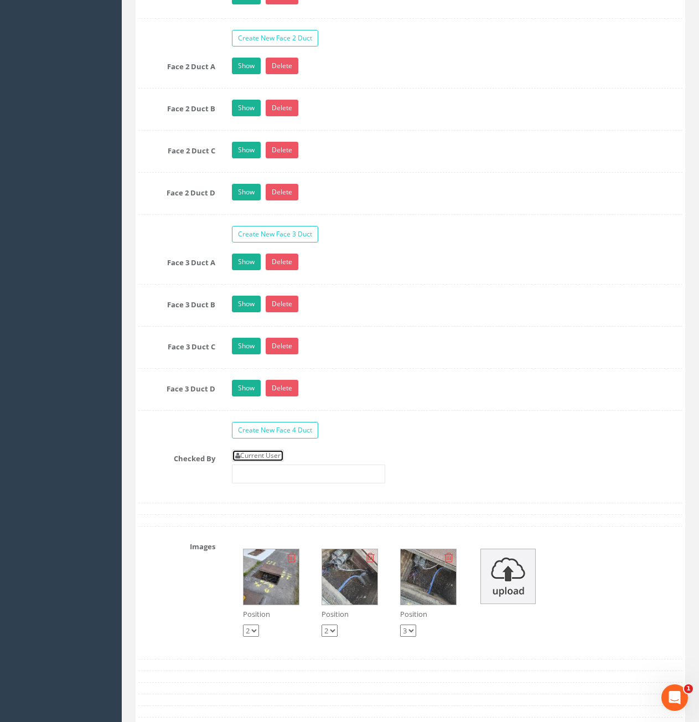
click at [267, 456] on link "Current User" at bounding box center [258, 456] width 52 height 12
type input "[PERSON_NAME]"
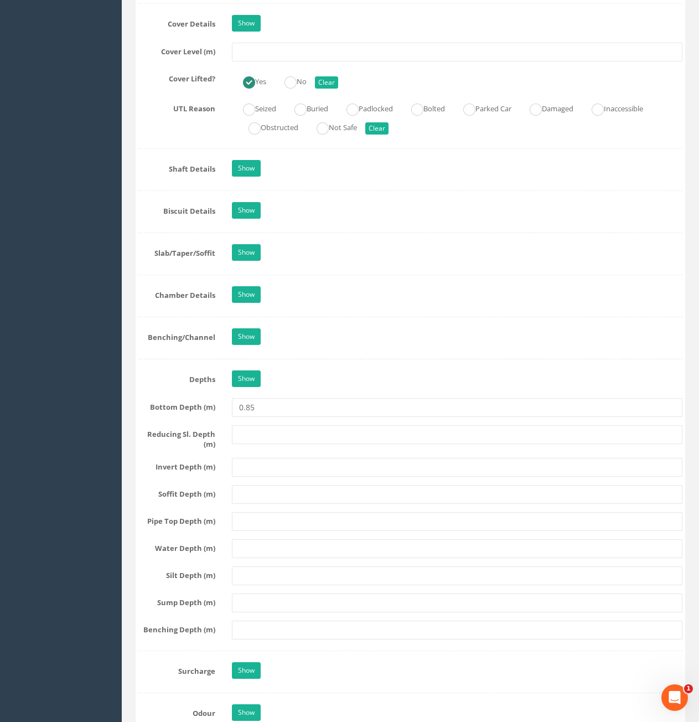
scroll to position [665, 0]
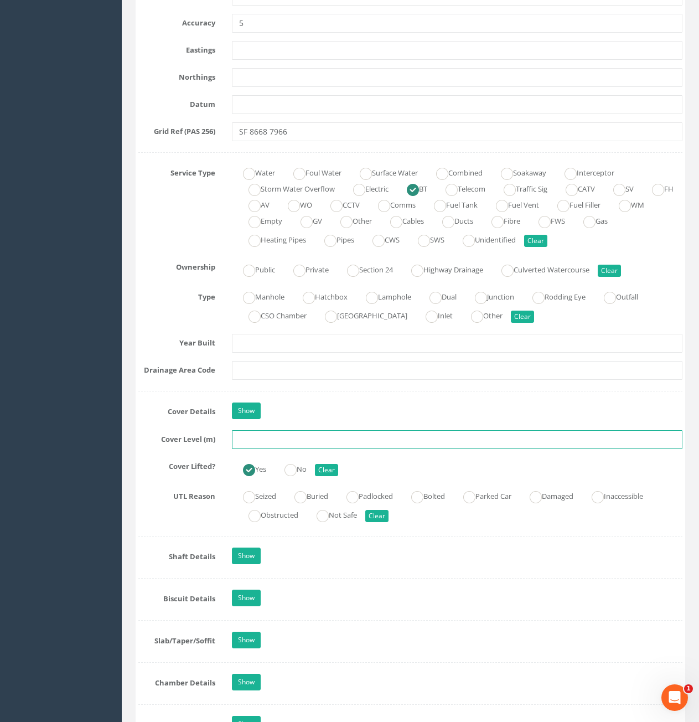
click at [337, 434] on input "text" at bounding box center [457, 439] width 451 height 19
click at [431, 442] on input "text" at bounding box center [457, 439] width 451 height 19
type input "82.99"
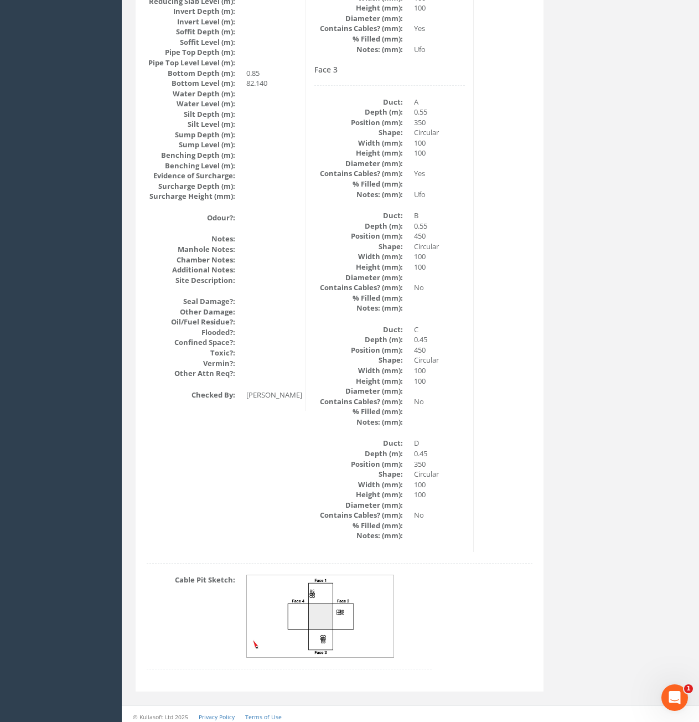
scroll to position [1127, 0]
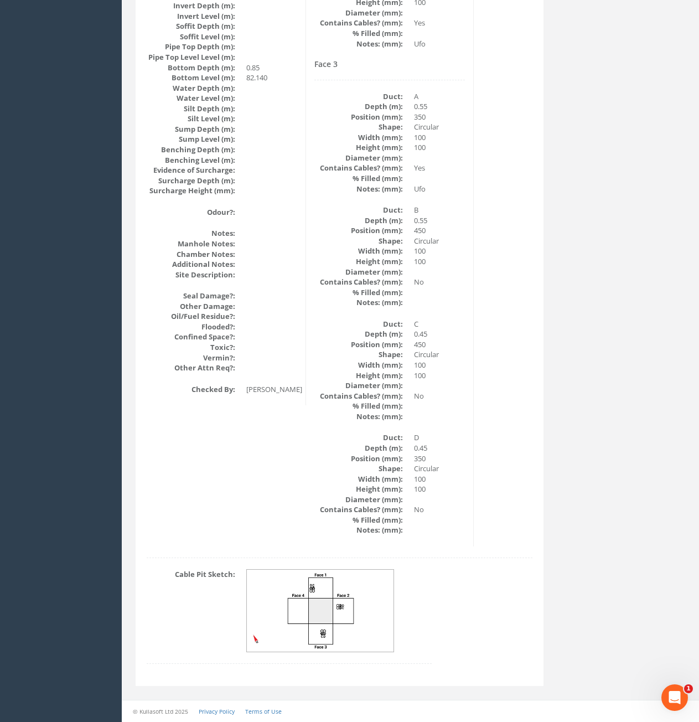
click at [310, 598] on img at bounding box center [321, 611] width 148 height 83
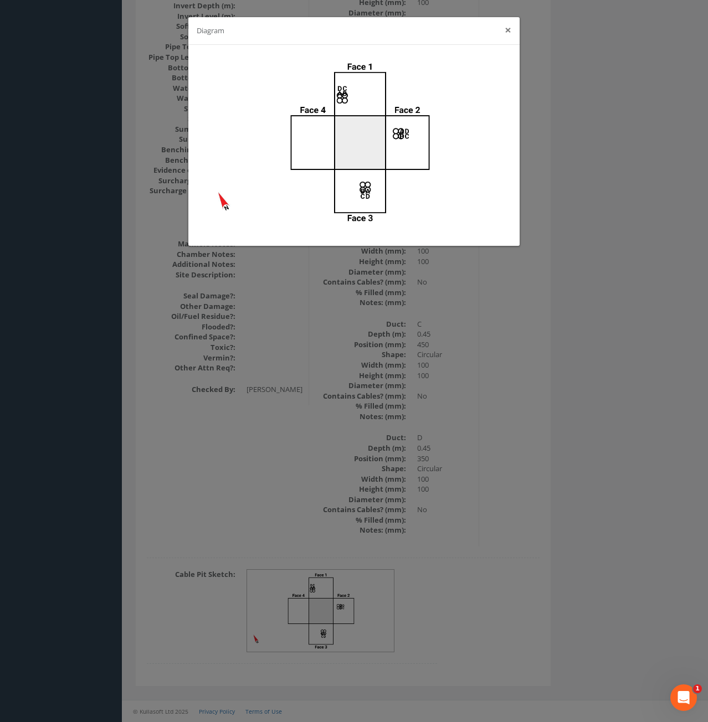
click at [510, 30] on button "×" at bounding box center [508, 30] width 7 height 12
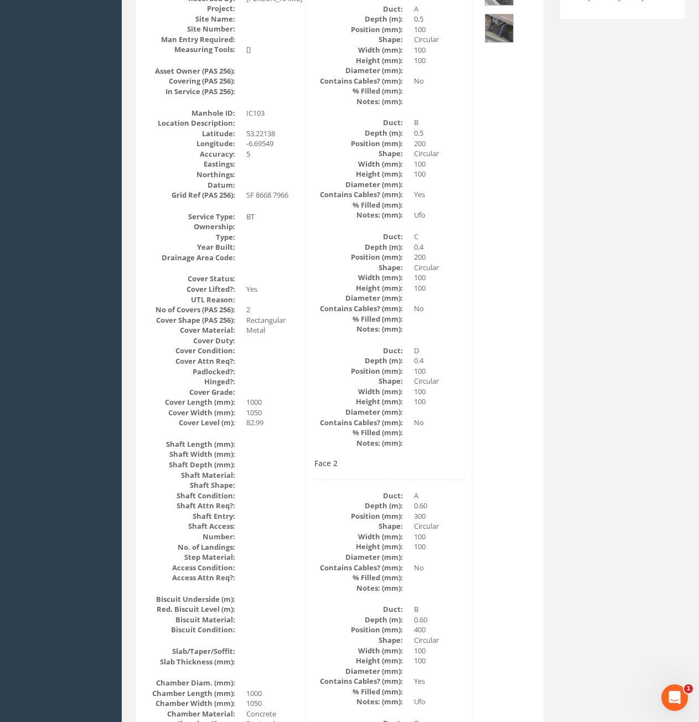
scroll to position [0, 0]
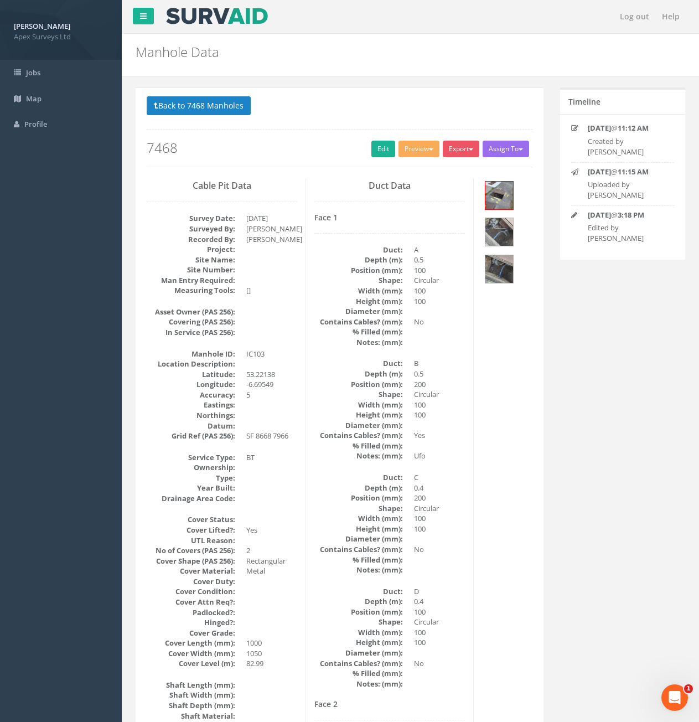
drag, startPoint x: 486, startPoint y: 585, endPoint x: 495, endPoint y: 570, distance: 17.1
